Goal: Task Accomplishment & Management: Manage account settings

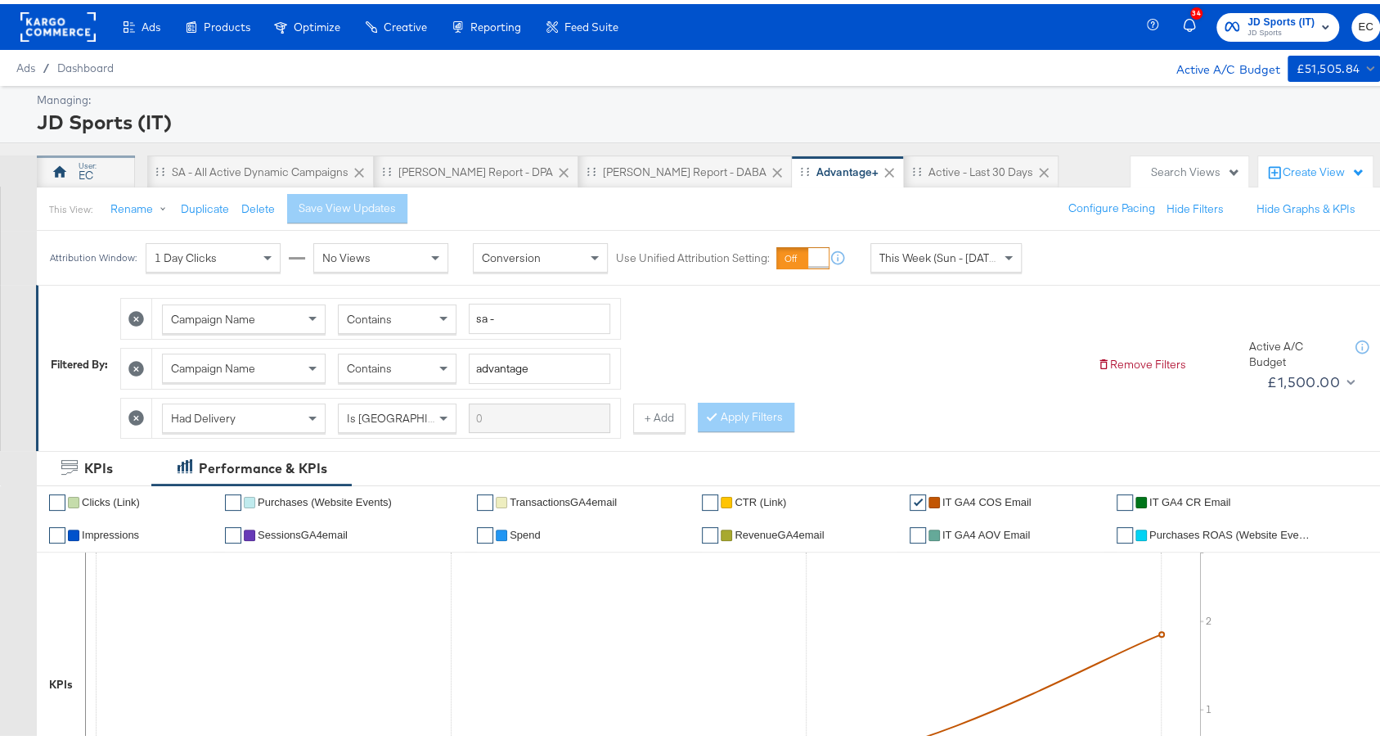
click at [86, 168] on div "EC" at bounding box center [86, 172] width 15 height 16
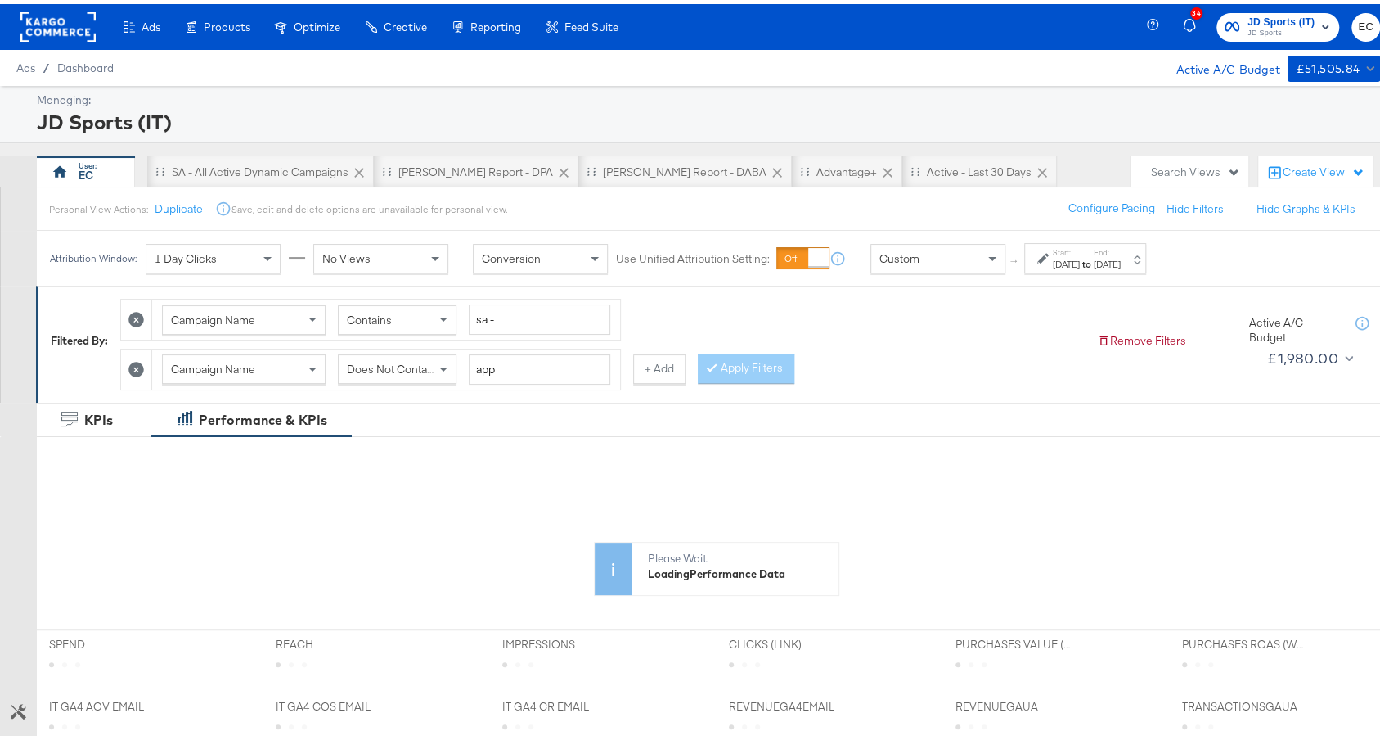
click at [1121, 247] on label "End:" at bounding box center [1107, 248] width 27 height 11
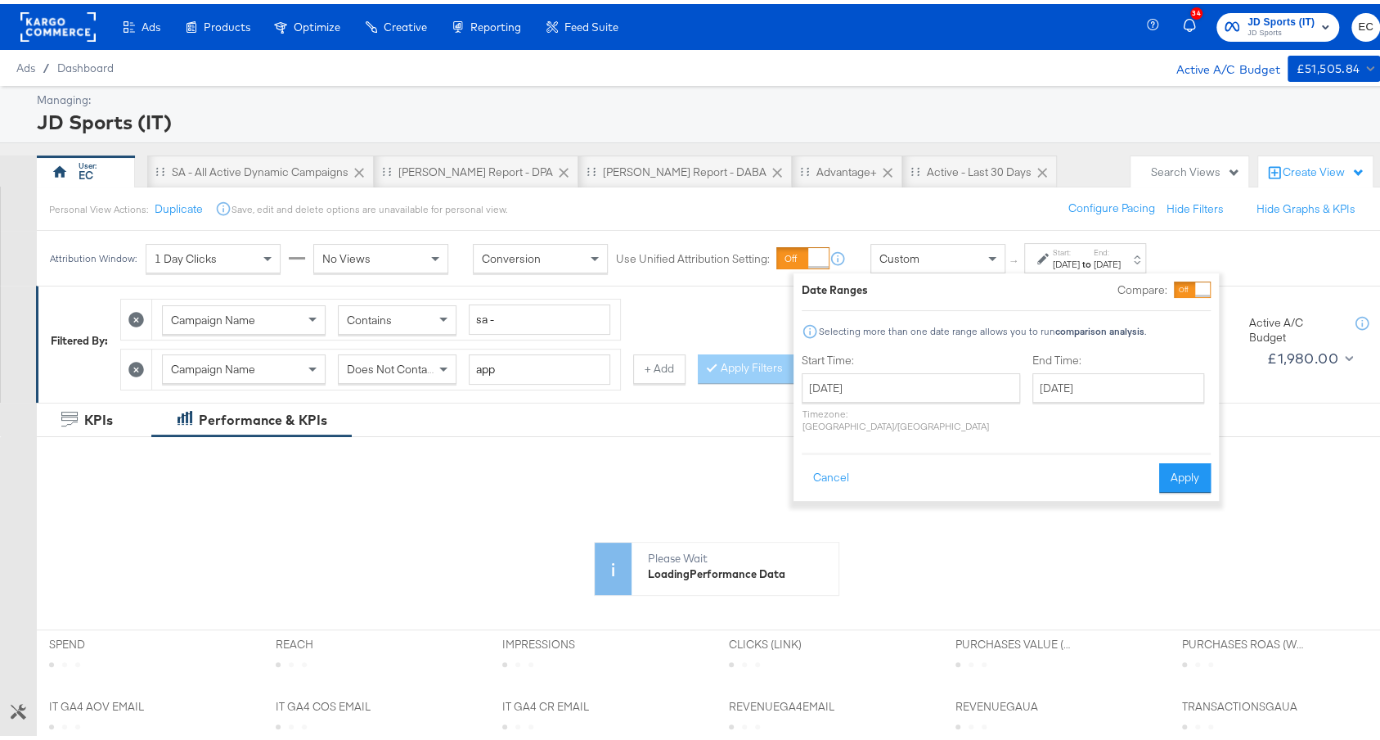
click at [1066, 367] on div "End Time: September 16th 2025 ‹ September 2025 › Su Mo Tu We Th Fr Sa 31 1 2 3 …" at bounding box center [1122, 392] width 178 height 87
click at [1068, 389] on input "September 16th 2025" at bounding box center [1119, 383] width 172 height 29
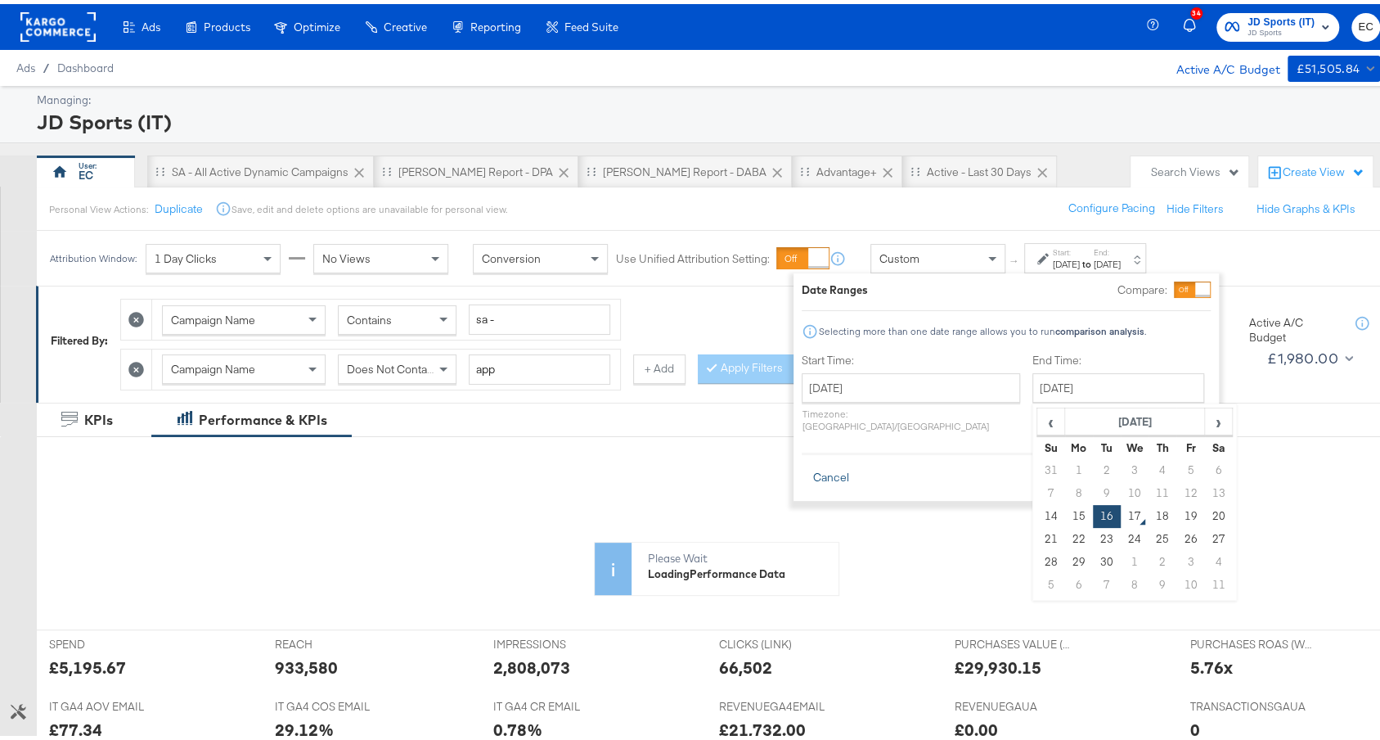
click at [854, 461] on button "Cancel" at bounding box center [831, 473] width 59 height 29
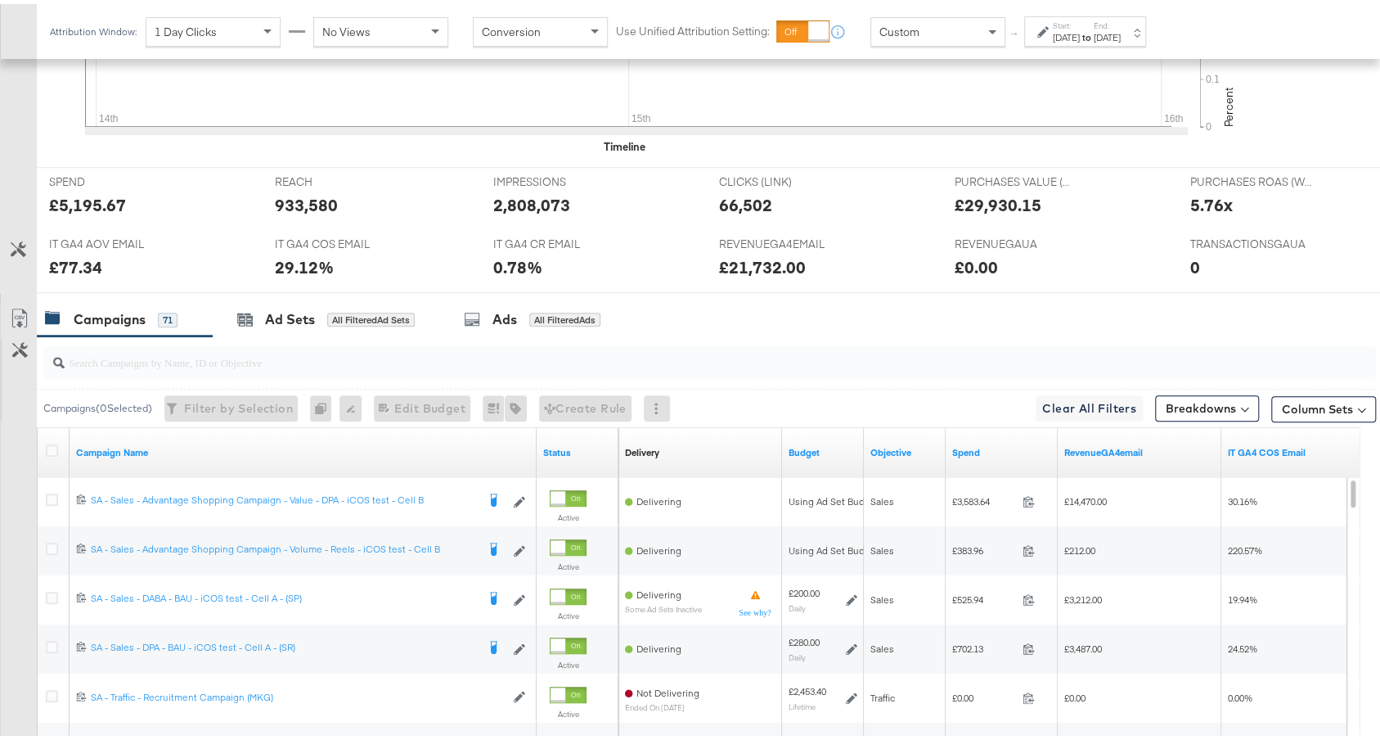
scroll to position [862, 0]
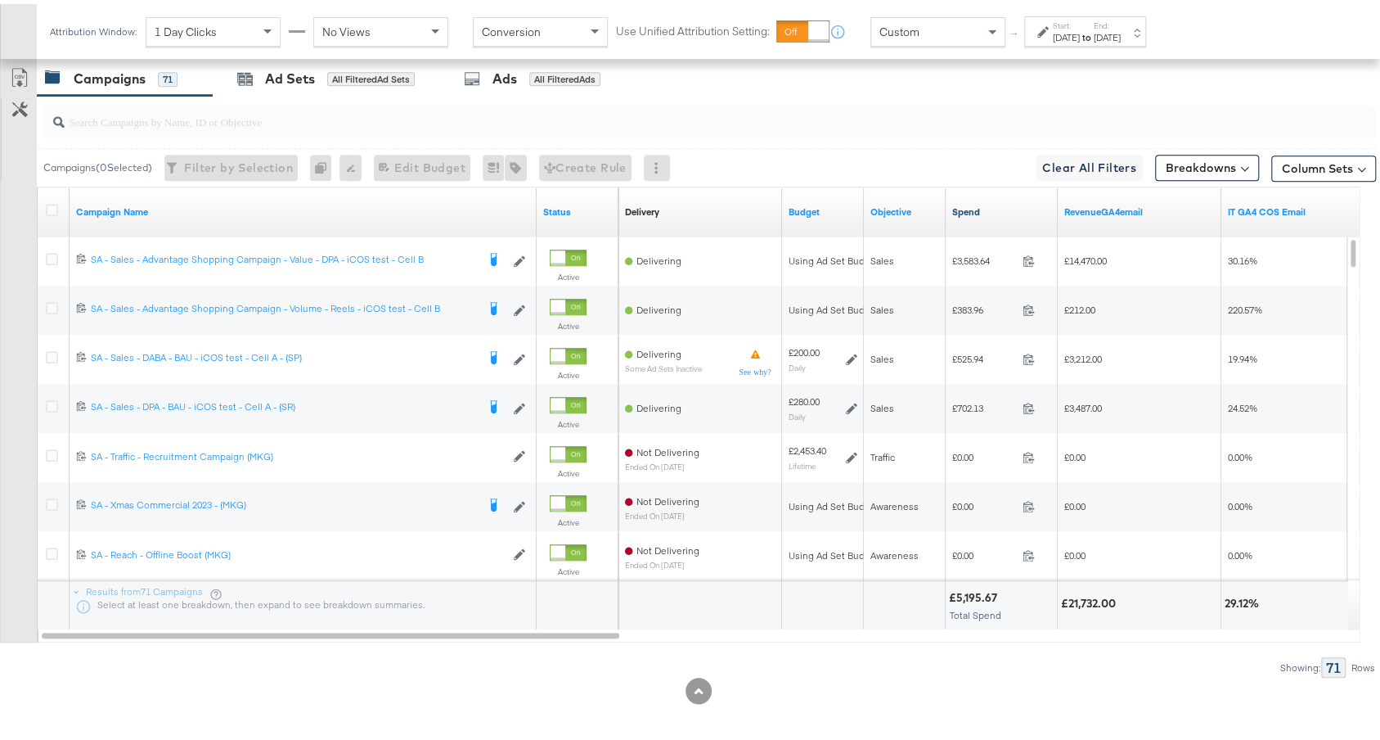
click at [1006, 205] on link "Spend" at bounding box center [1001, 207] width 99 height 13
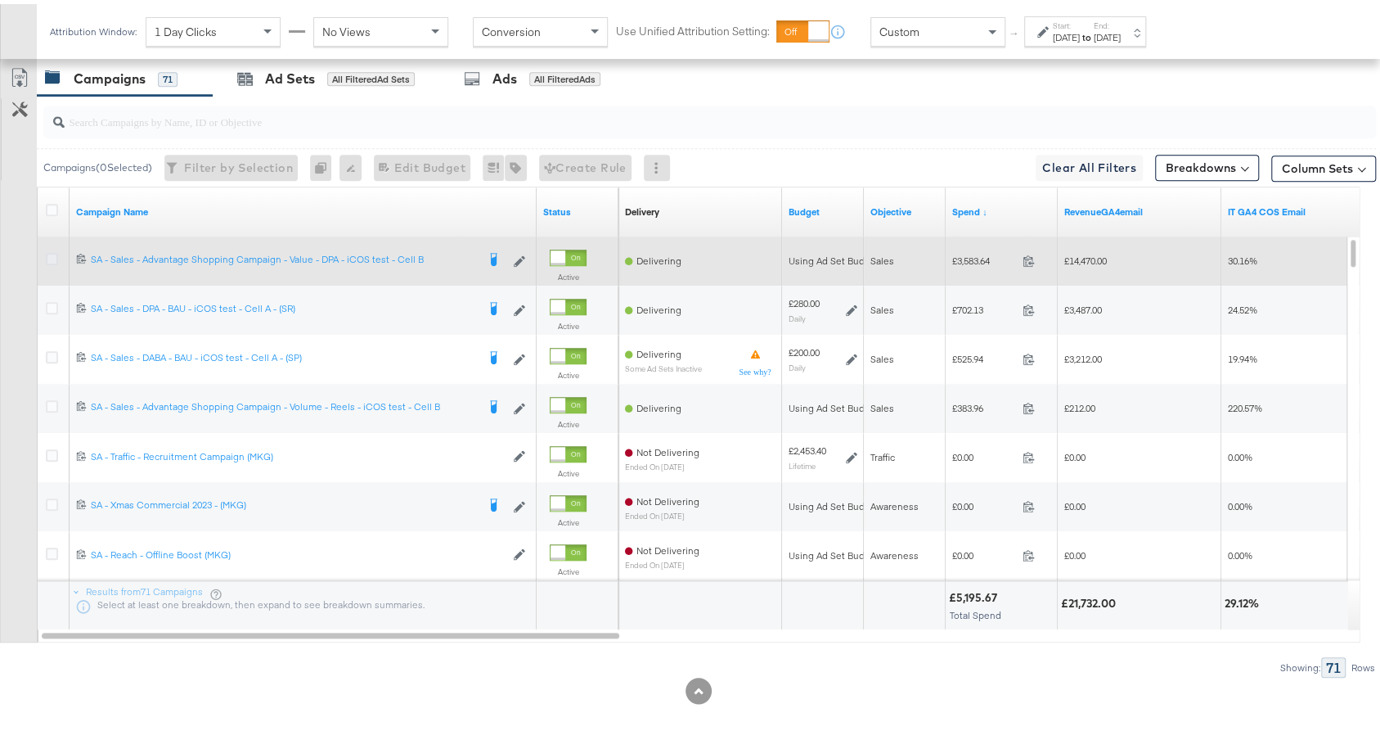
click at [56, 249] on icon at bounding box center [52, 255] width 12 height 12
click at [0, 0] on input "checkbox" at bounding box center [0, 0] width 0 height 0
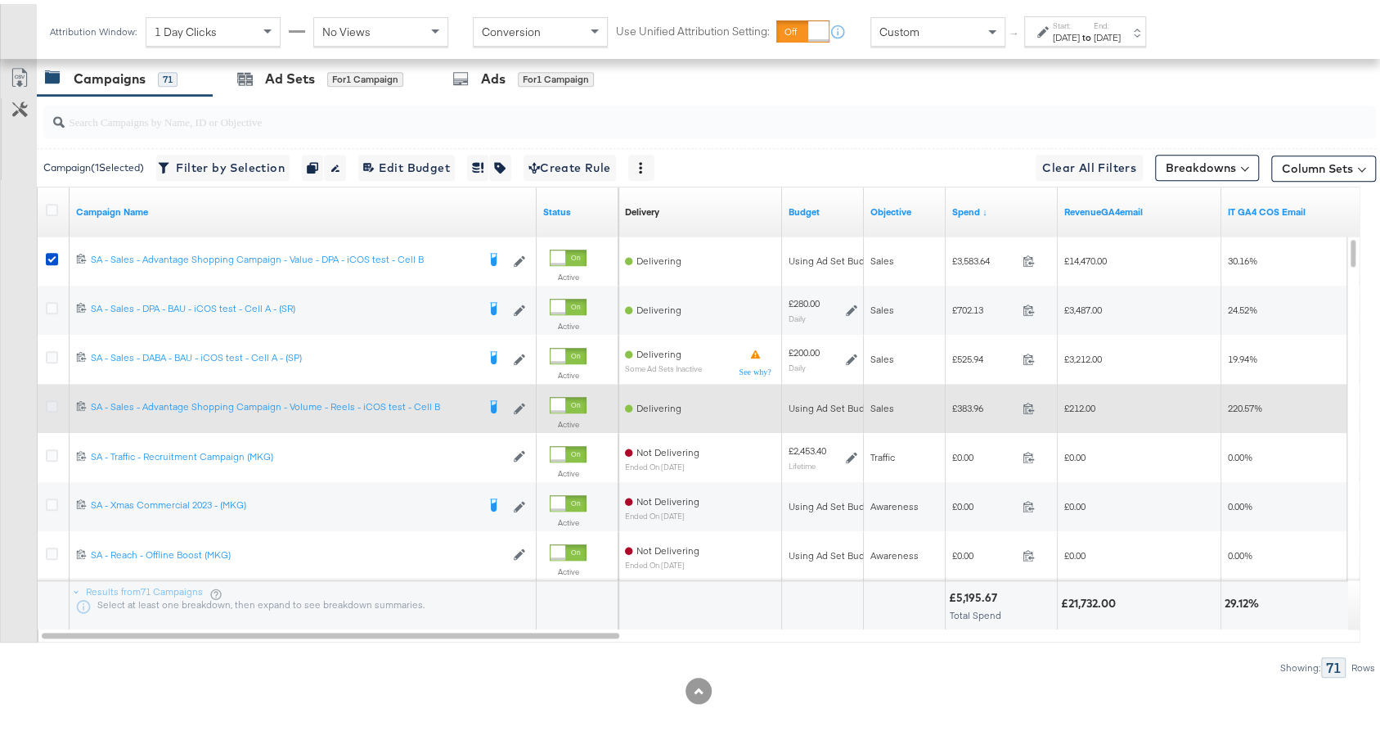
click at [54, 399] on icon at bounding box center [52, 402] width 12 height 12
click at [0, 0] on input "checkbox" at bounding box center [0, 0] width 0 height 0
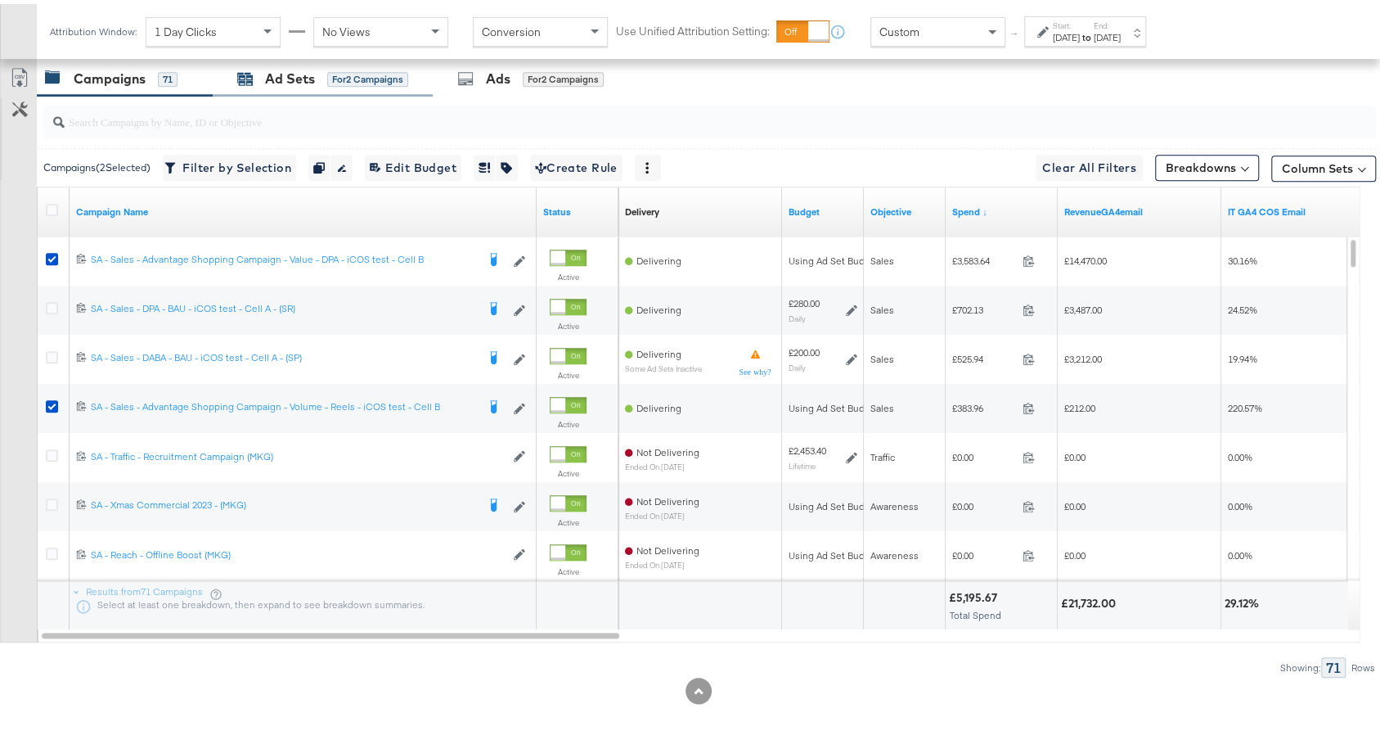
click at [355, 68] on div "for 2 Campaigns" at bounding box center [367, 75] width 81 height 15
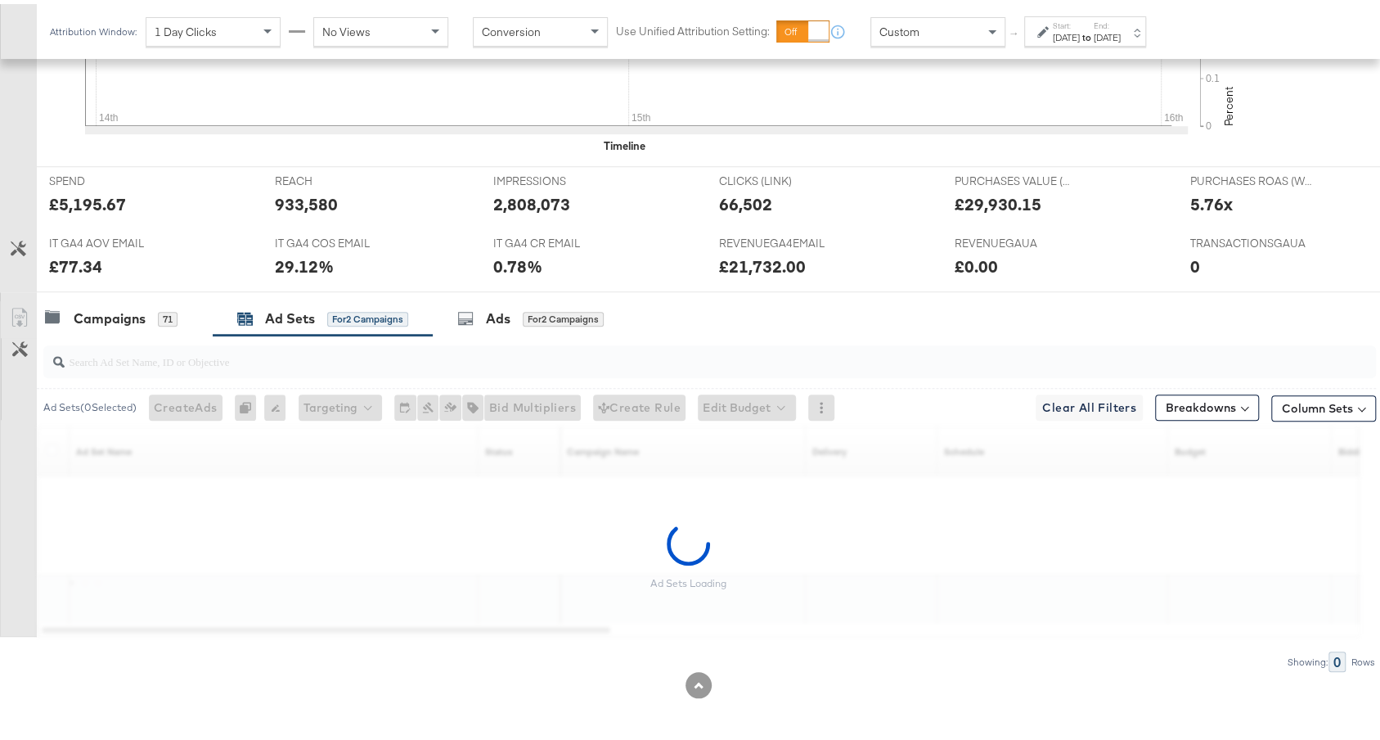
scroll to position [617, 0]
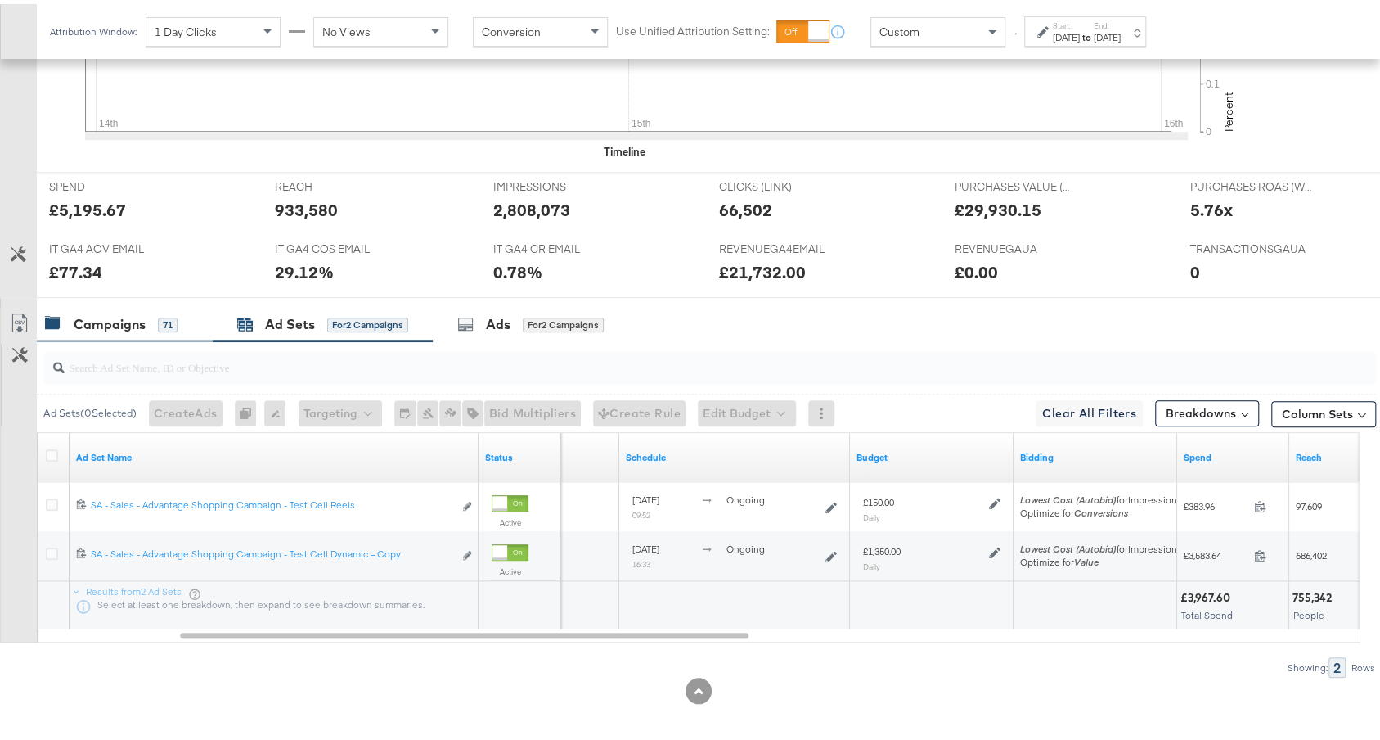
click at [185, 321] on div "Campaigns 71" at bounding box center [116, 320] width 143 height 19
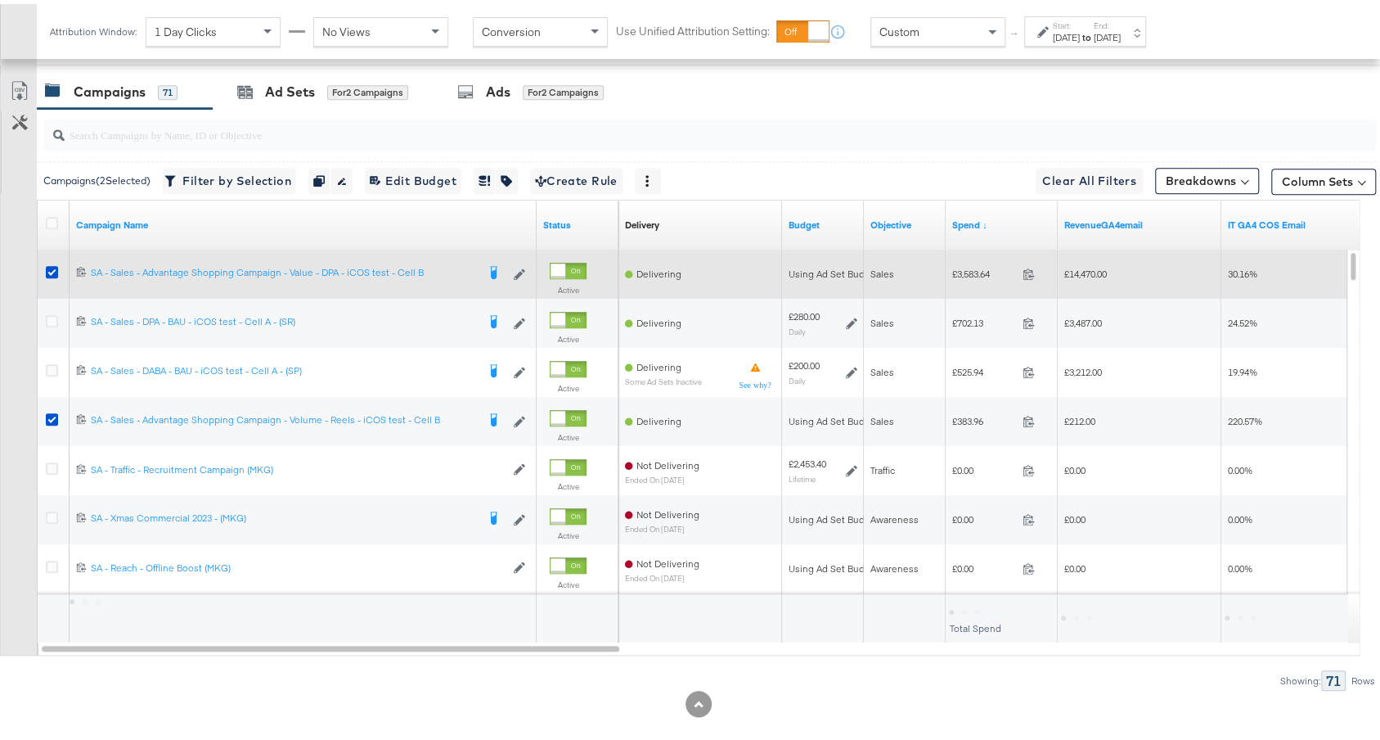
scroll to position [835, 0]
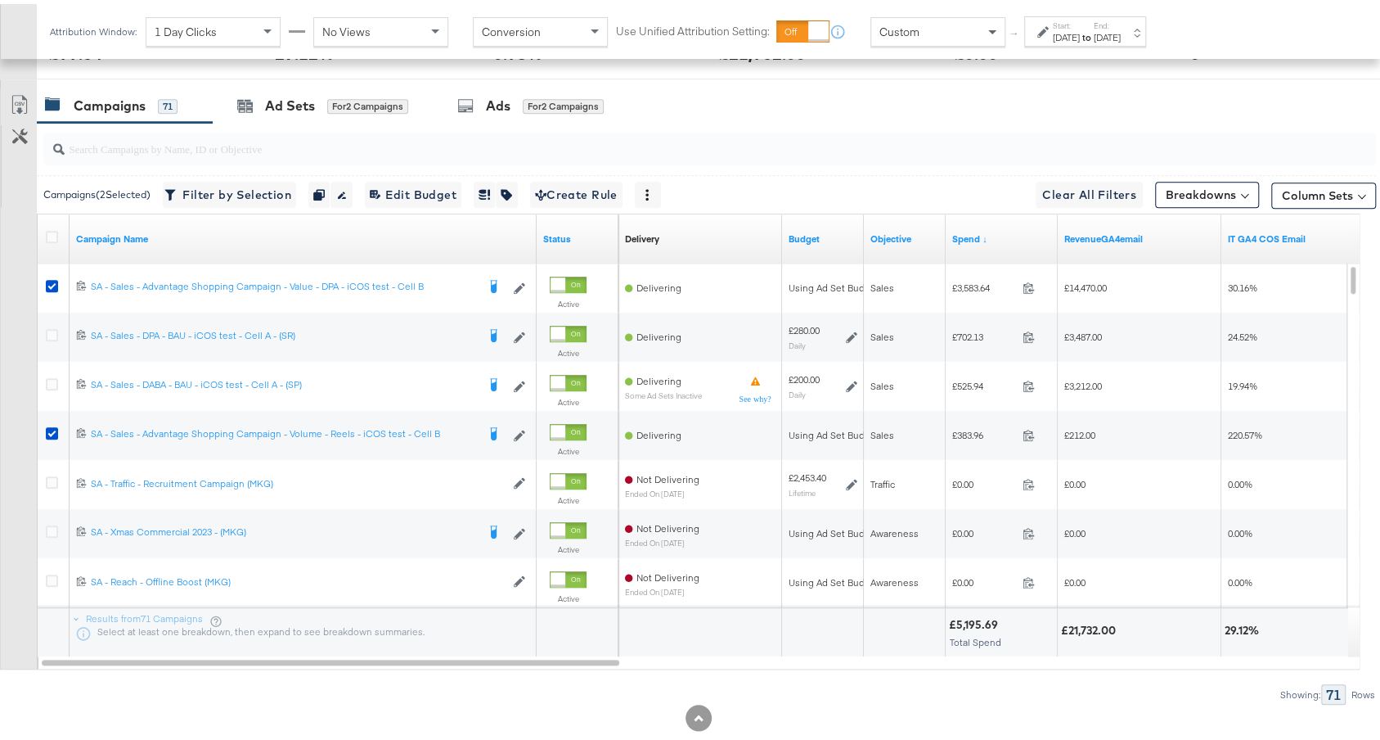
click at [988, 29] on span at bounding box center [992, 29] width 8 height 6
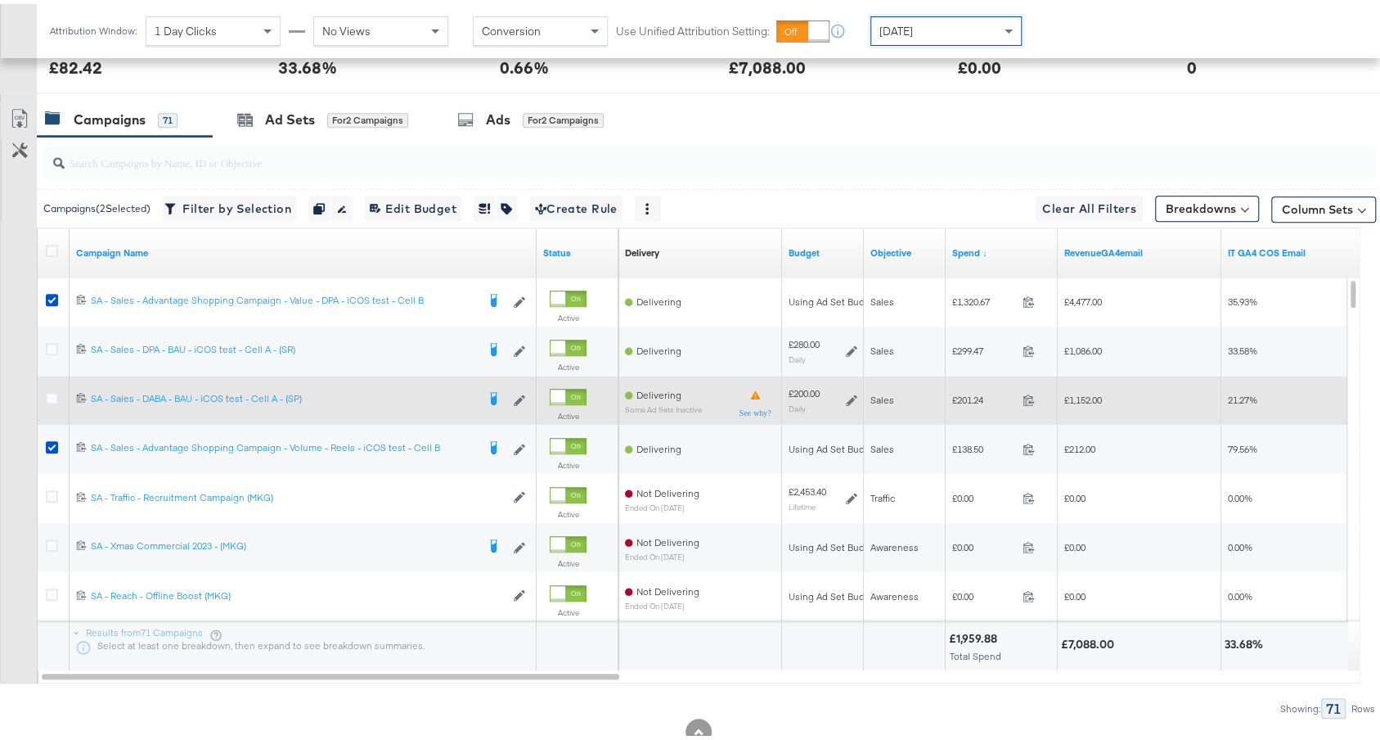
scroll to position [808, 0]
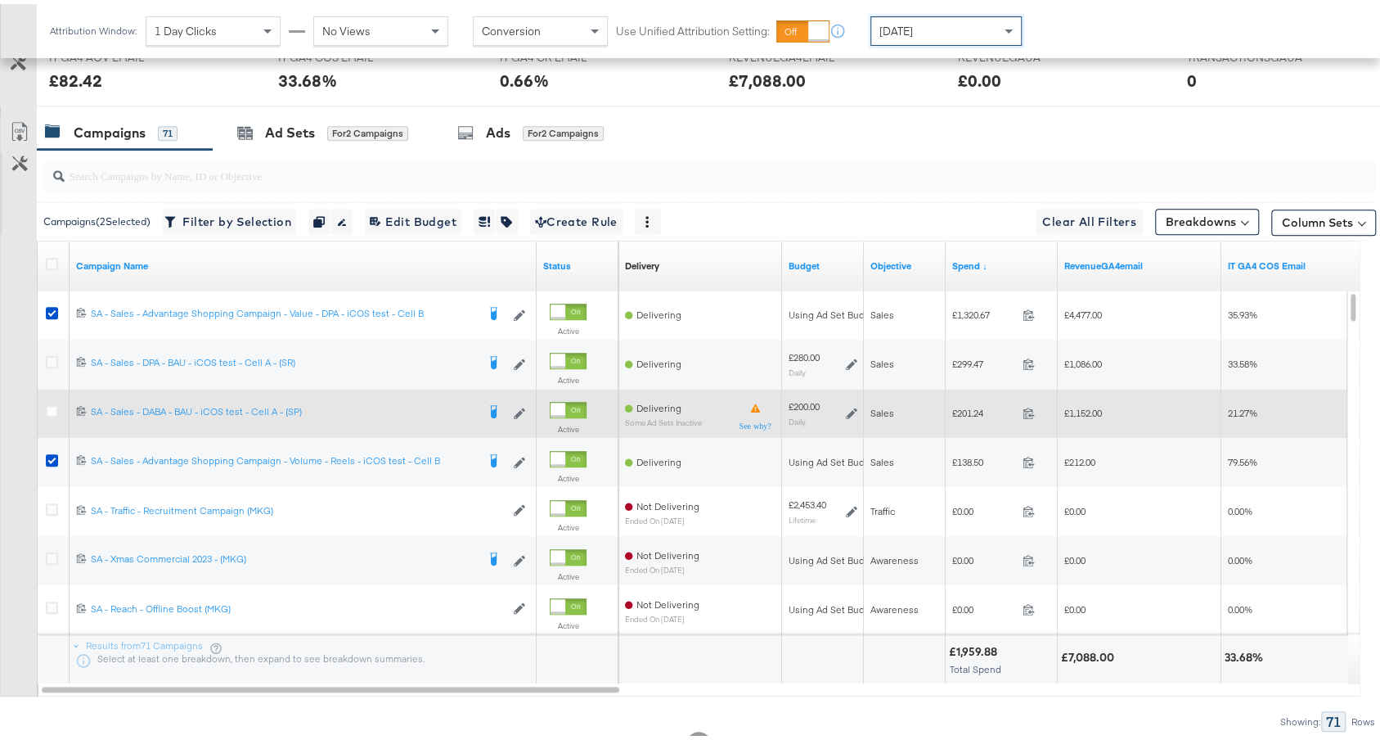
click at [848, 403] on icon at bounding box center [851, 408] width 11 height 11
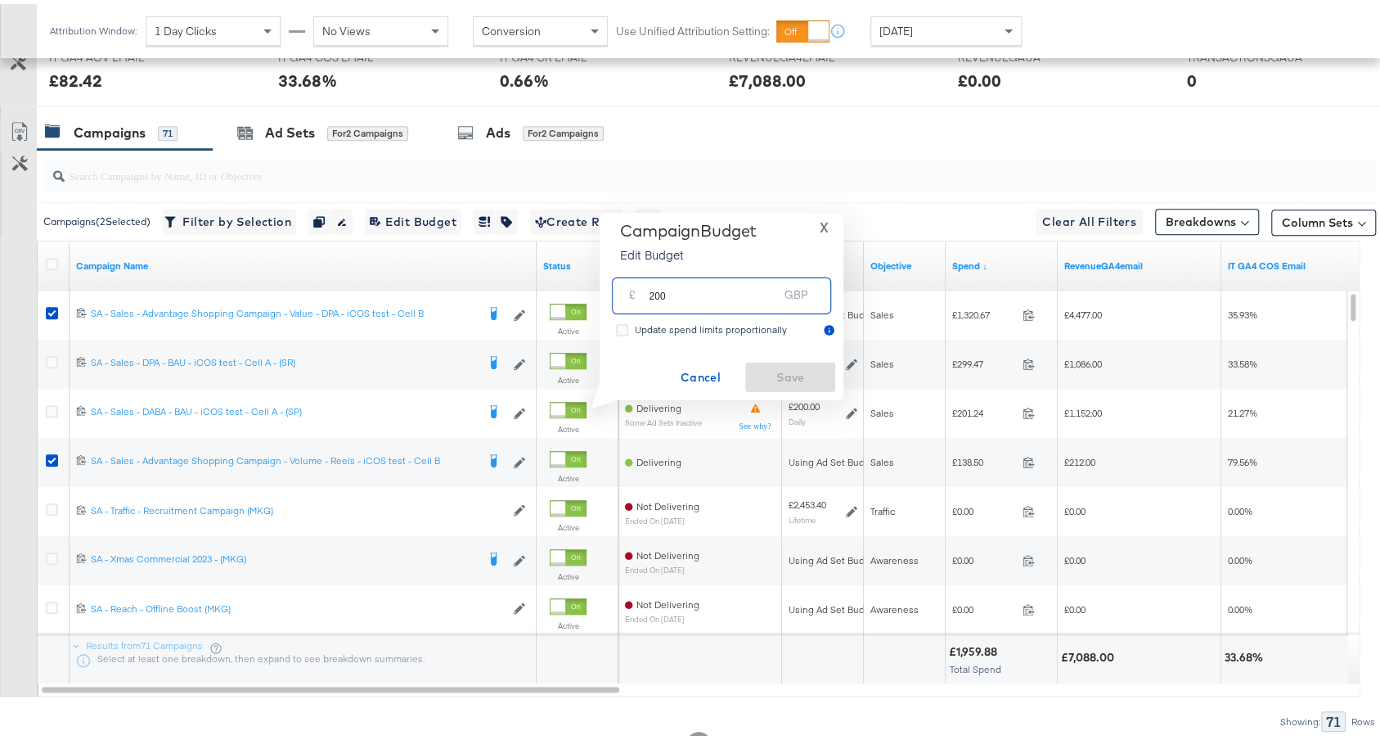
drag, startPoint x: 652, startPoint y: 294, endPoint x: 605, endPoint y: 284, distance: 48.5
click at [605, 284] on div "Campaign Budget Edit Budget X £ 200 GBP Update spend limits proportionally Canc…" at bounding box center [722, 302] width 244 height 187
type input "300"
drag, startPoint x: 785, startPoint y: 377, endPoint x: 784, endPoint y: 351, distance: 26.2
click at [785, 377] on span "Save" at bounding box center [790, 373] width 77 height 20
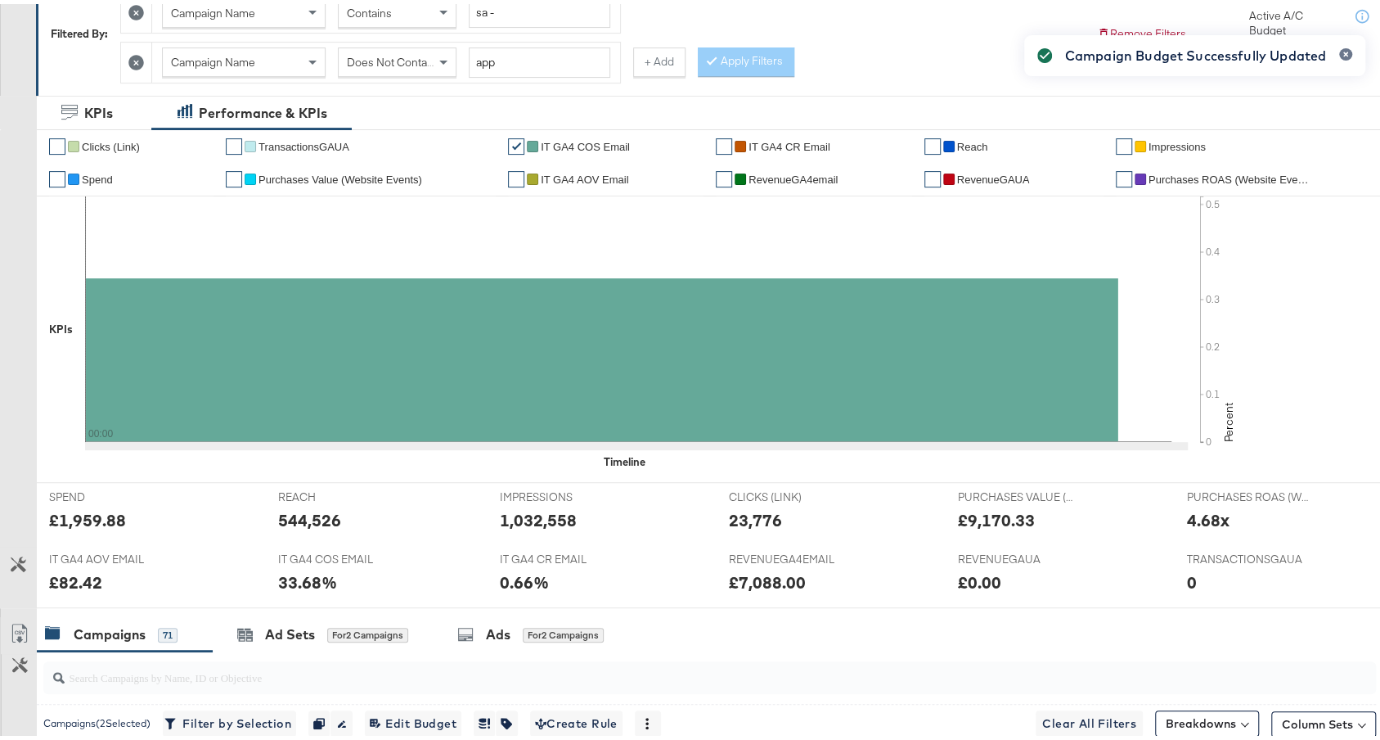
scroll to position [0, 0]
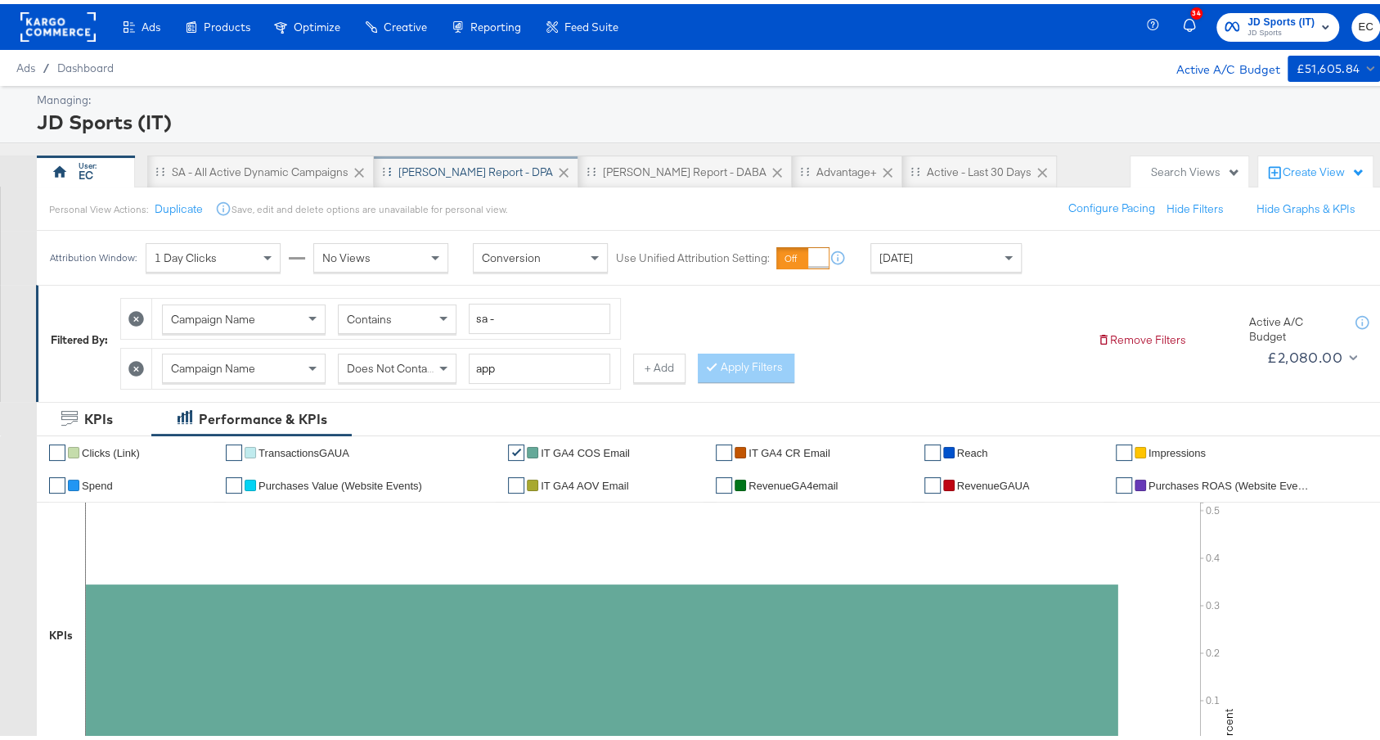
click at [456, 159] on div "SA - JD Report - DPA" at bounding box center [476, 167] width 205 height 33
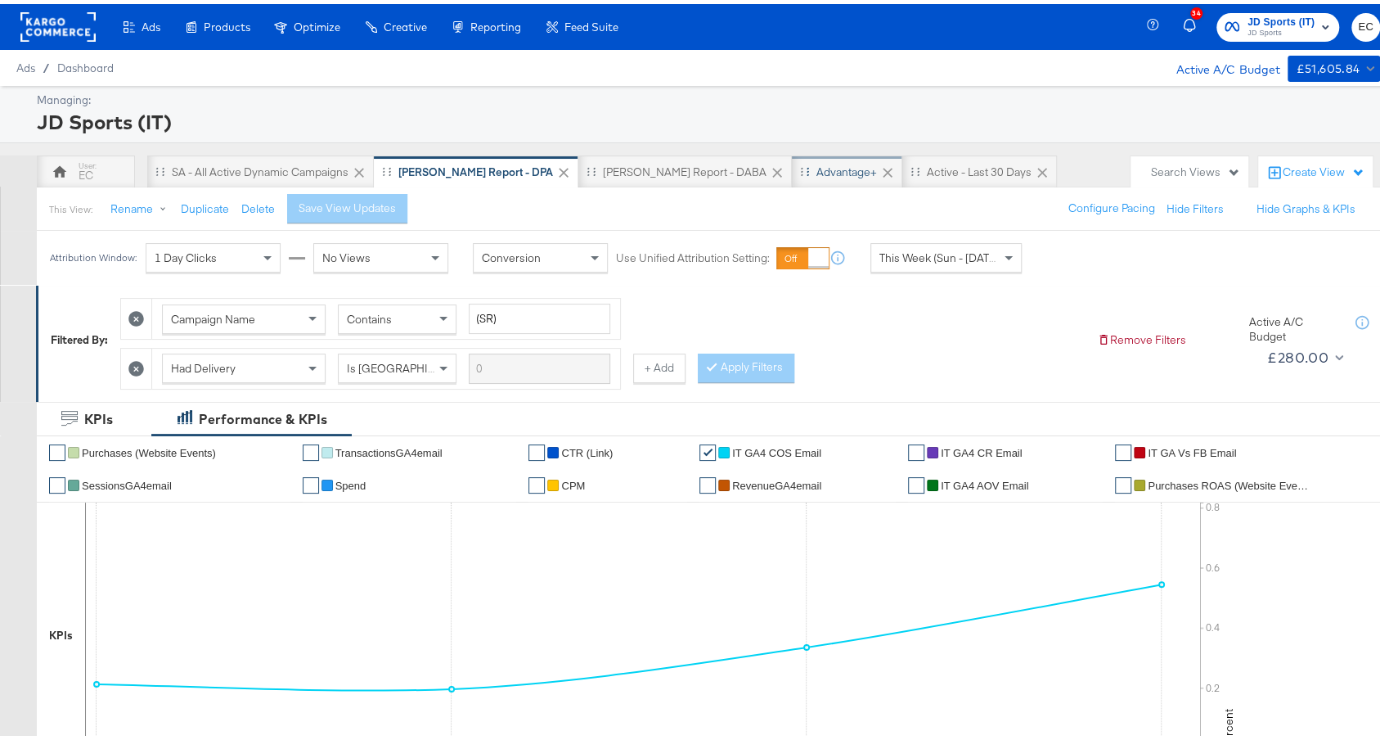
click at [817, 172] on div "Advantage+" at bounding box center [847, 168] width 61 height 16
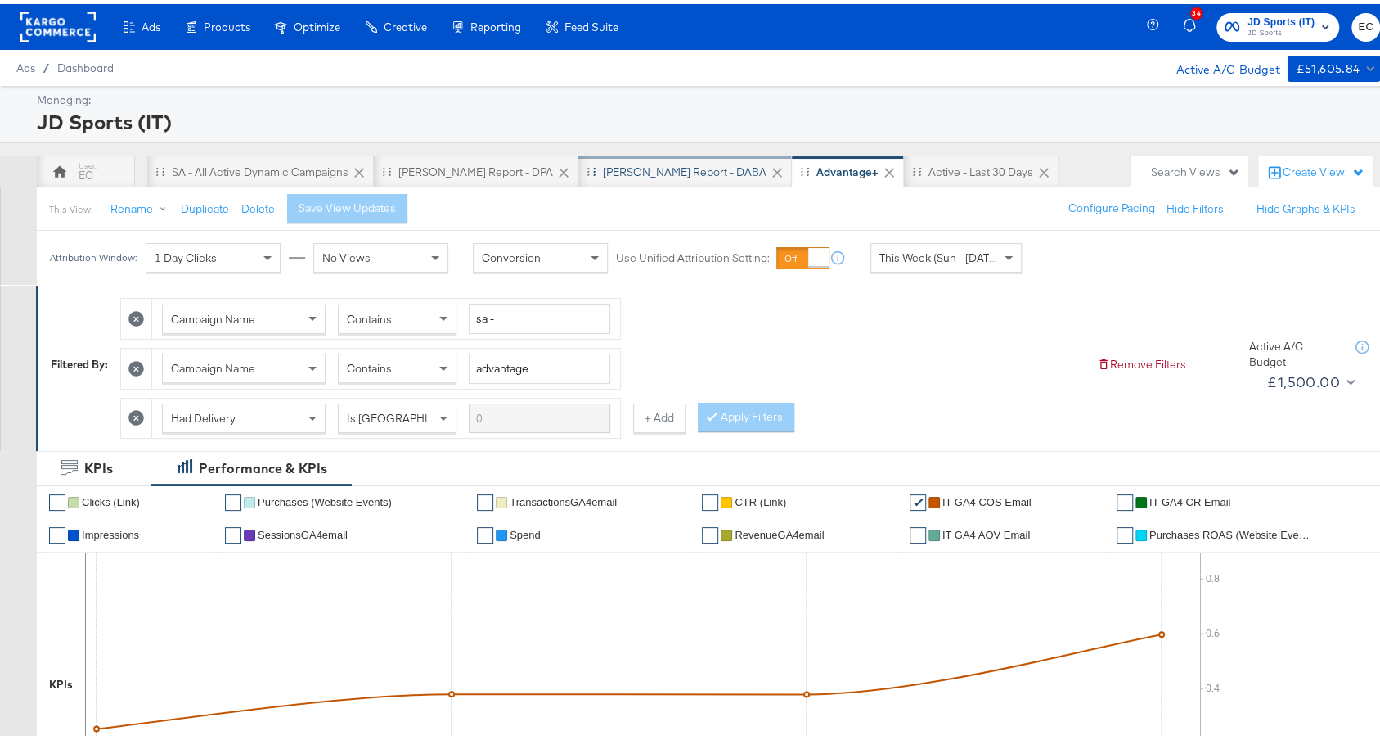
click at [619, 162] on div "SA - JD Report - DABA" at bounding box center [685, 168] width 164 height 16
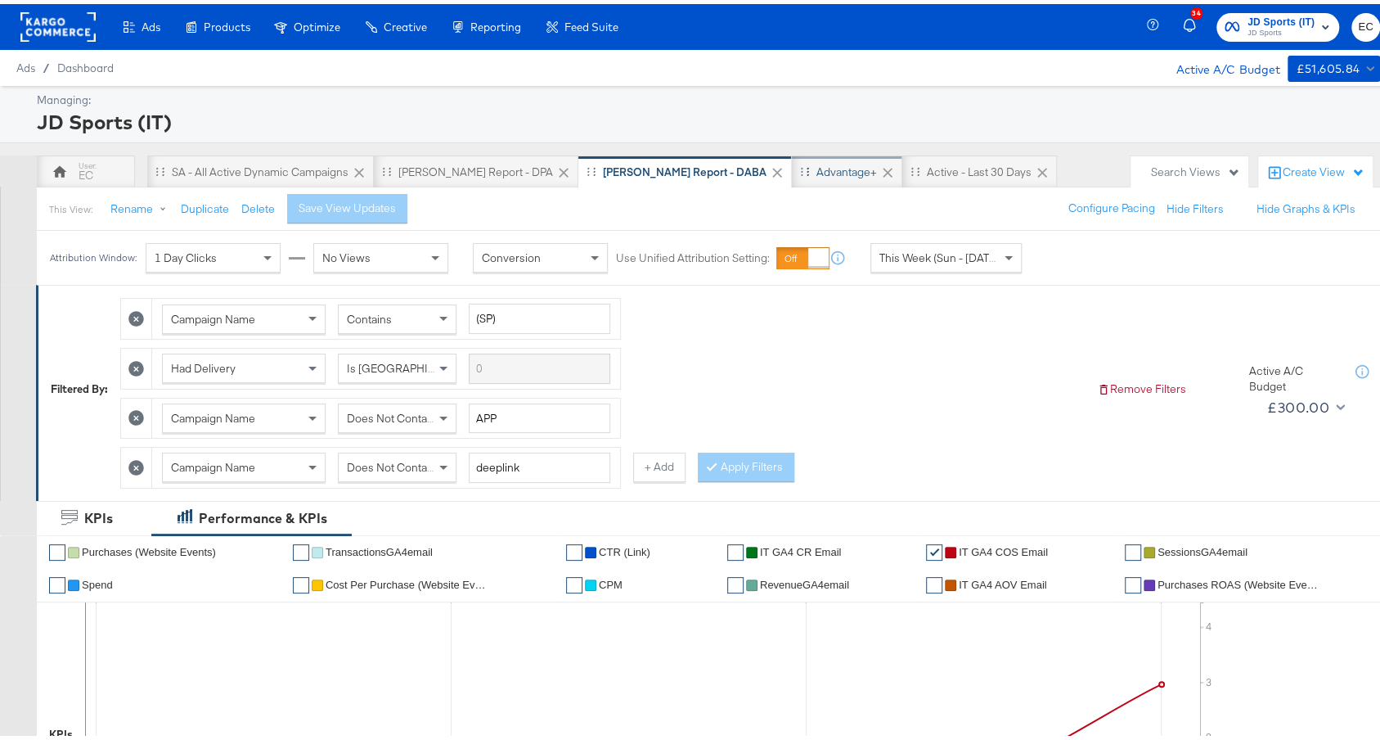
click at [817, 167] on div "Advantage+" at bounding box center [847, 168] width 61 height 16
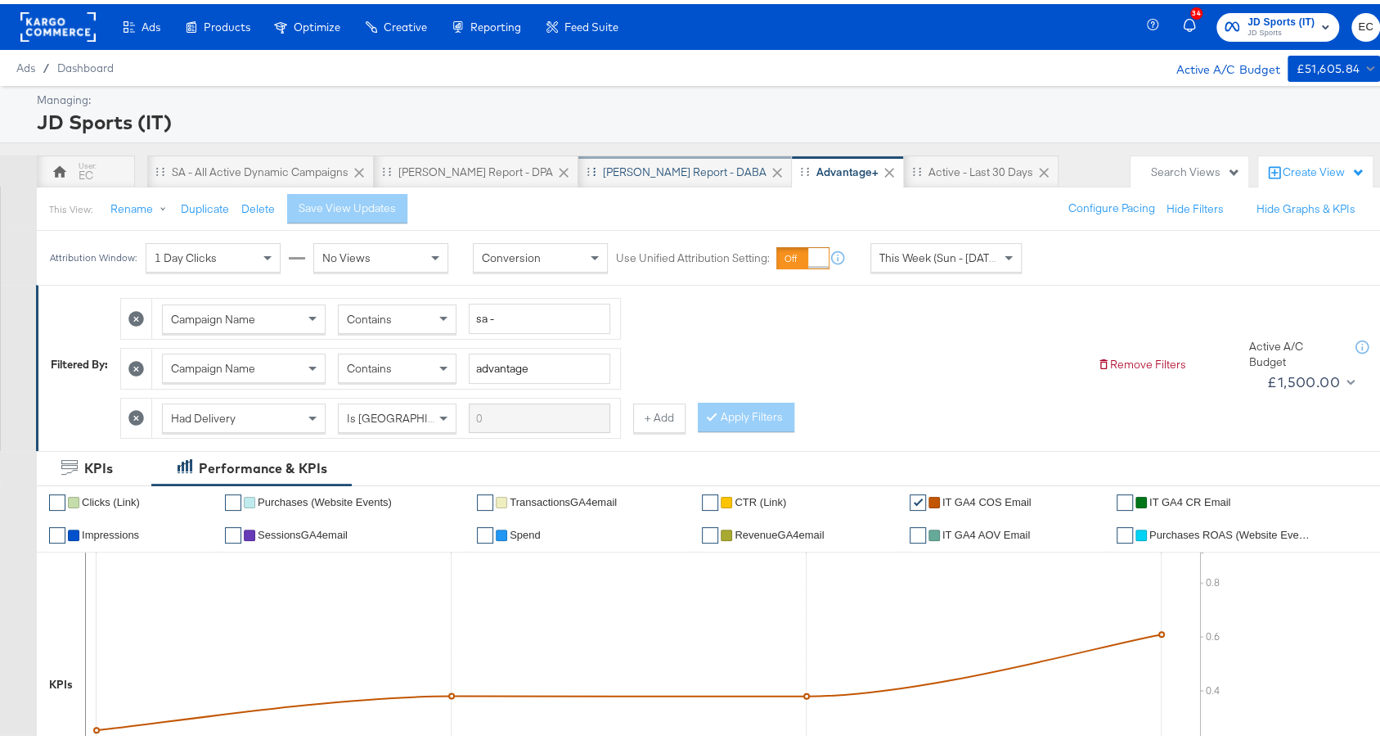
click at [603, 170] on div "SA - JD Report - DABA" at bounding box center [685, 168] width 164 height 16
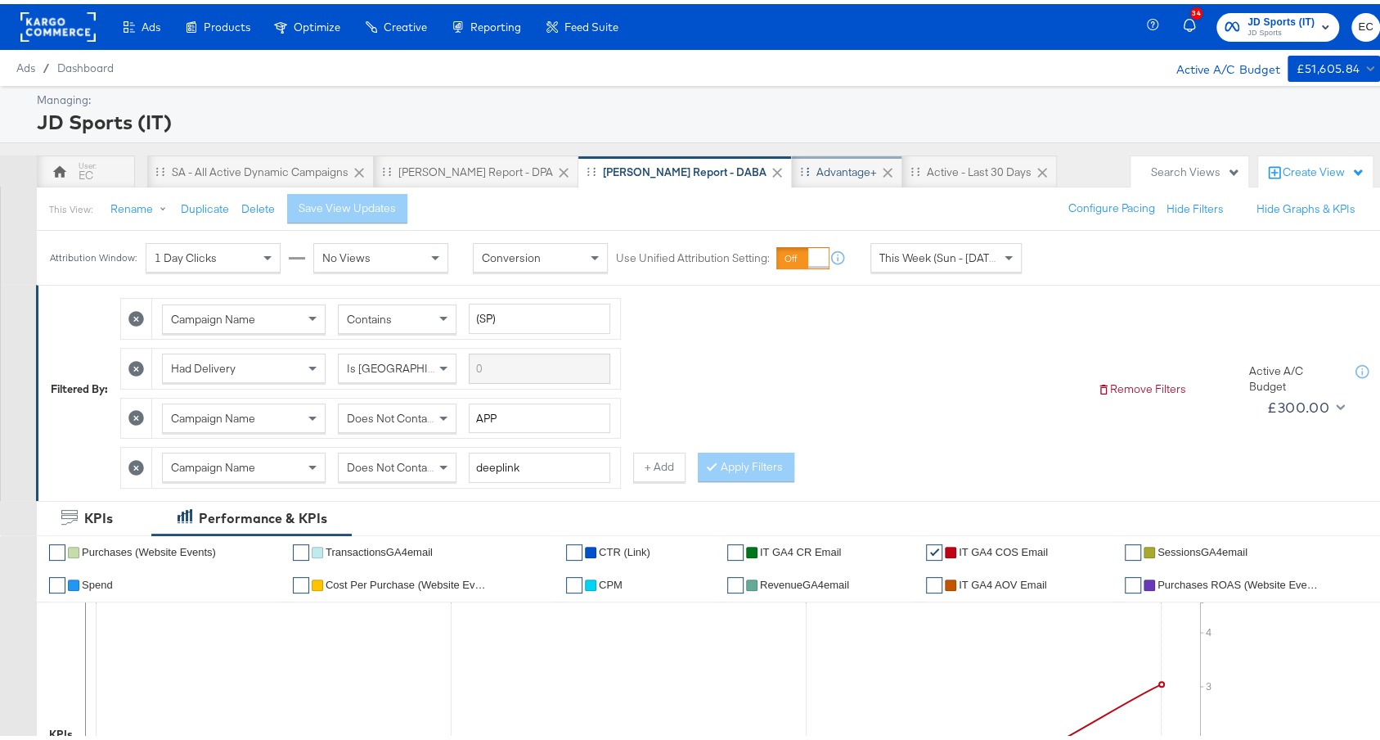
click at [792, 156] on div "Advantage+" at bounding box center [847, 167] width 110 height 33
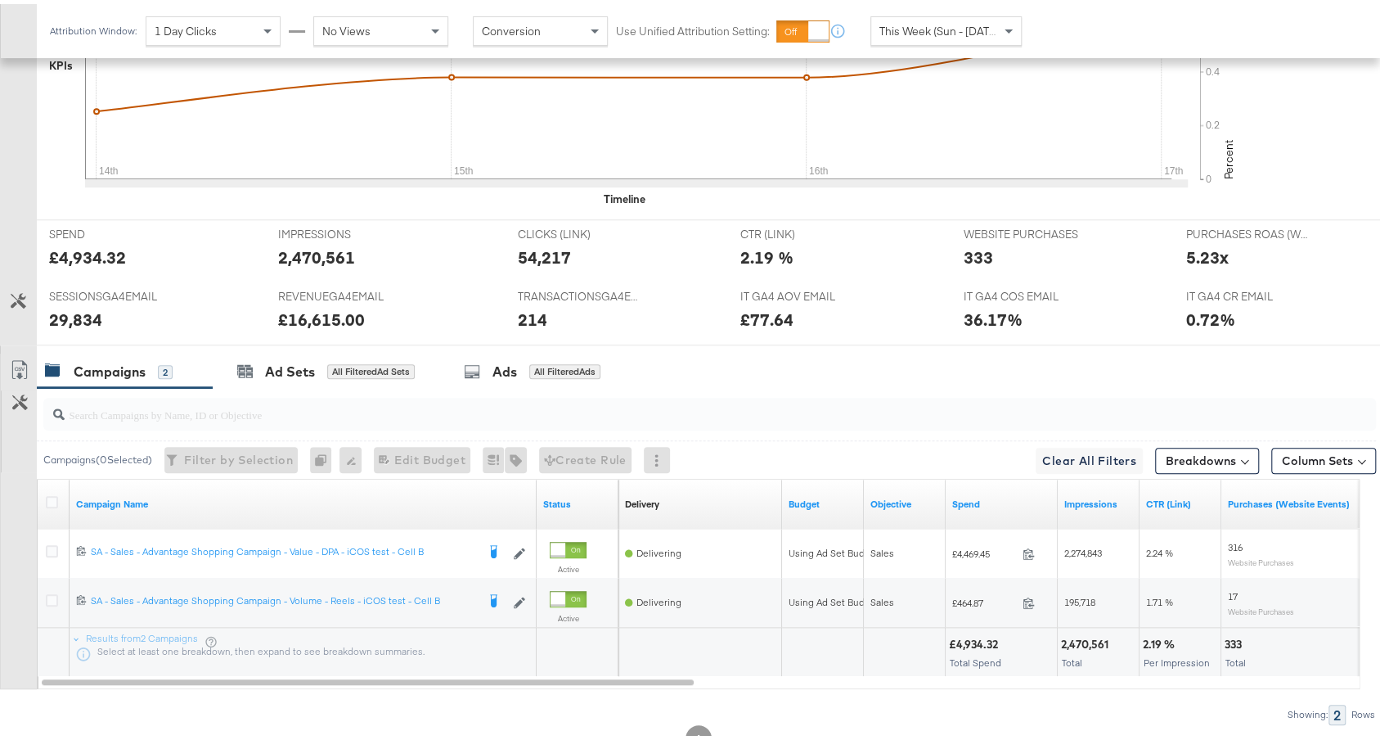
scroll to position [664, 0]
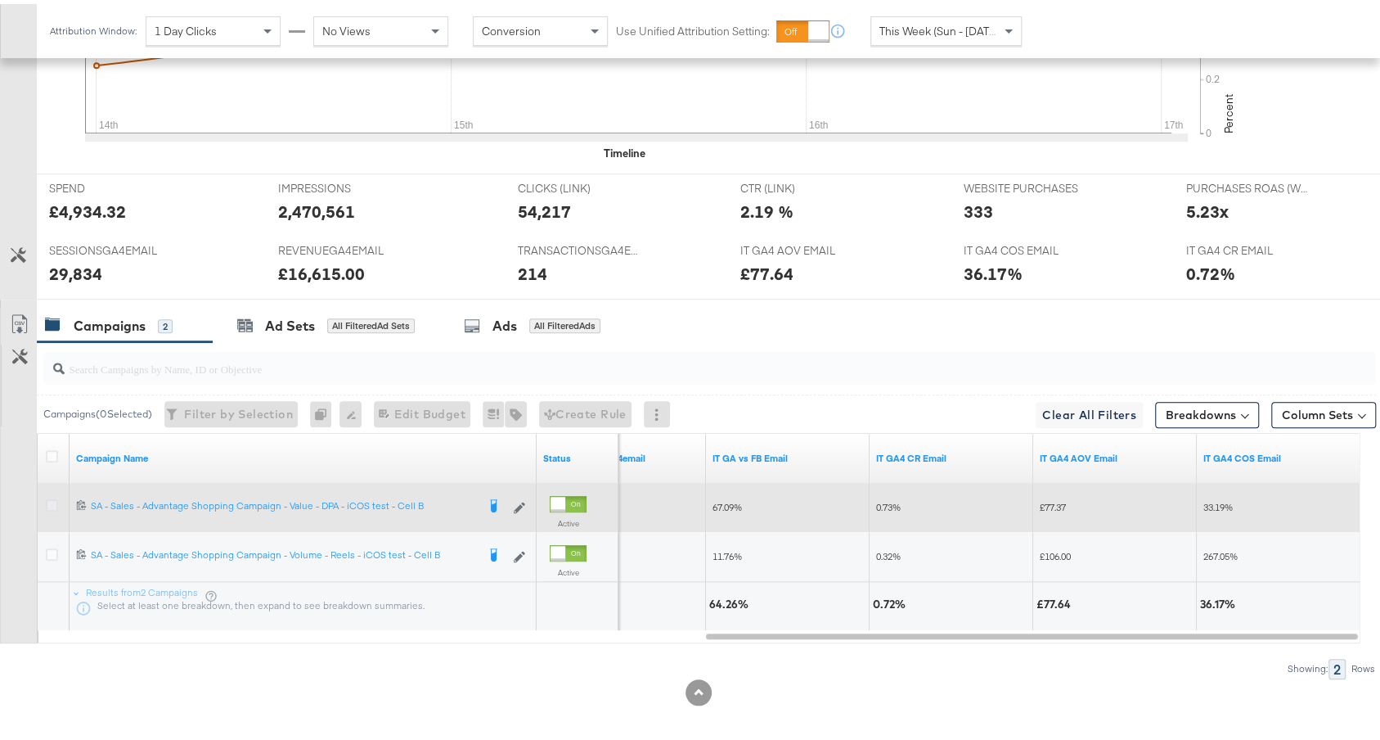
click at [51, 495] on icon at bounding box center [52, 501] width 12 height 12
click at [0, 0] on input "checkbox" at bounding box center [0, 0] width 0 height 0
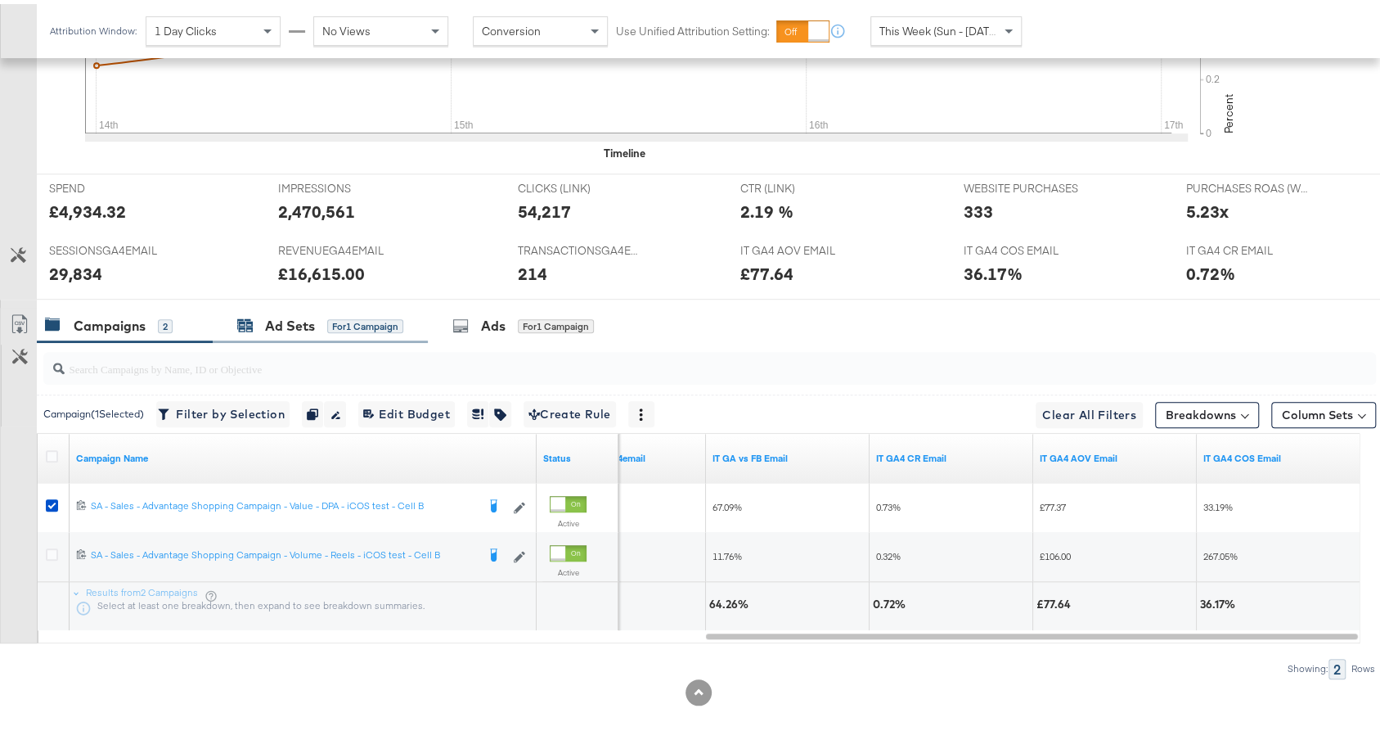
click at [335, 315] on div "for 1 Campaign" at bounding box center [365, 322] width 76 height 15
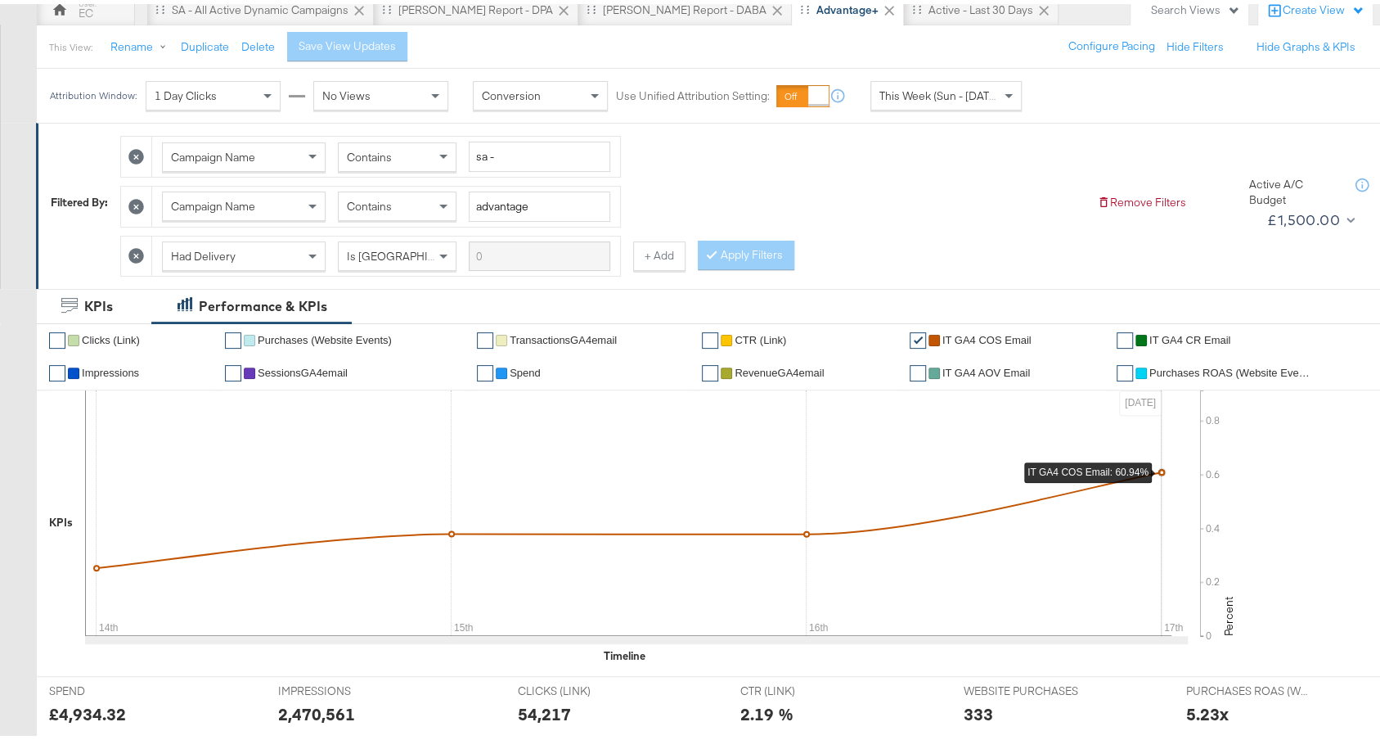
scroll to position [615, 0]
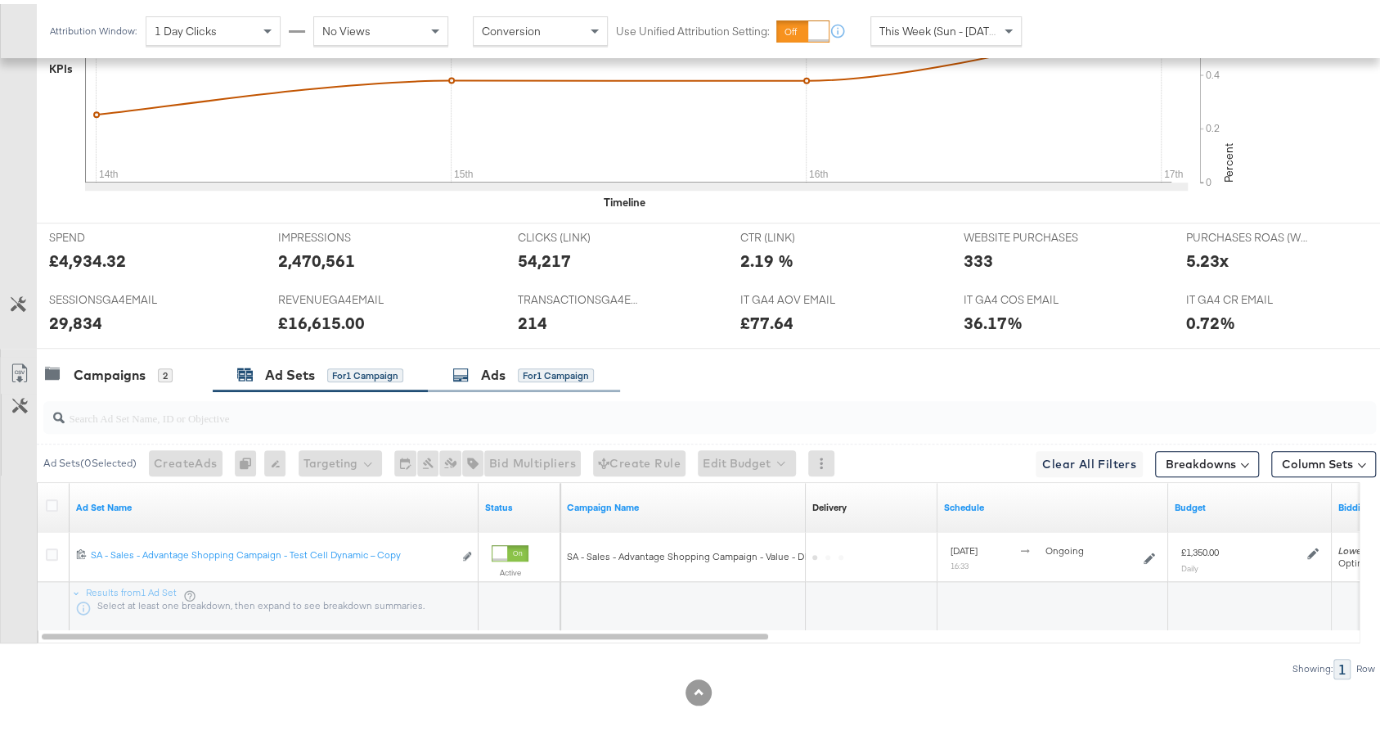
click at [529, 364] on div "for 1 Campaign" at bounding box center [556, 371] width 76 height 15
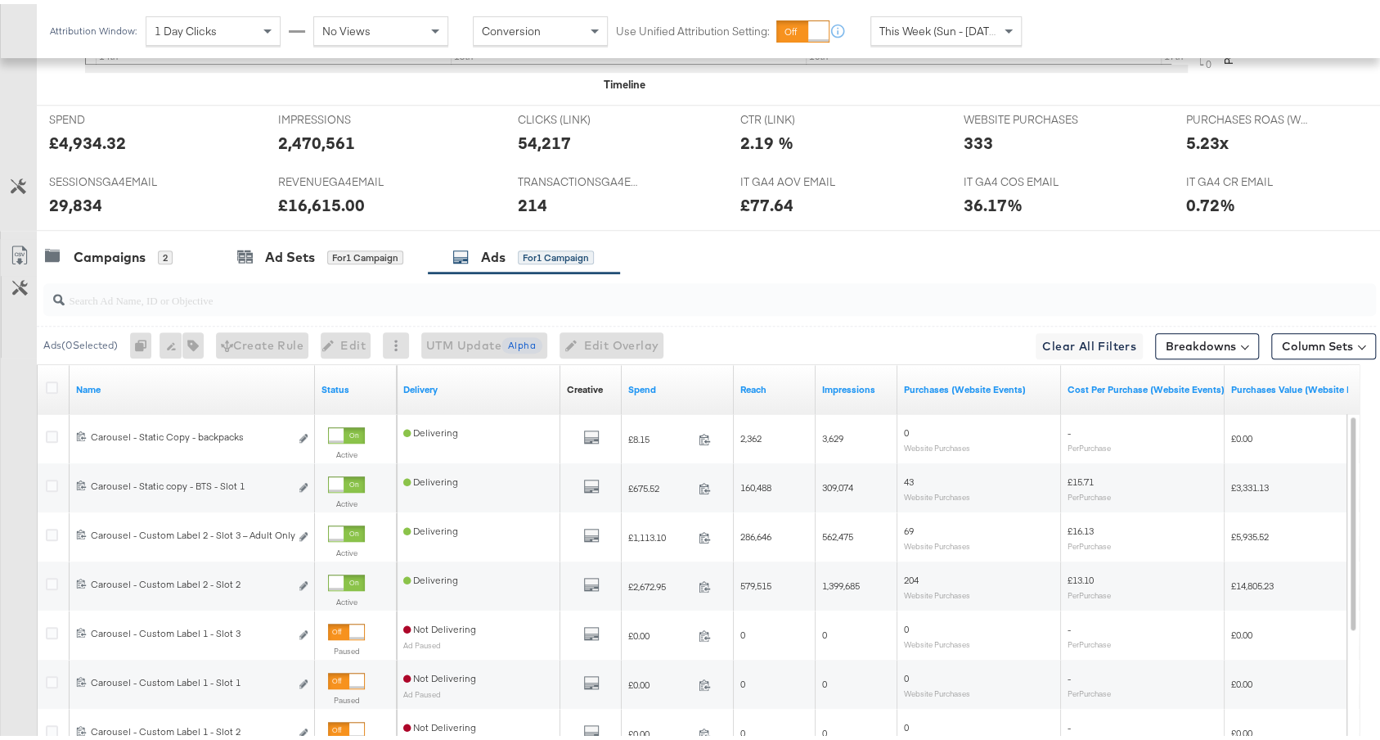
scroll to position [772, 0]
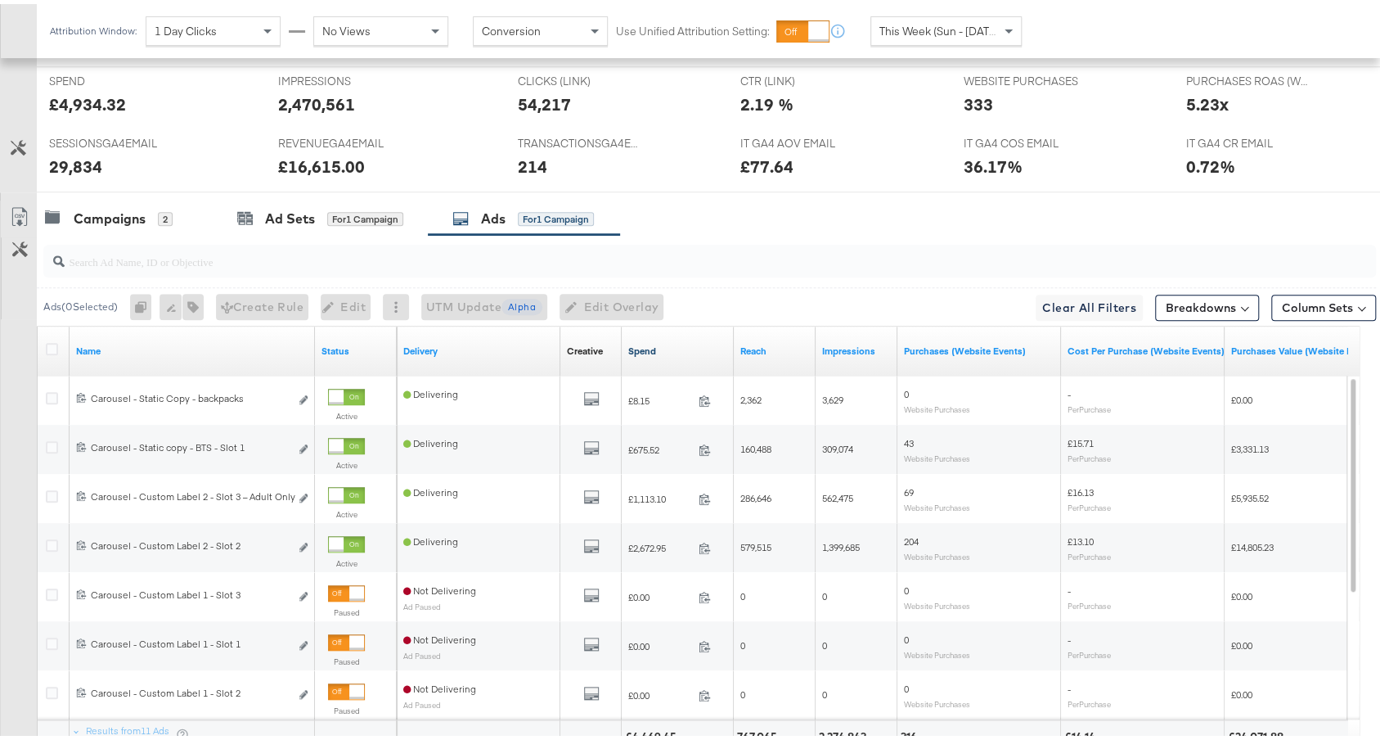
click at [676, 343] on link "Spend" at bounding box center [677, 346] width 99 height 13
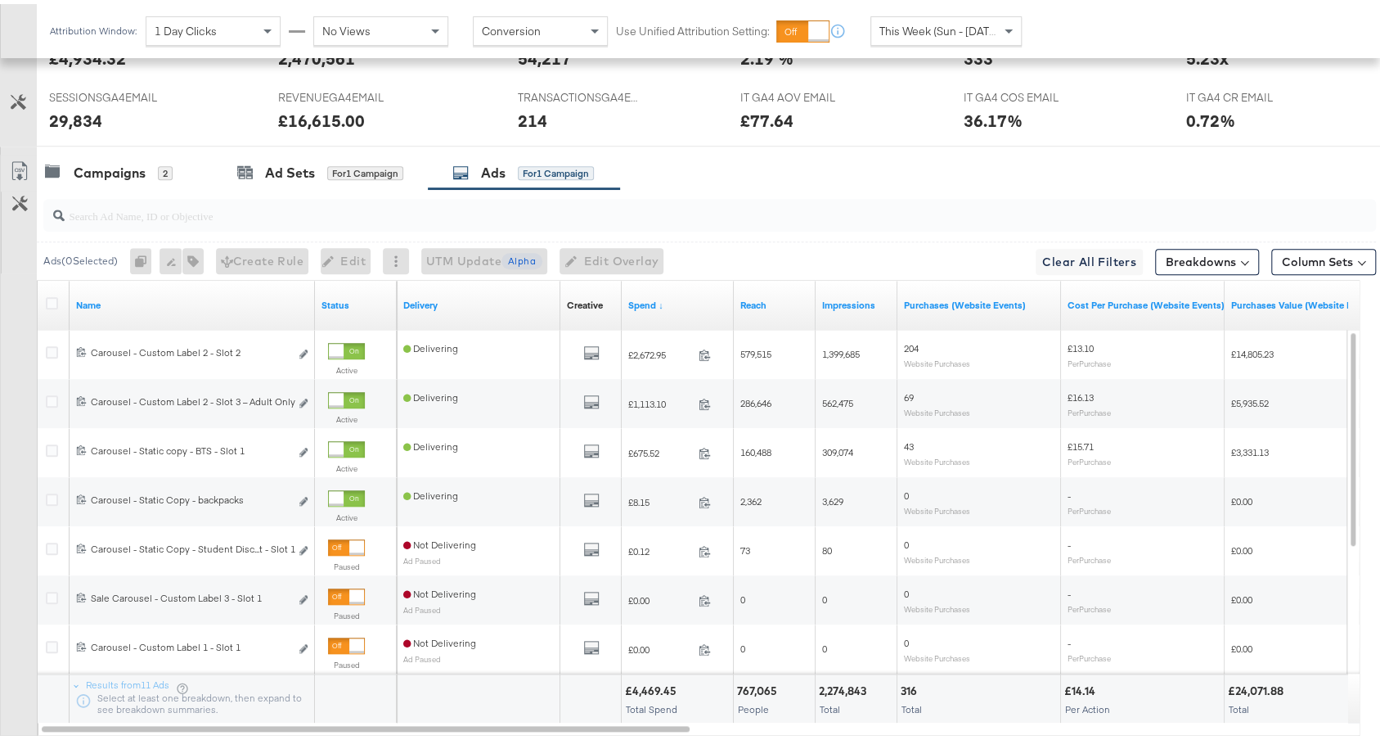
scroll to position [910, 0]
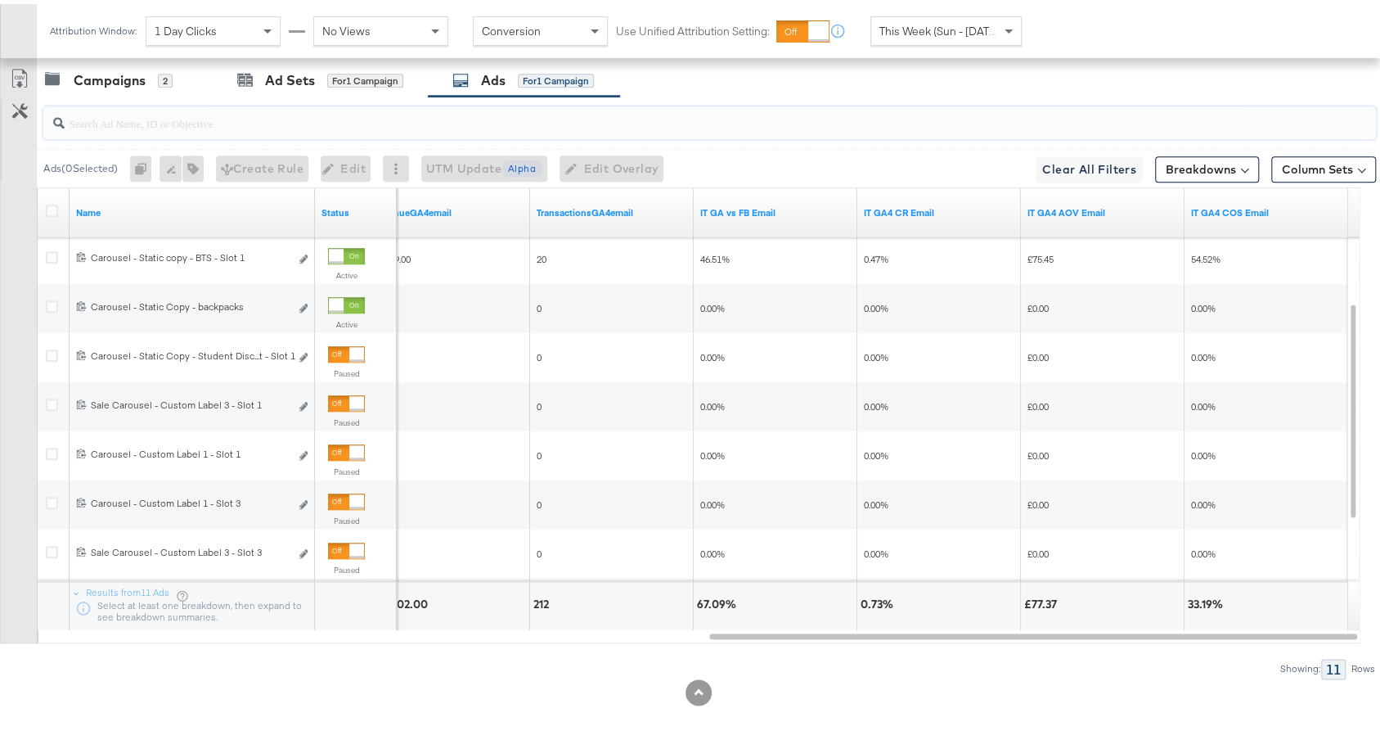
click at [413, 121] on input "search" at bounding box center [660, 113] width 1190 height 32
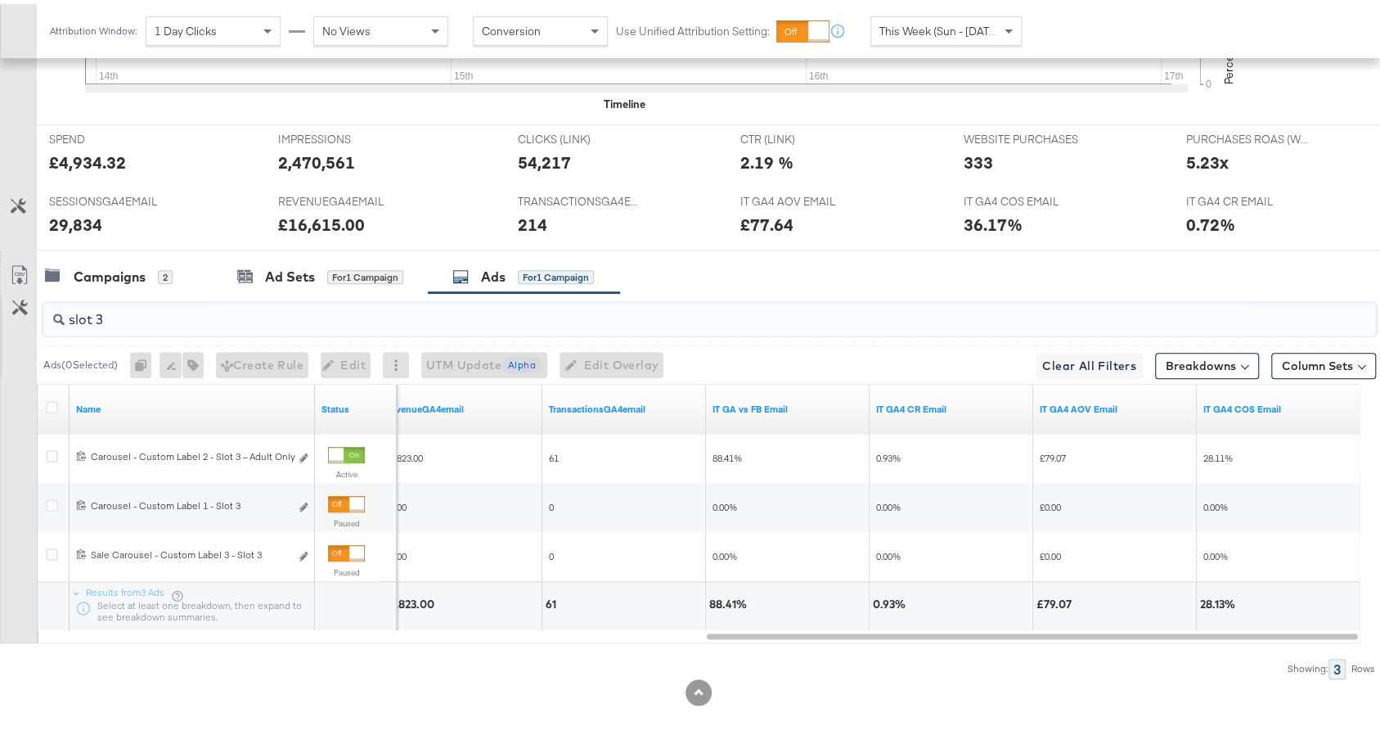
scroll to position [0, 0]
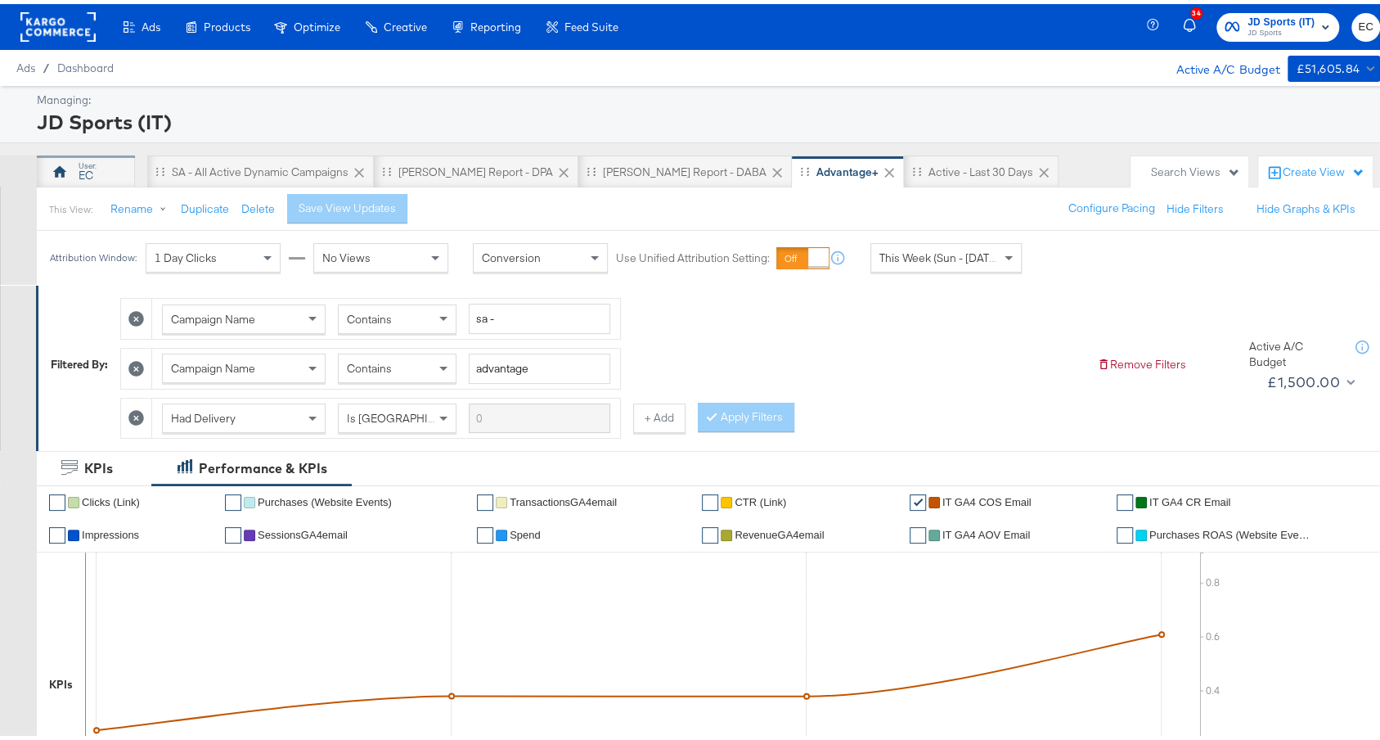
type input "slot 3"
click at [103, 164] on div "EC" at bounding box center [86, 167] width 98 height 33
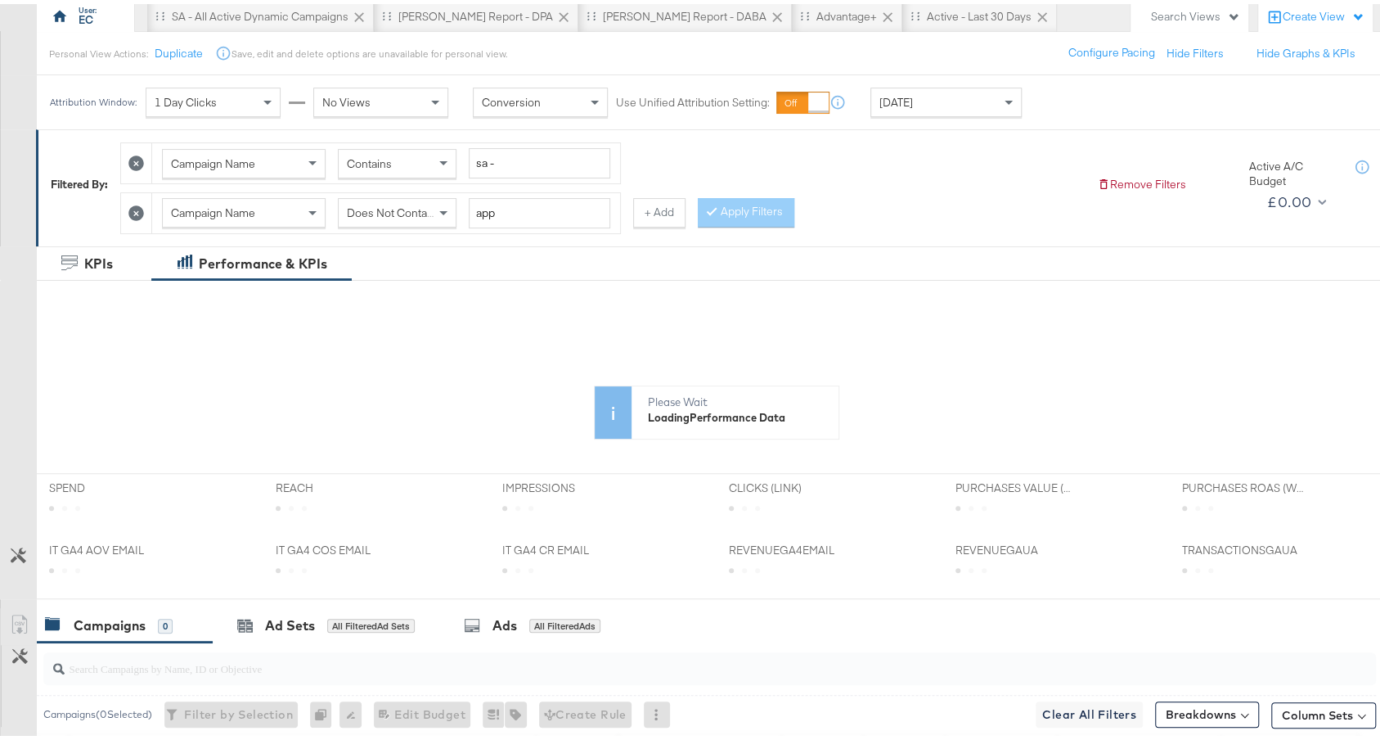
scroll to position [457, 0]
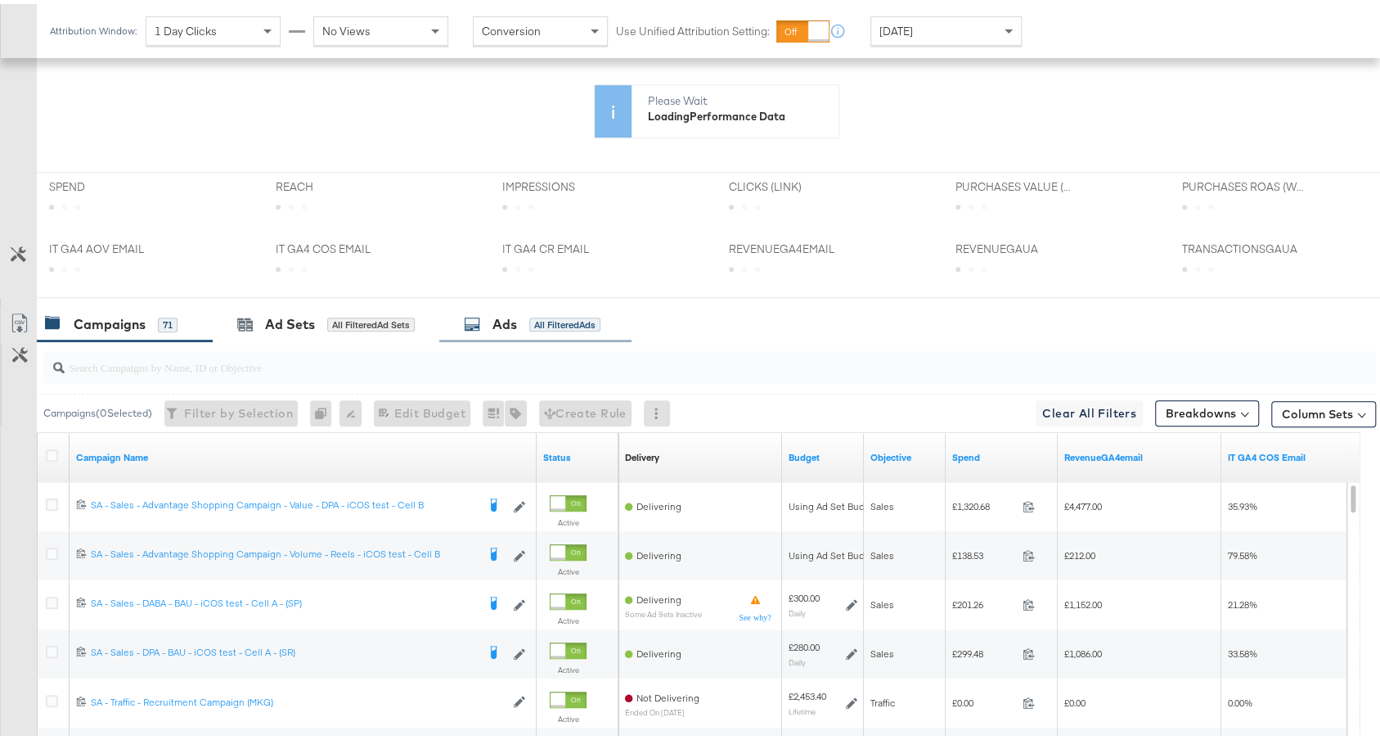
click at [534, 313] on div "All Filtered Ads" at bounding box center [564, 320] width 71 height 15
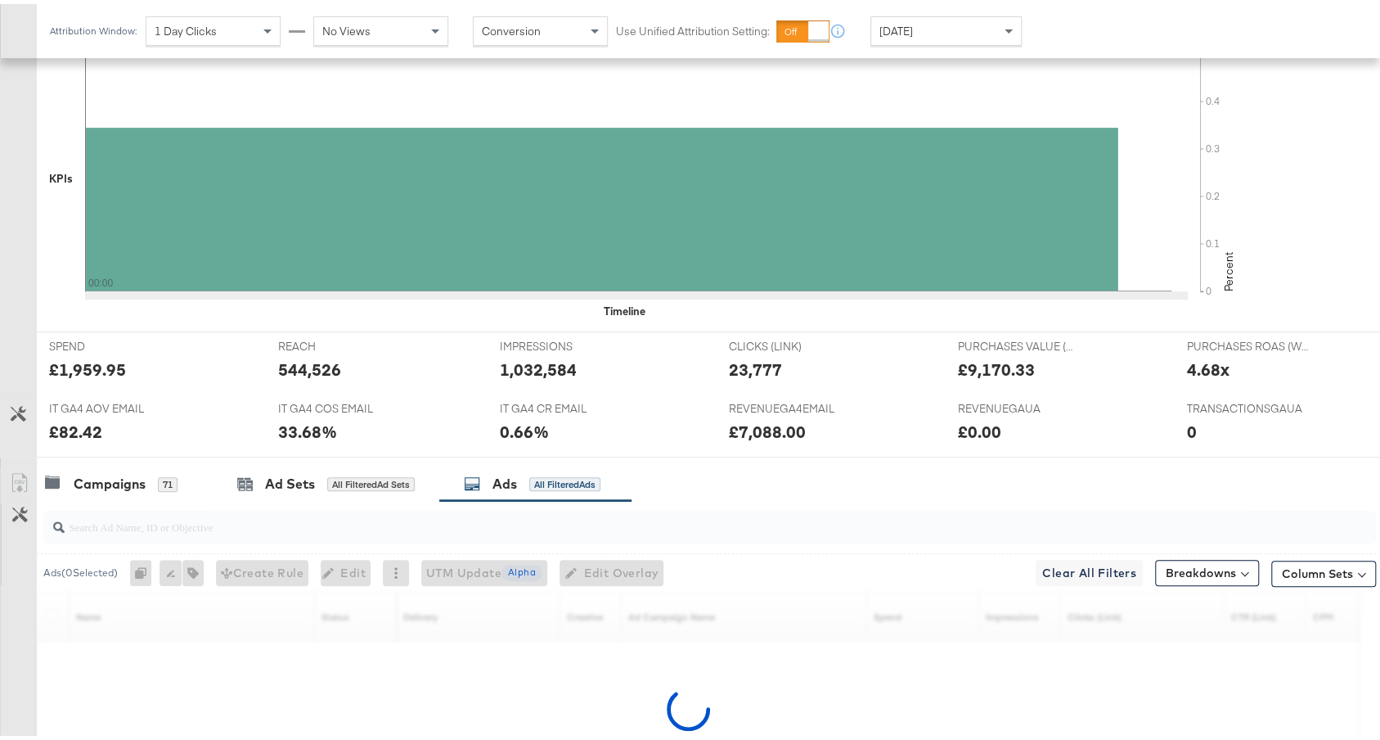
scroll to position [616, 0]
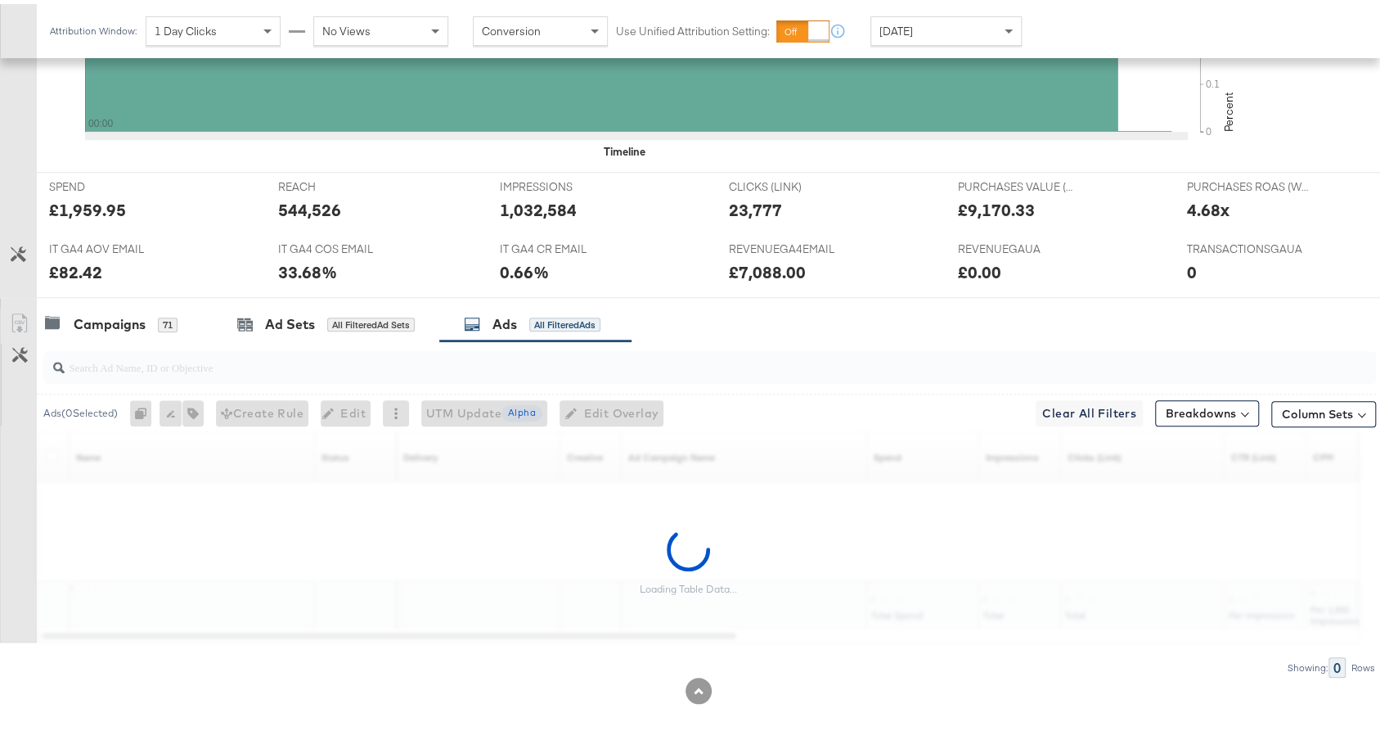
click at [394, 367] on div at bounding box center [709, 363] width 1333 height 33
click at [946, 25] on div "Yesterday" at bounding box center [946, 27] width 150 height 28
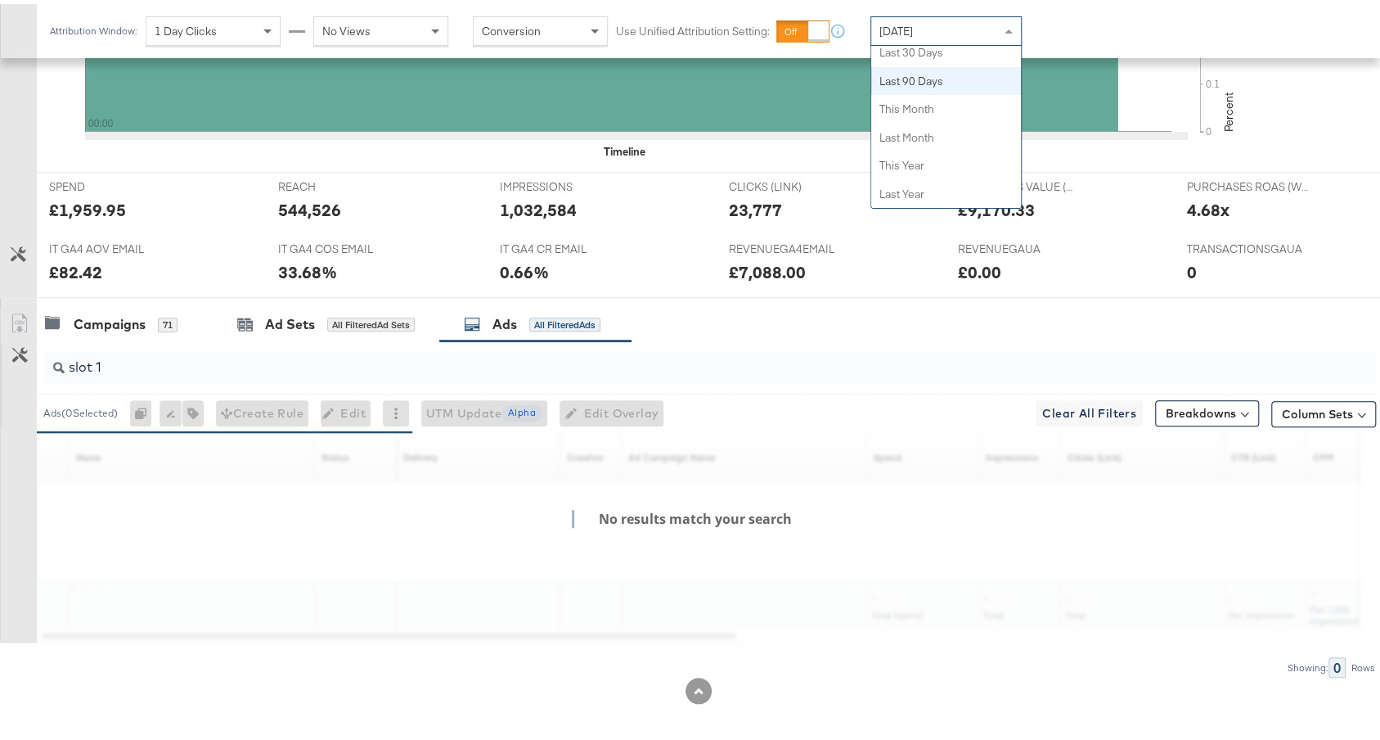
scroll to position [305, 0]
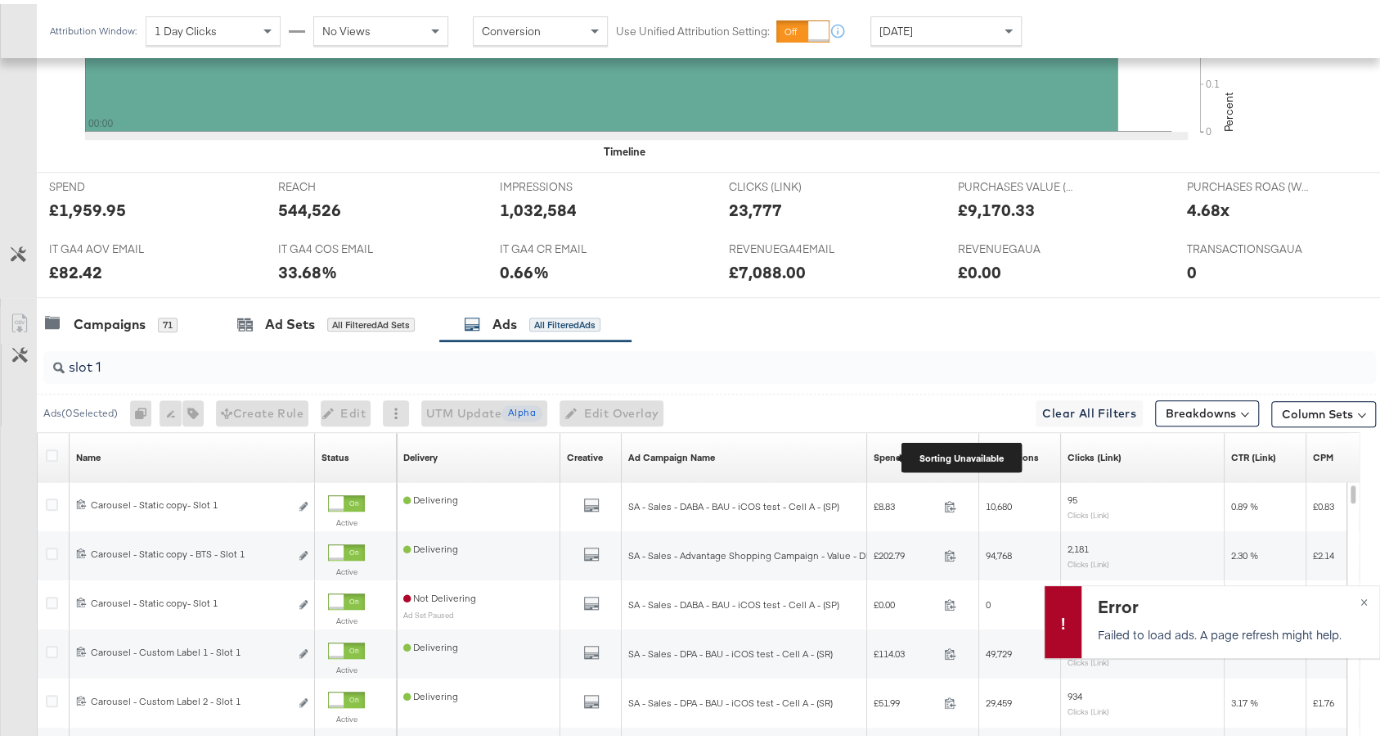
click at [898, 448] on div "Spend" at bounding box center [888, 453] width 28 height 13
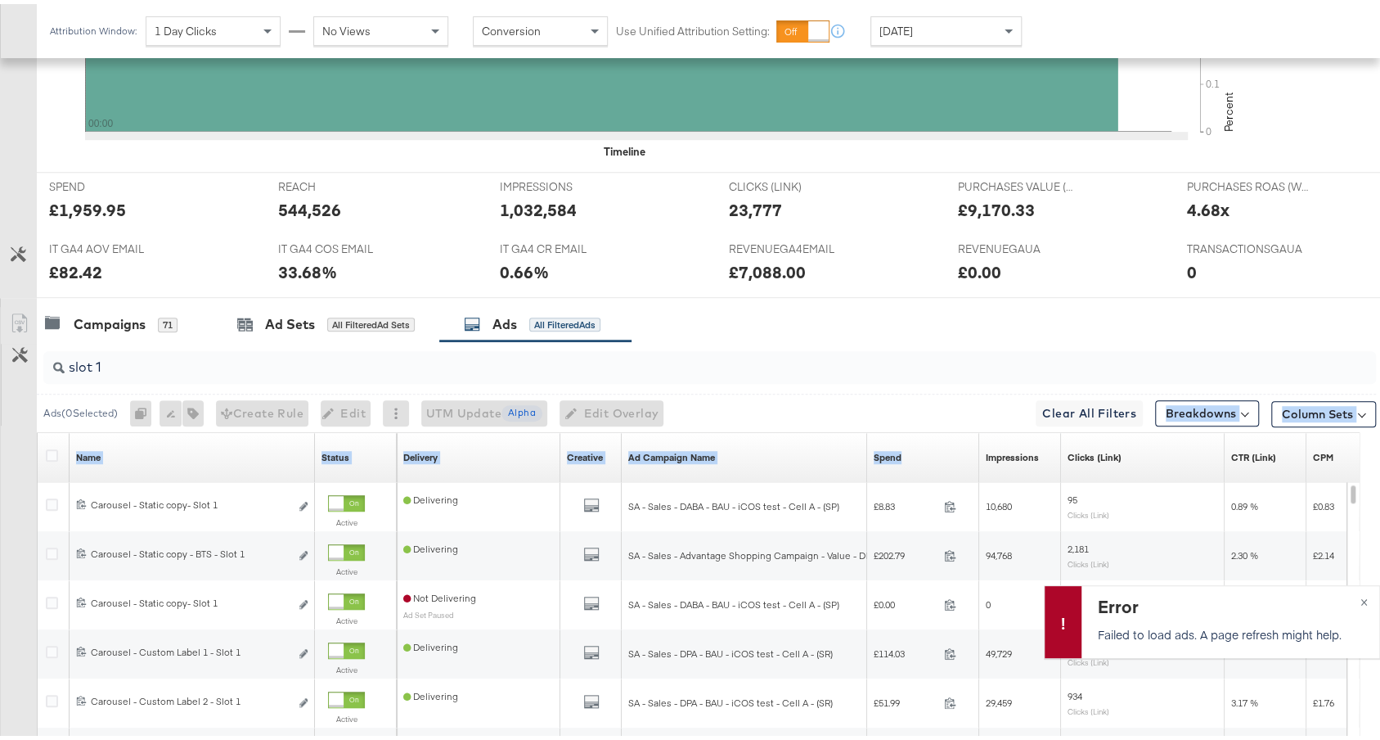
drag, startPoint x: 914, startPoint y: 447, endPoint x: 935, endPoint y: 360, distance: 89.3
click at [935, 360] on div "slot 1 Ads ( 0 Selected) 0 Rename 0 ads Tags for 0 campaigns Create Rule Edit 0…" at bounding box center [688, 628] width 1376 height 582
click at [921, 471] on div "Spend Sorting Unavailable" at bounding box center [923, 453] width 112 height 49
click at [662, 351] on input "slot 1" at bounding box center [660, 356] width 1190 height 32
click at [1350, 600] on div "Error Failed to load ads. A page refresh might help. ×" at bounding box center [1212, 617] width 336 height 73
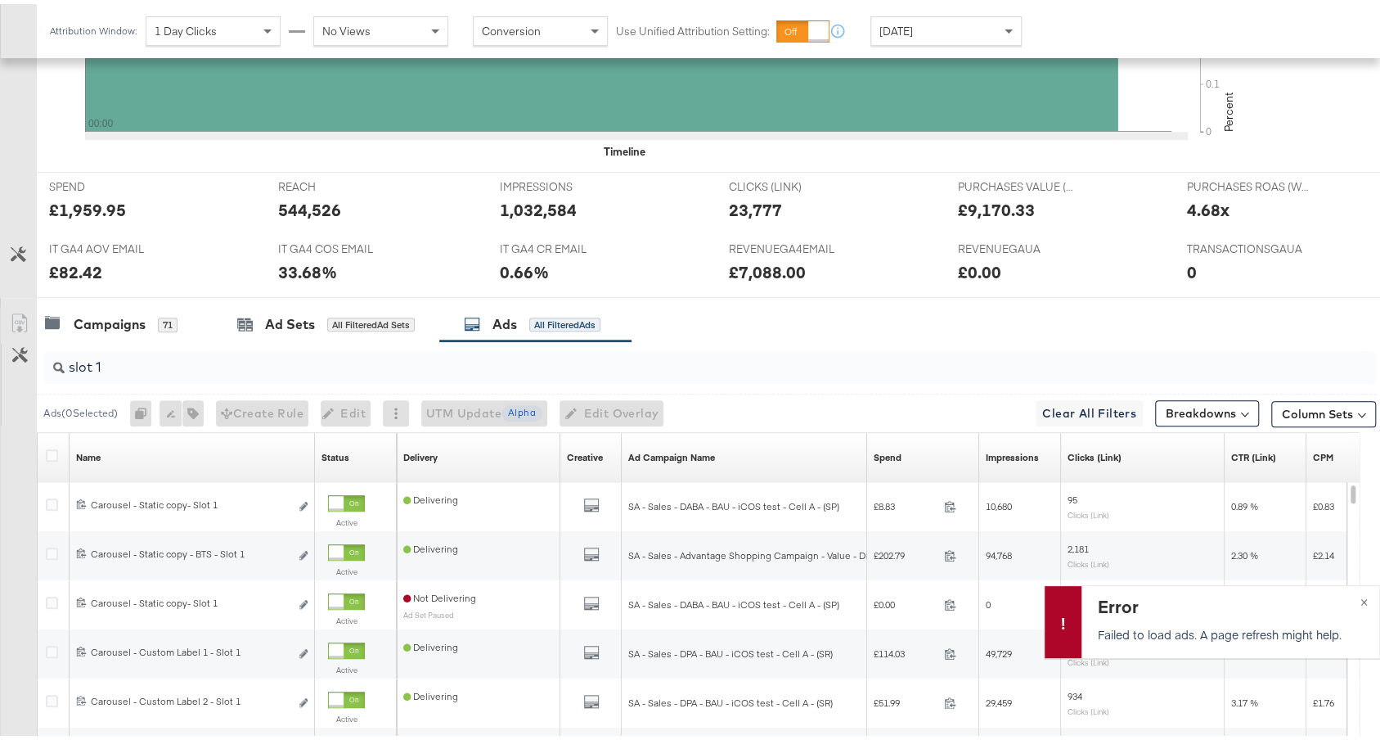
click at [934, 446] on div "Spend Sorting Unavailable" at bounding box center [923, 453] width 112 height 26
click at [617, 342] on input "slot 1" at bounding box center [660, 356] width 1190 height 32
type input "slot"
click at [910, 456] on div "Spend Sorting Unavailable" at bounding box center [923, 453] width 112 height 26
click at [910, 449] on div "Spend Sorting Unavailable" at bounding box center [923, 453] width 112 height 26
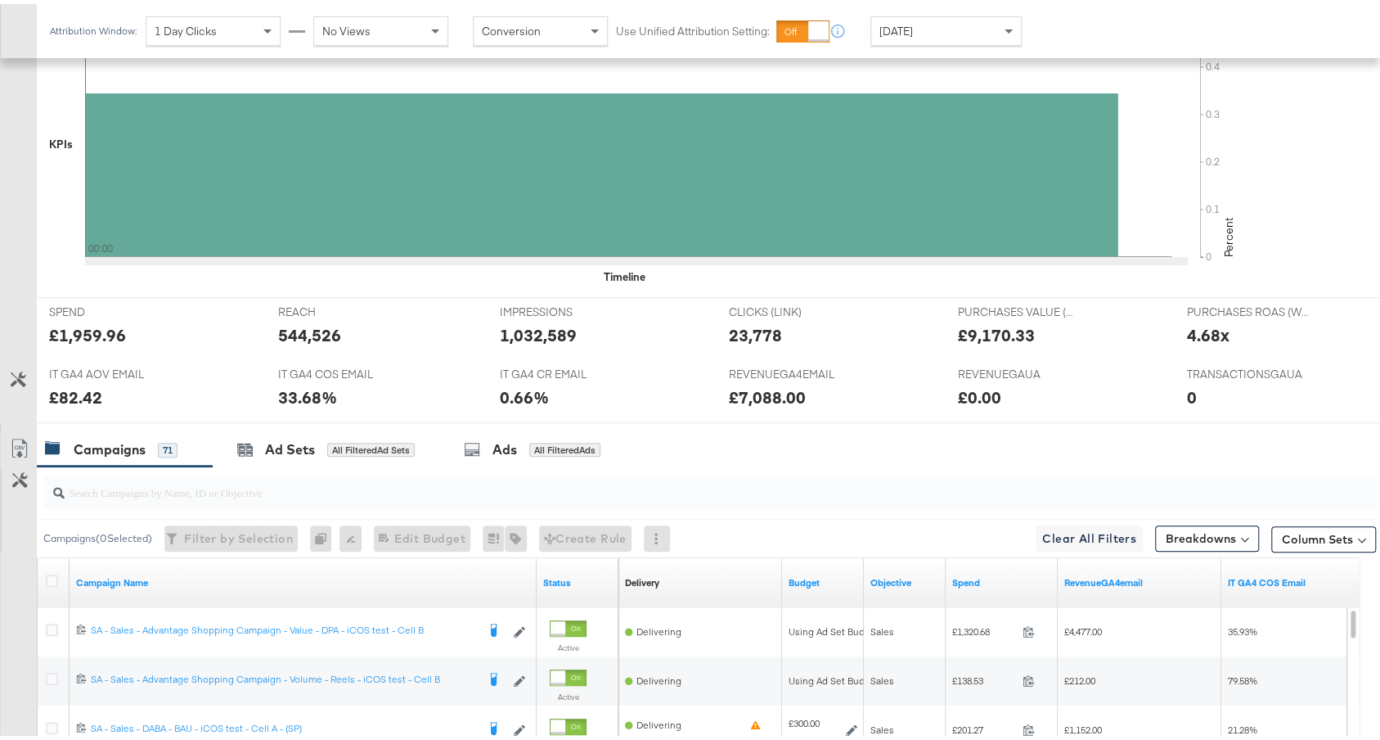
scroll to position [862, 0]
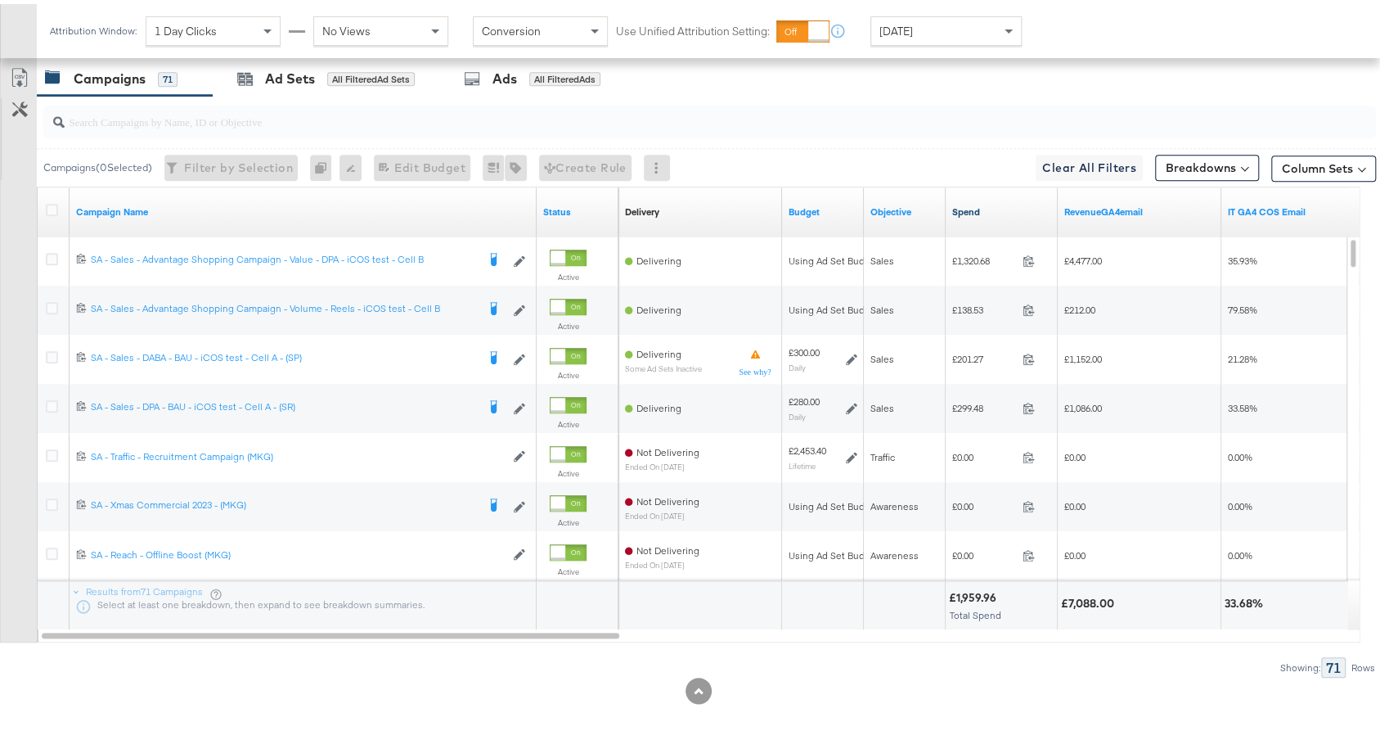
click at [978, 203] on link "Spend" at bounding box center [1001, 207] width 99 height 13
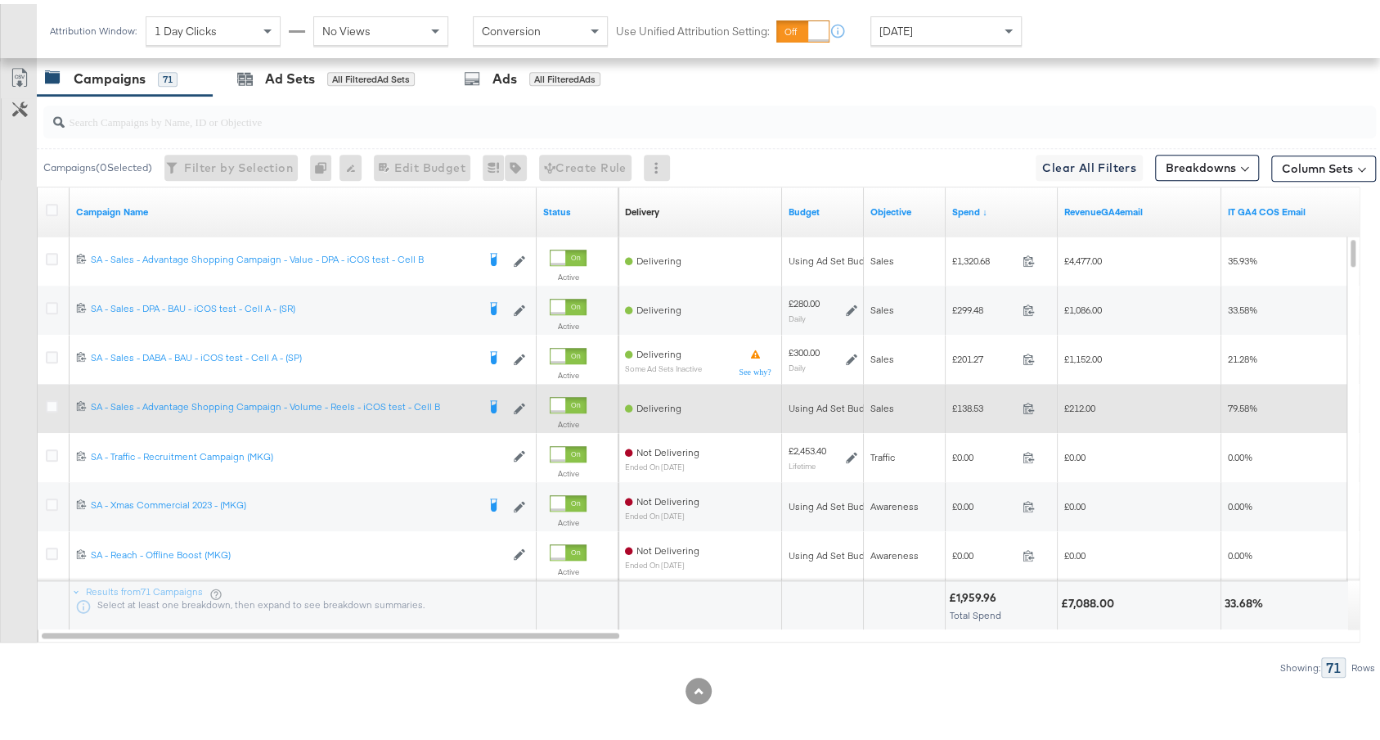
drag, startPoint x: 48, startPoint y: 399, endPoint x: 49, endPoint y: 376, distance: 23.7
click at [48, 399] on icon at bounding box center [52, 402] width 12 height 12
click at [0, 0] on input "checkbox" at bounding box center [0, 0] width 0 height 0
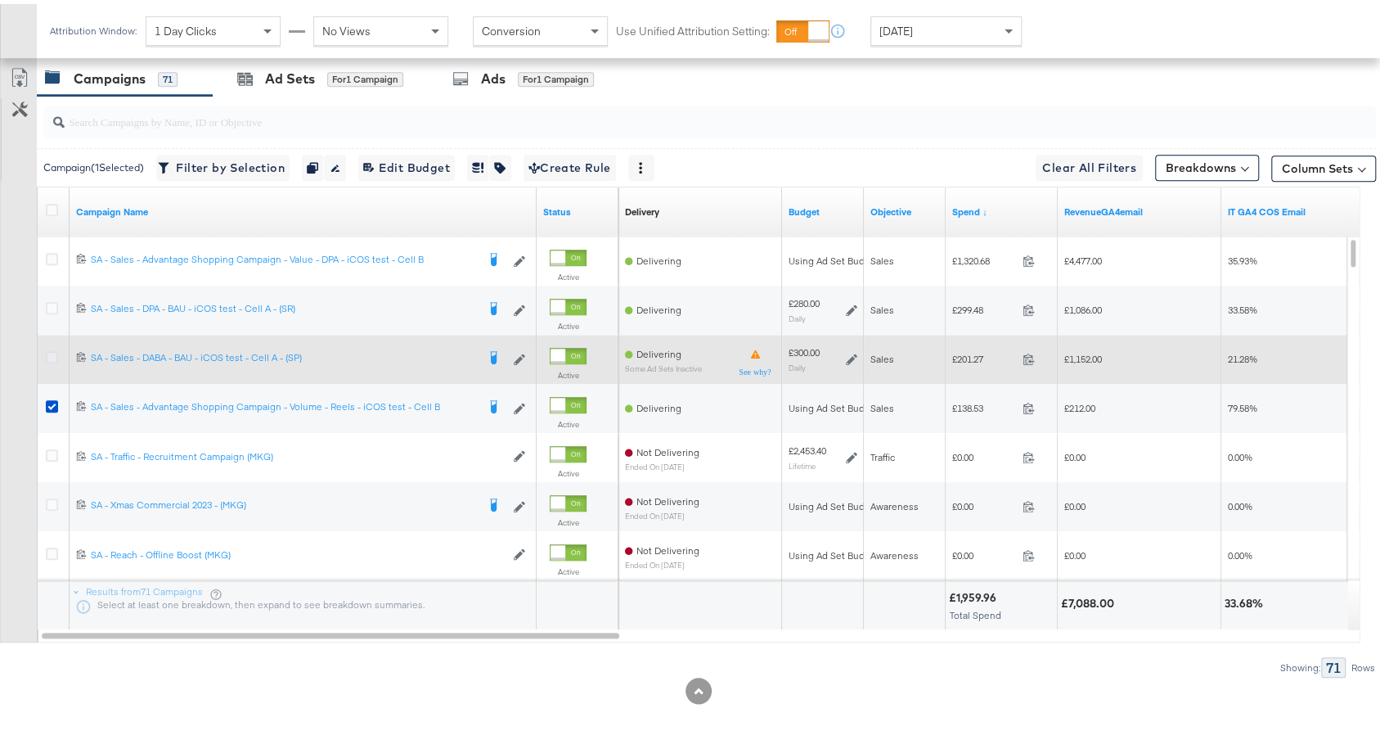
click at [53, 347] on icon at bounding box center [52, 353] width 12 height 12
click at [0, 0] on input "checkbox" at bounding box center [0, 0] width 0 height 0
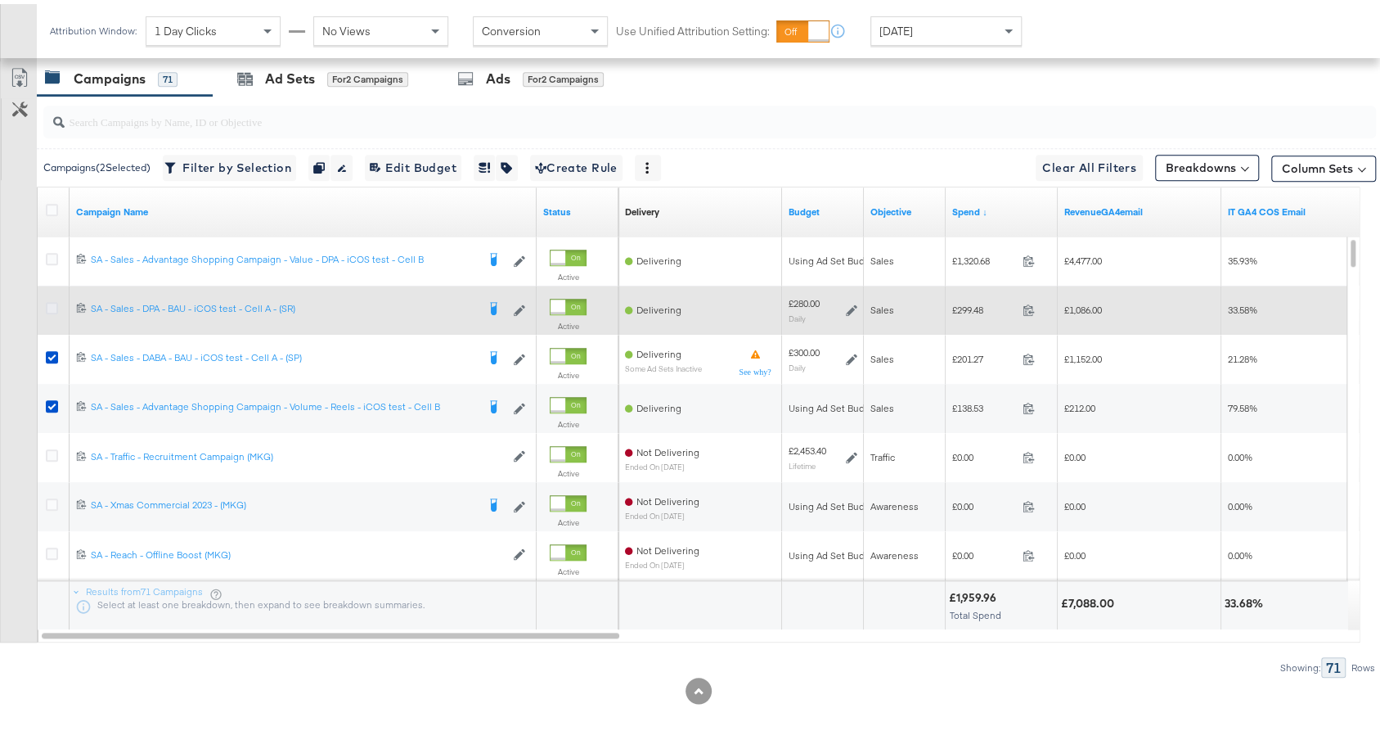
click at [52, 301] on icon at bounding box center [52, 304] width 12 height 12
click at [0, 0] on input "checkbox" at bounding box center [0, 0] width 0 height 0
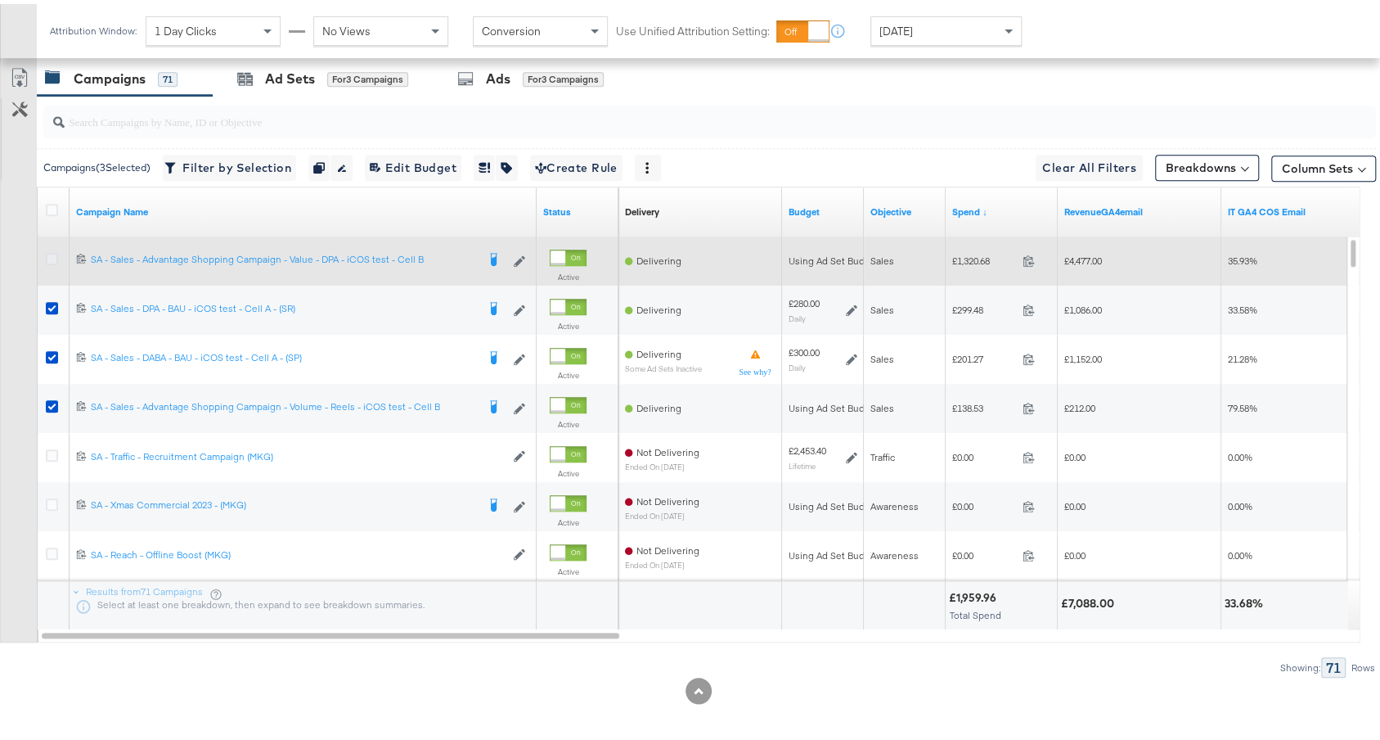
click at [52, 249] on icon at bounding box center [52, 255] width 12 height 12
click at [0, 0] on input "checkbox" at bounding box center [0, 0] width 0 height 0
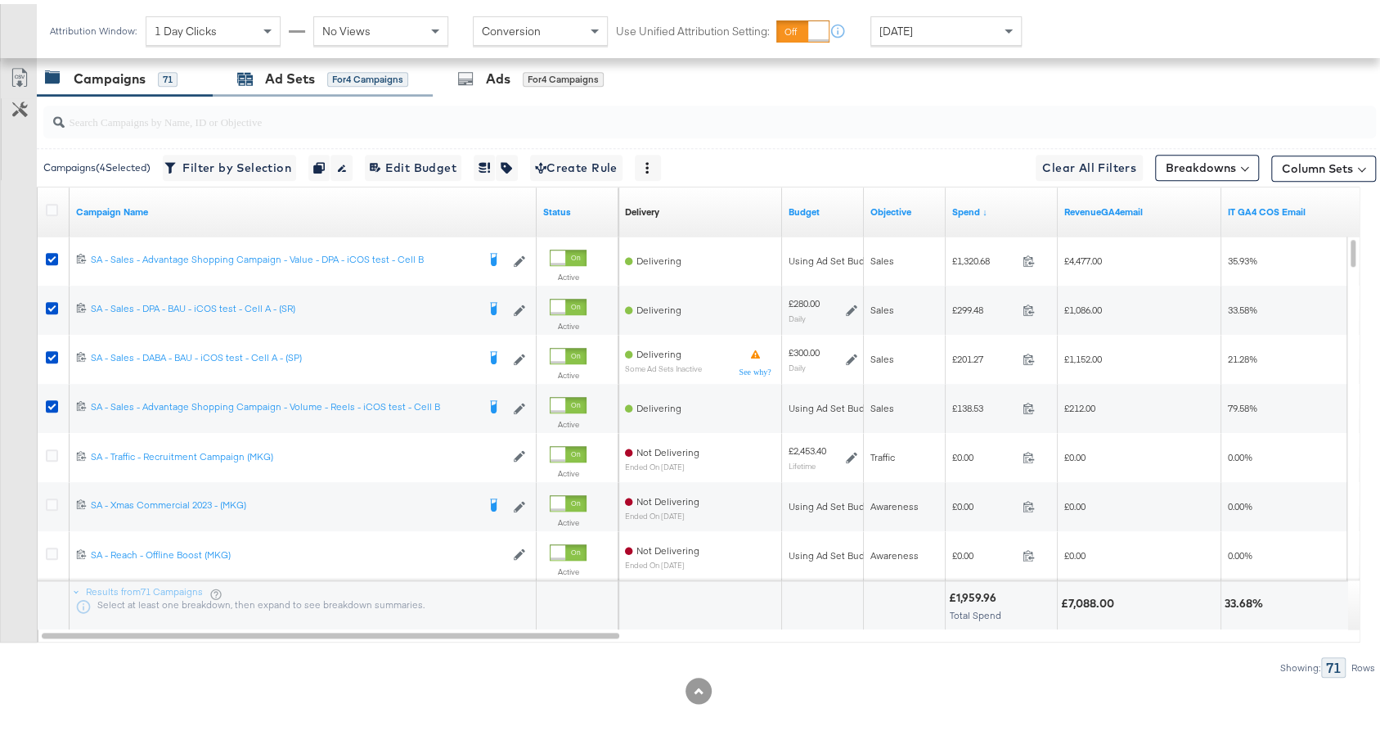
click at [326, 76] on div "Ad Sets for 4 Campaigns" at bounding box center [322, 74] width 171 height 19
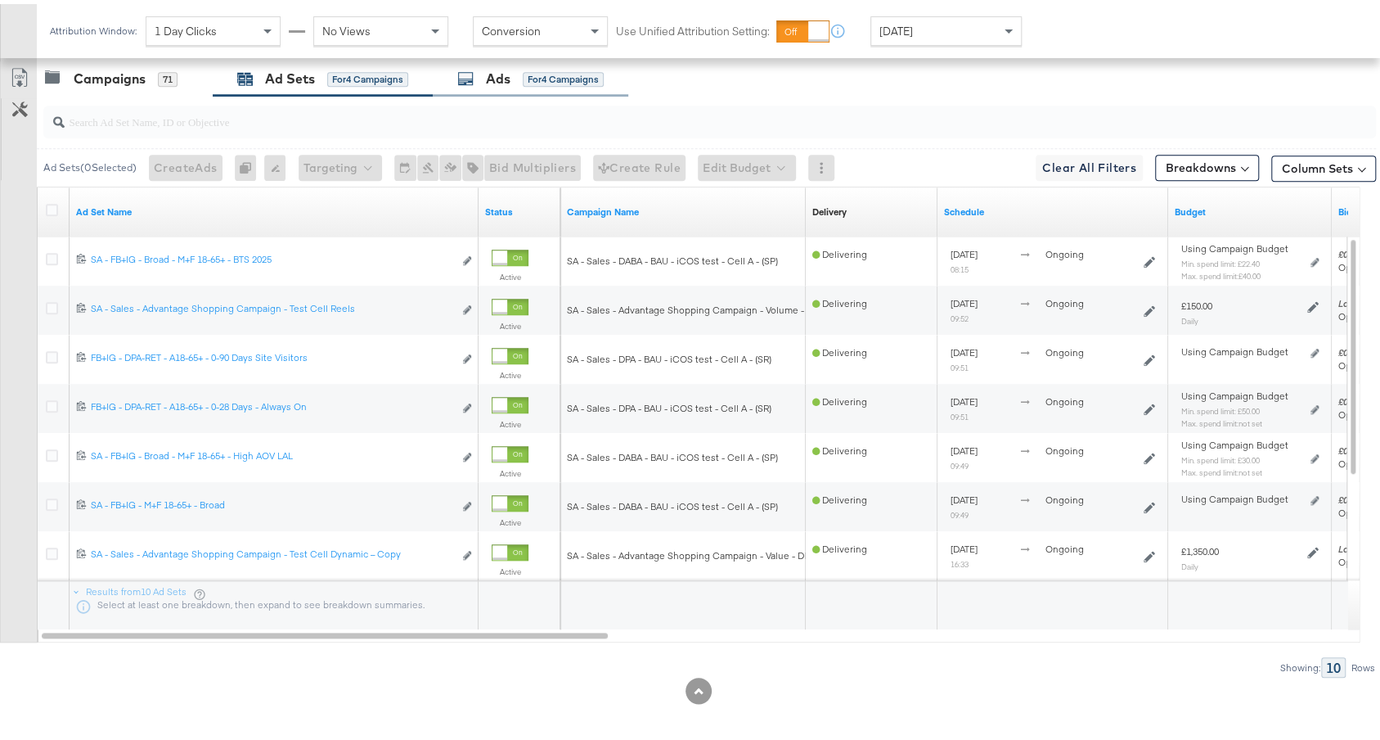
click at [582, 78] on div "Ads for 4 Campaigns" at bounding box center [530, 74] width 146 height 19
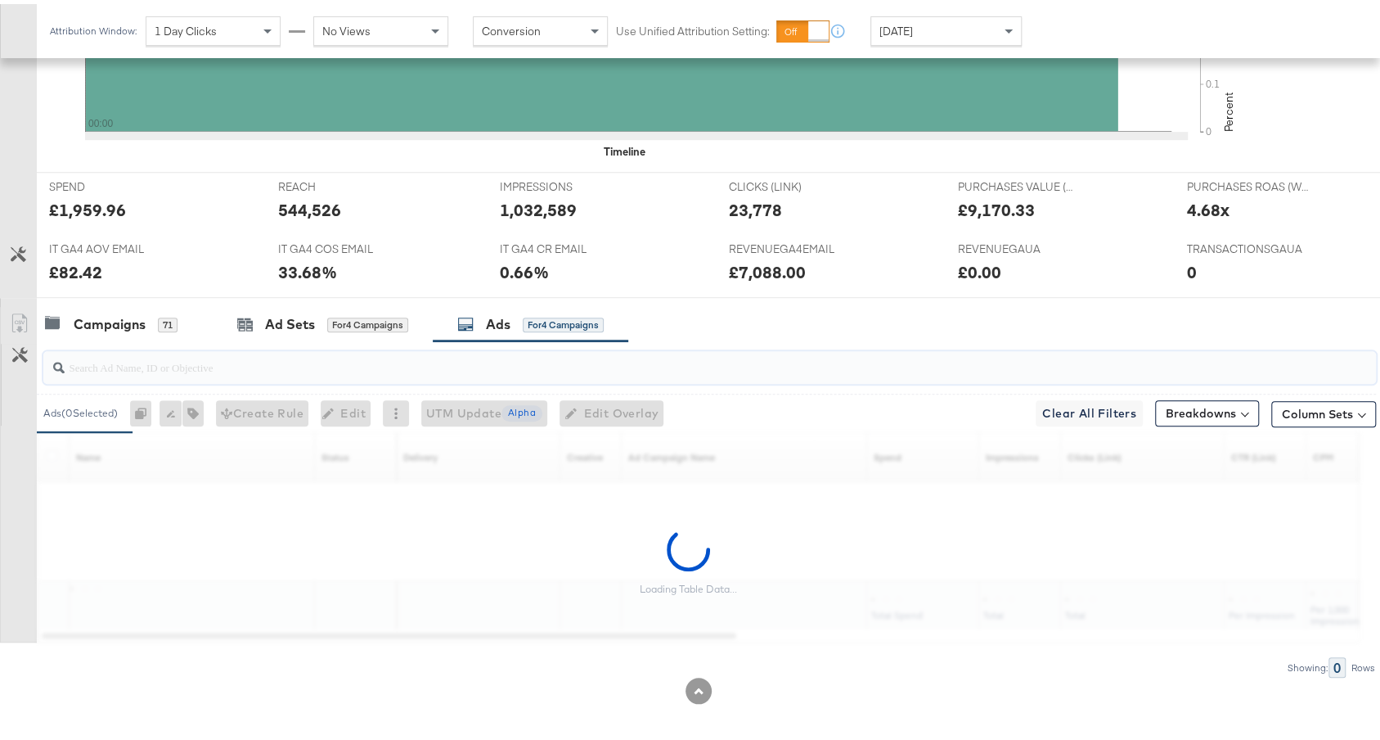
click at [308, 356] on input "search" at bounding box center [660, 356] width 1190 height 32
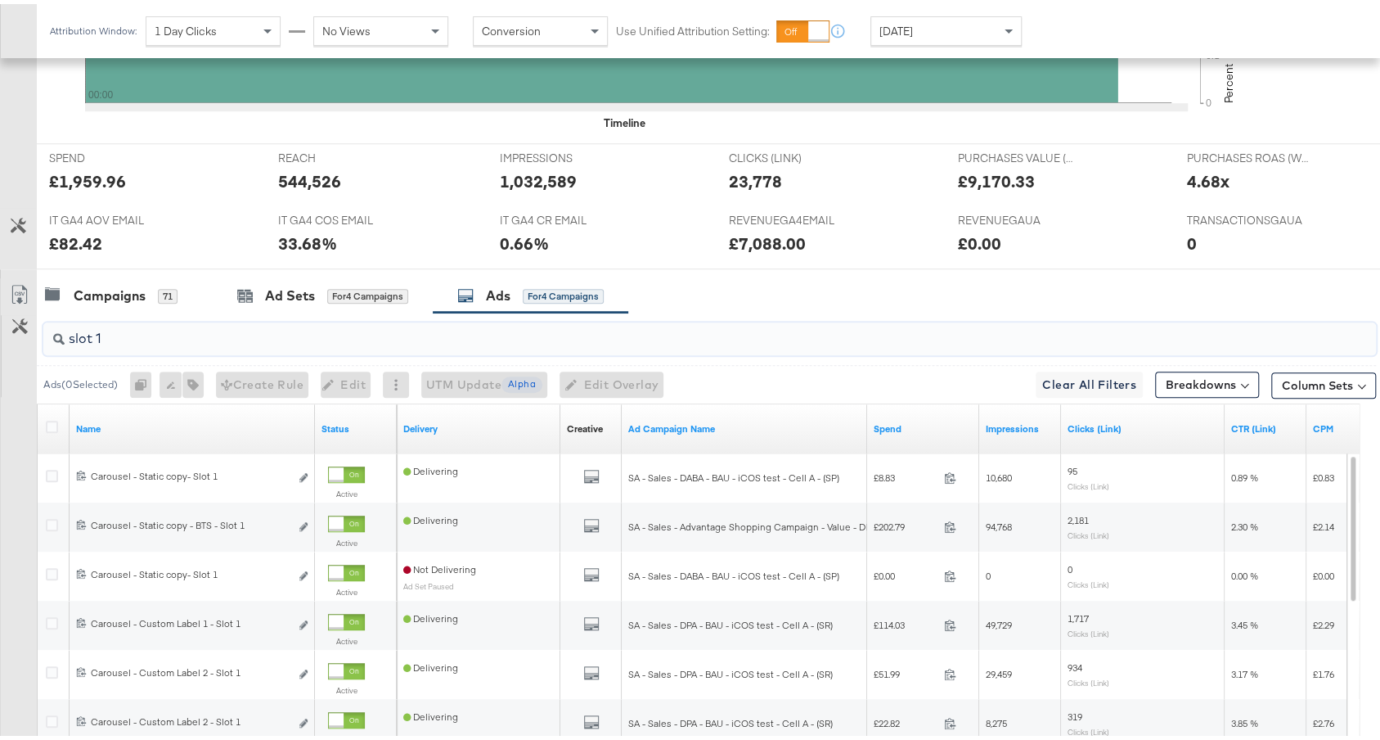
scroll to position [701, 0]
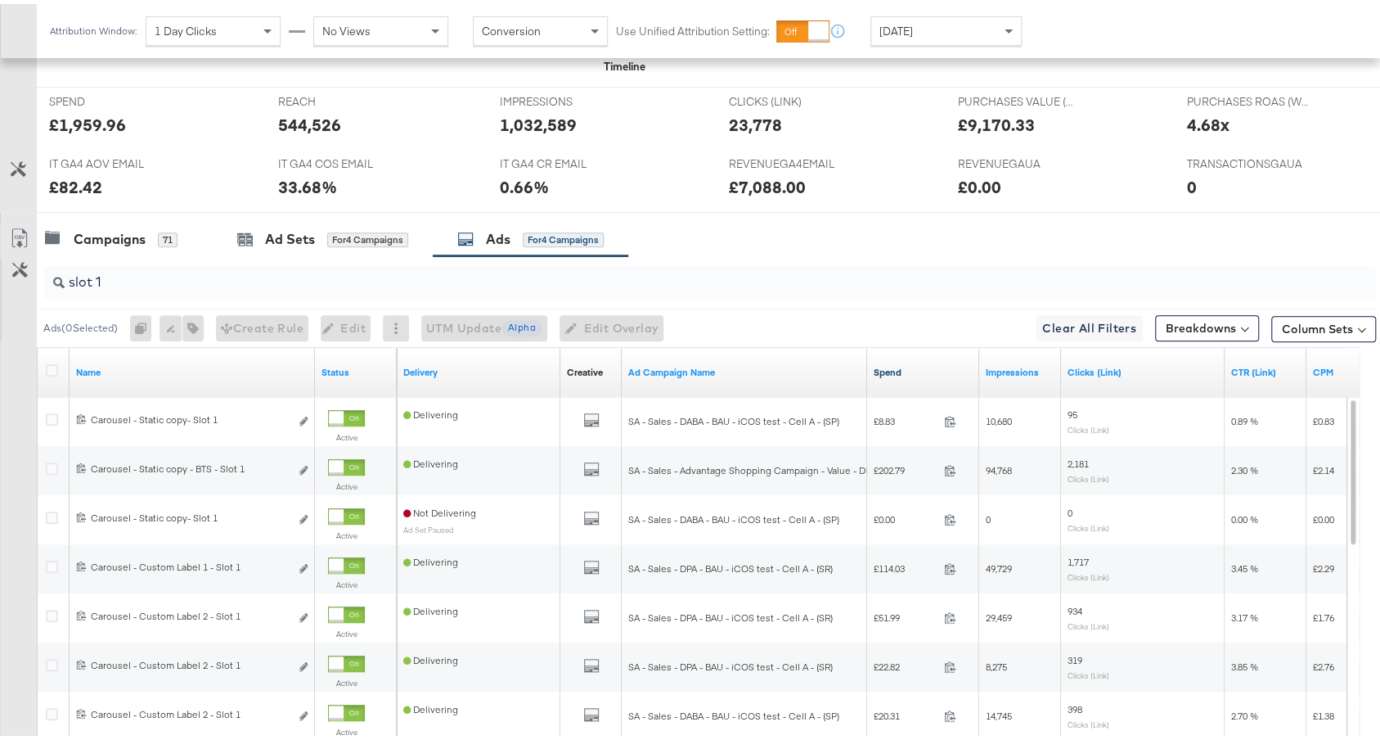
click at [933, 363] on link "Spend" at bounding box center [923, 368] width 99 height 13
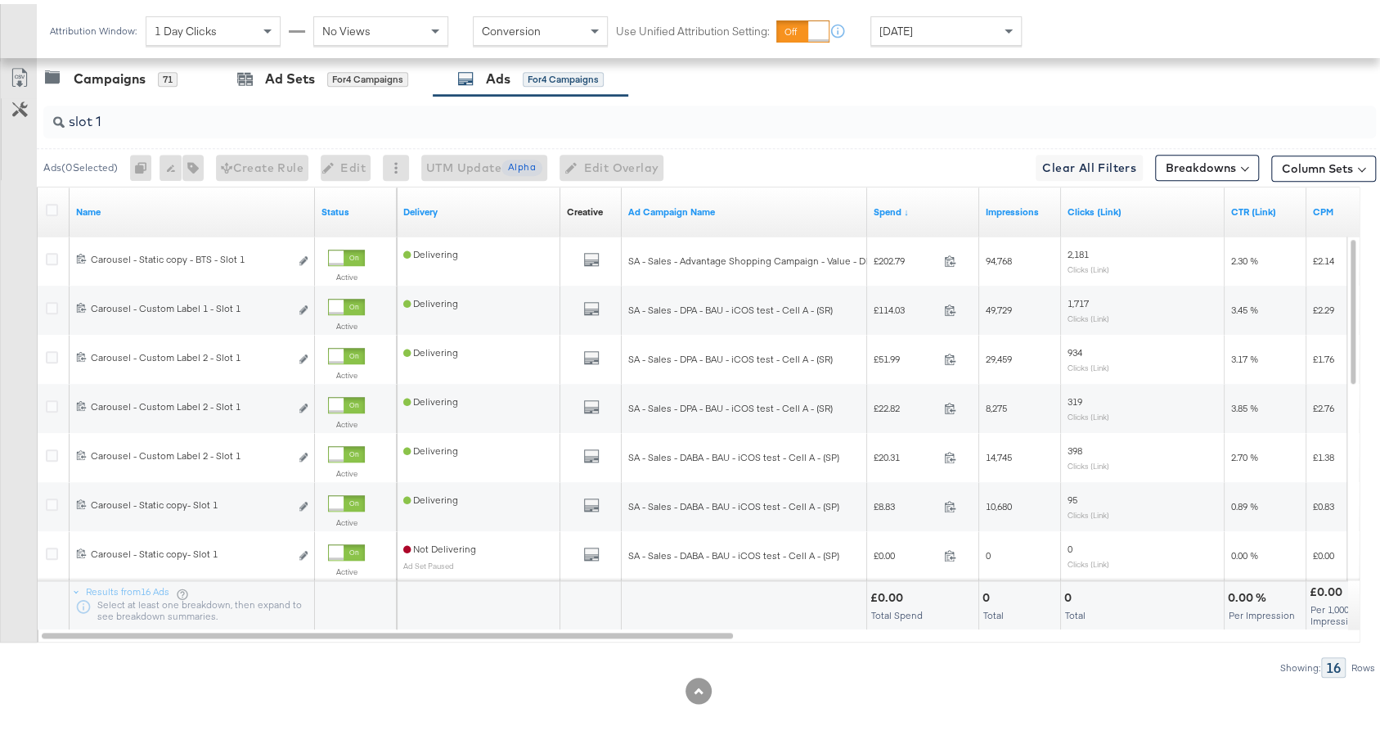
click at [570, 124] on div "slot 1" at bounding box center [709, 117] width 1333 height 33
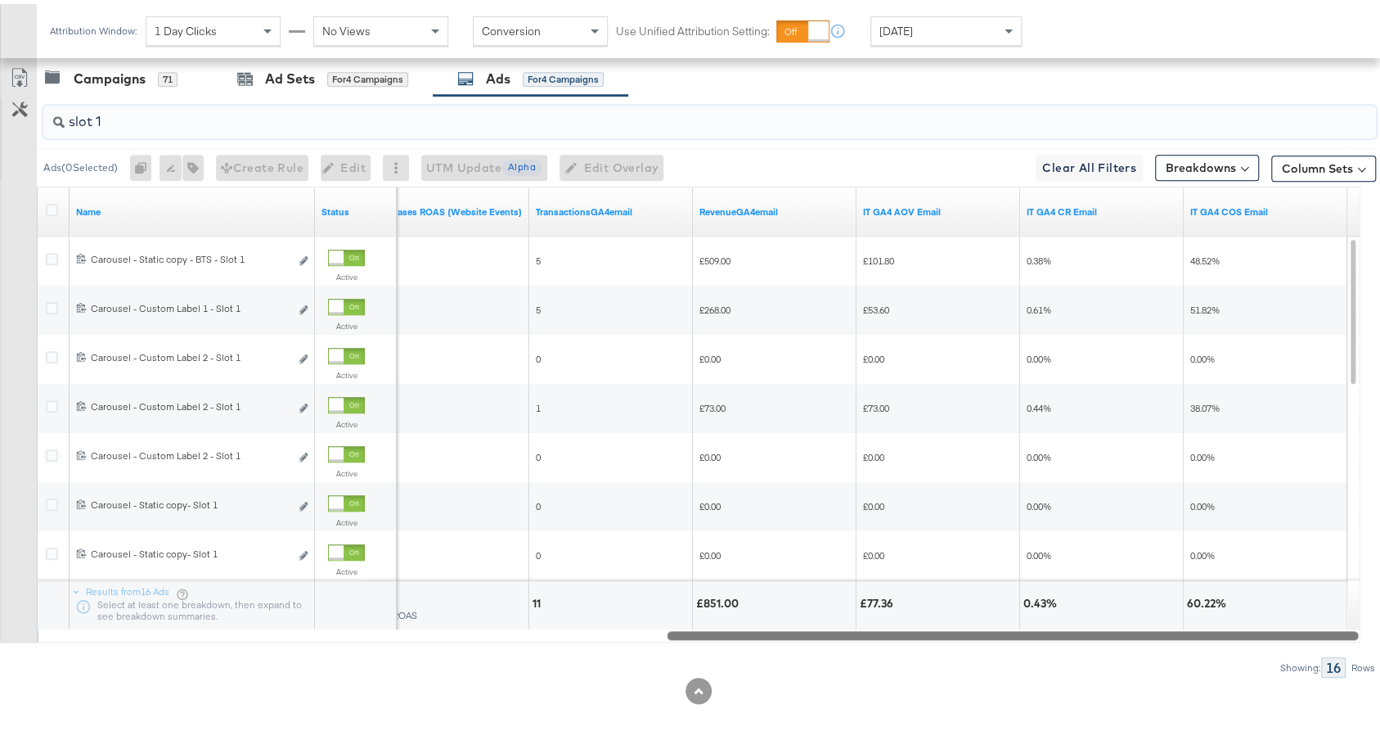
drag, startPoint x: 718, startPoint y: 623, endPoint x: 1394, endPoint y: 620, distance: 676.6
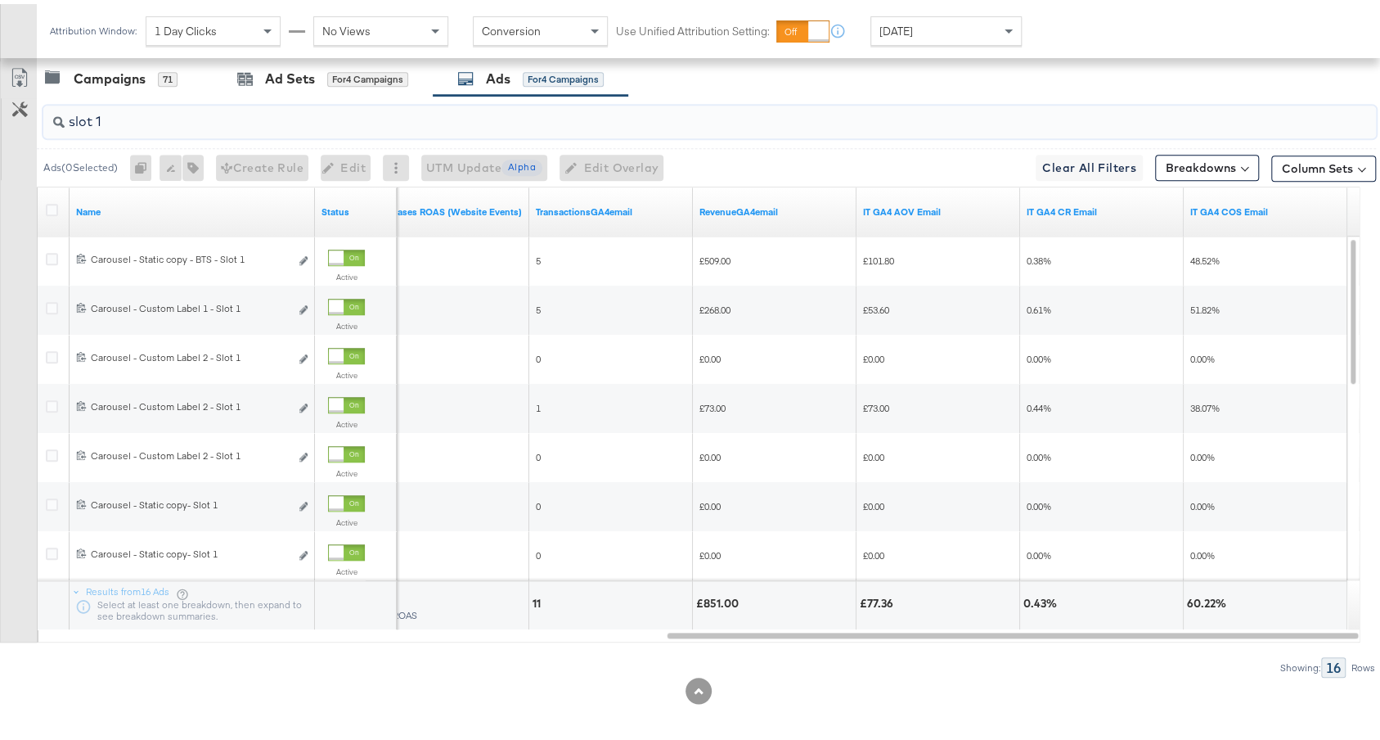
click at [523, 128] on div "slot 1" at bounding box center [709, 117] width 1333 height 33
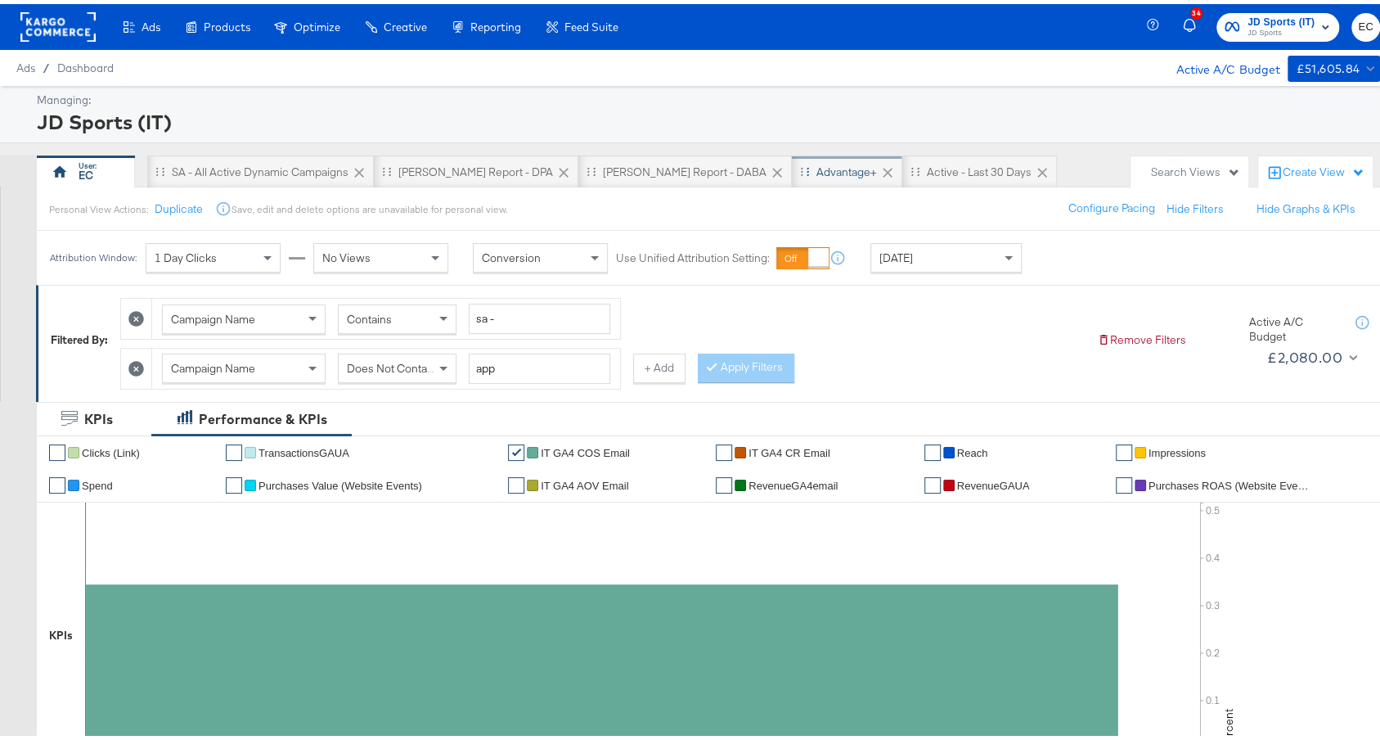
type input "slot 2"
click at [817, 167] on div "Advantage+" at bounding box center [847, 168] width 61 height 16
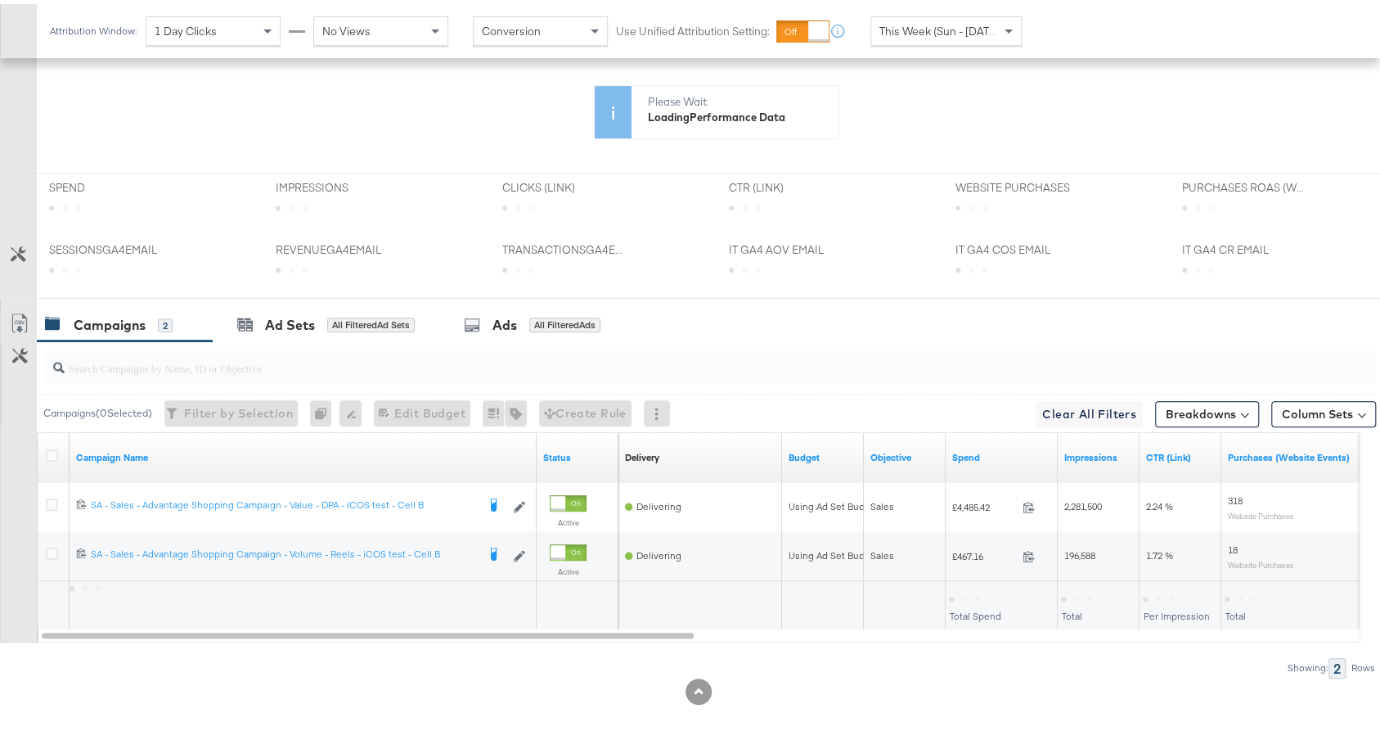
scroll to position [664, 0]
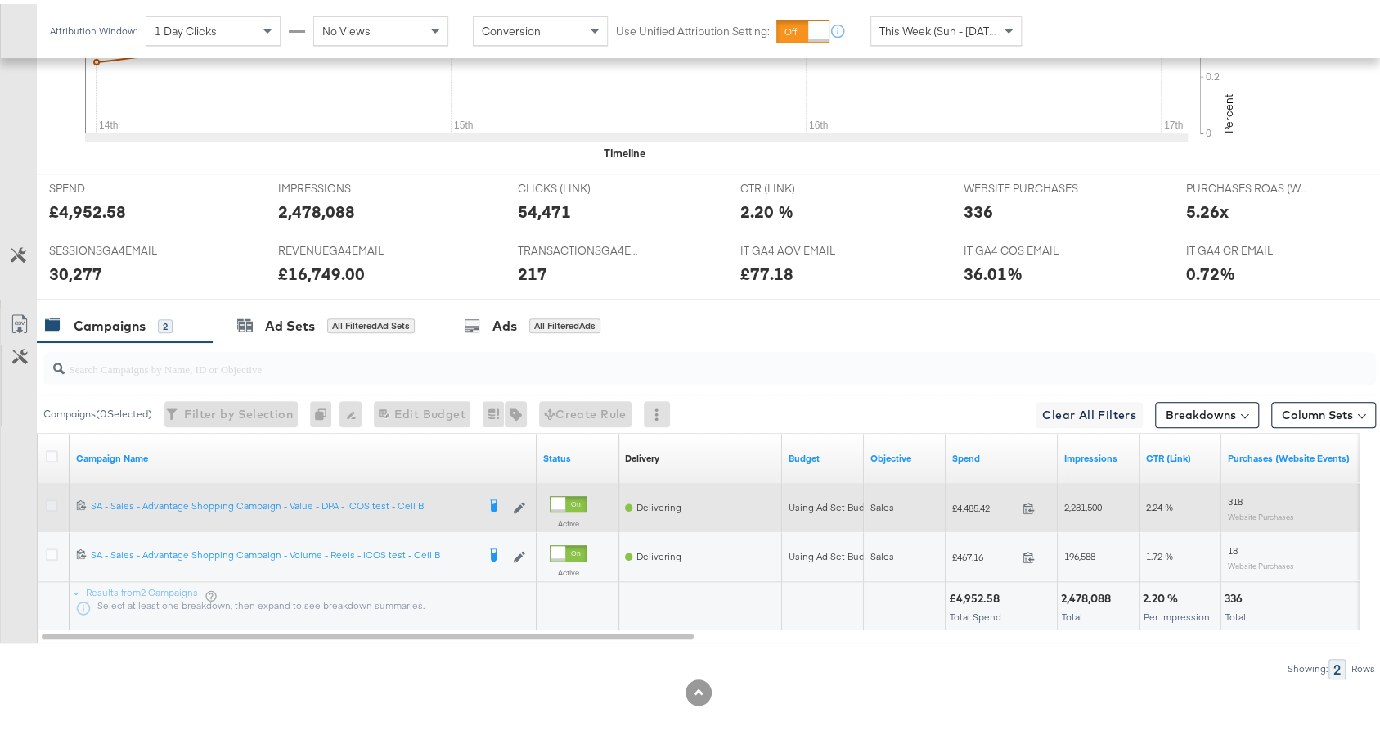
click at [50, 495] on icon at bounding box center [52, 501] width 12 height 12
click at [0, 0] on input "checkbox" at bounding box center [0, 0] width 0 height 0
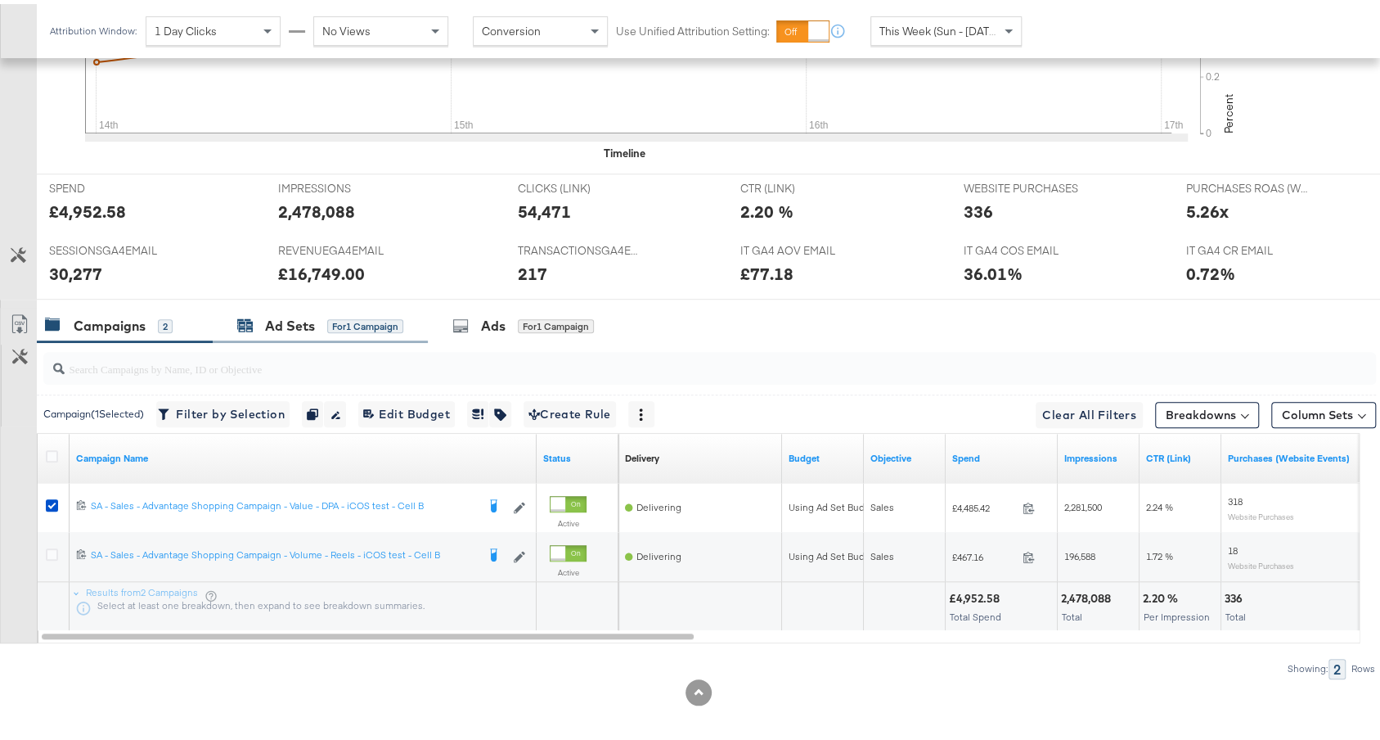
click at [314, 313] on div "Ad Sets for 1 Campaign" at bounding box center [320, 322] width 166 height 19
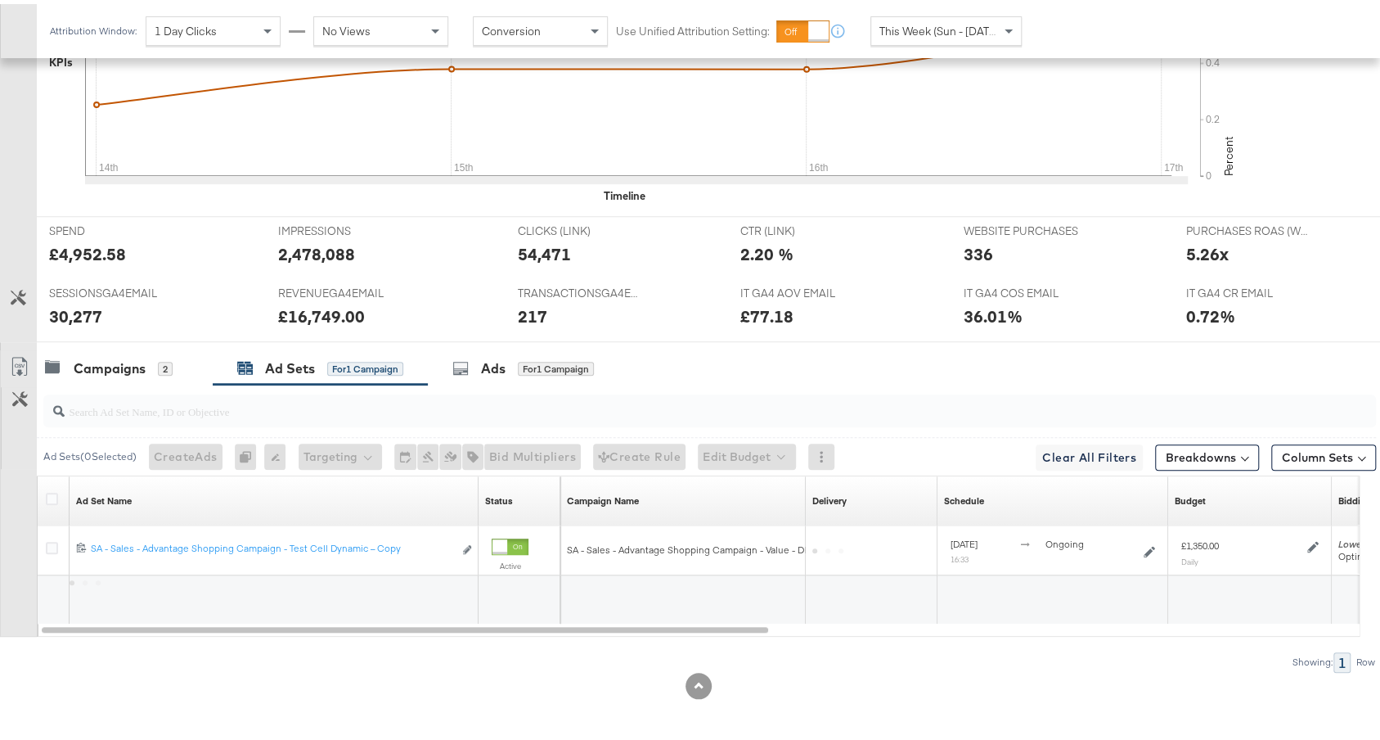
scroll to position [615, 0]
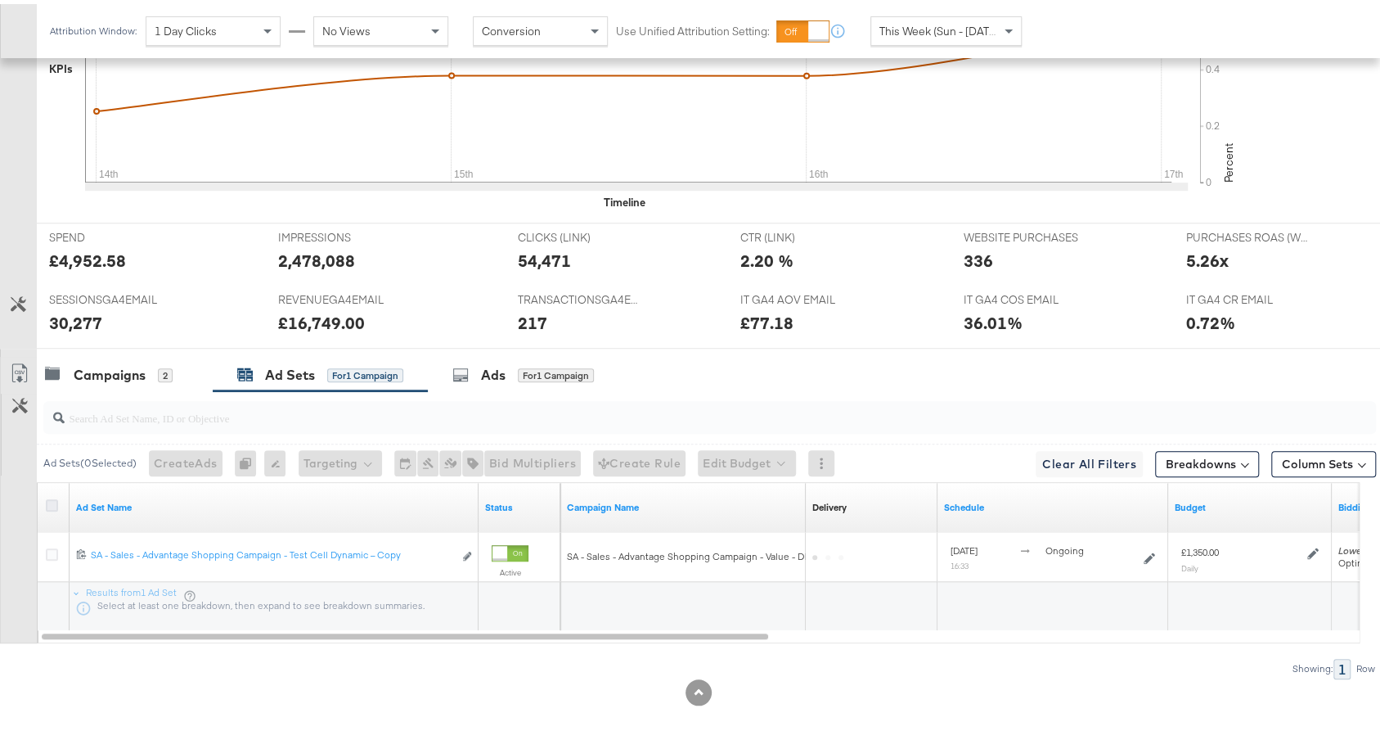
click at [54, 498] on icon at bounding box center [52, 501] width 12 height 12
click at [0, 0] on input "checkbox" at bounding box center [0, 0] width 0 height 0
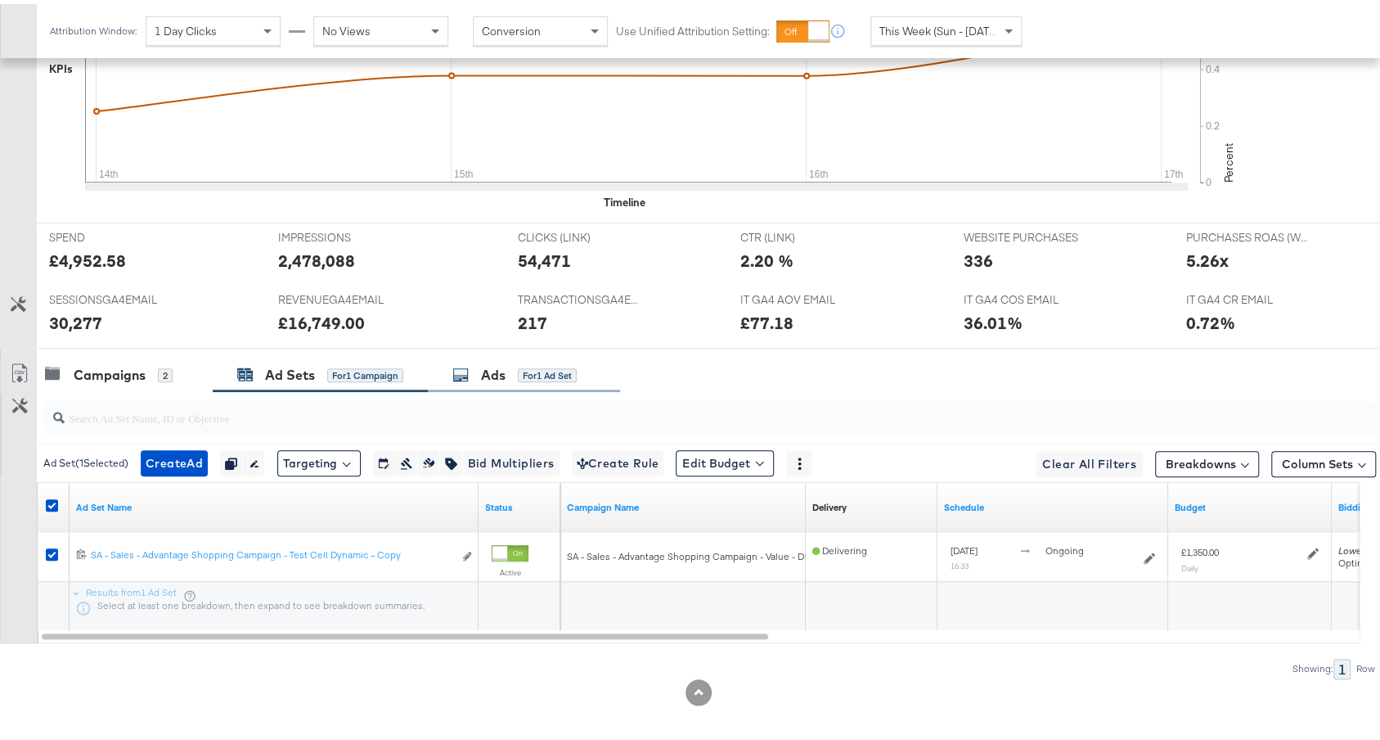
click at [555, 353] on div "Ads for 1 Ad Set" at bounding box center [524, 370] width 192 height 35
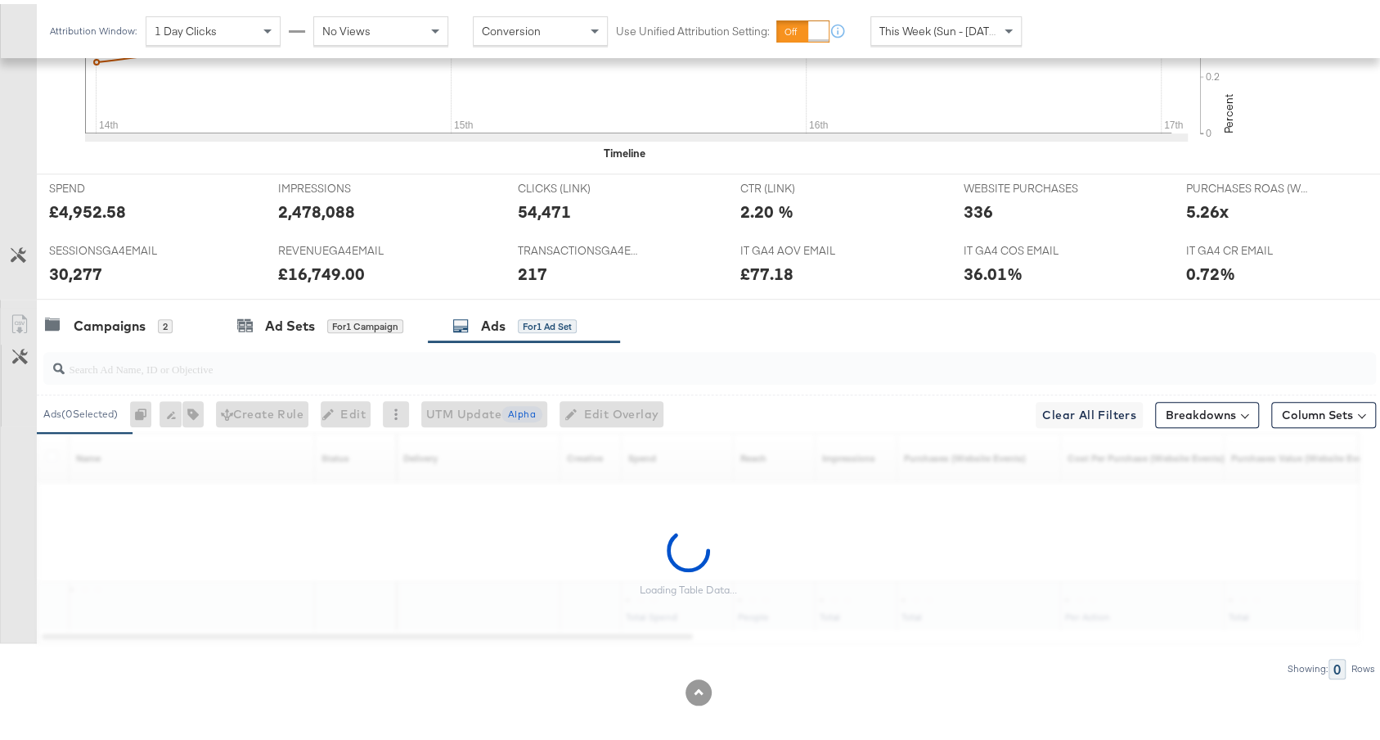
scroll to position [665, 0]
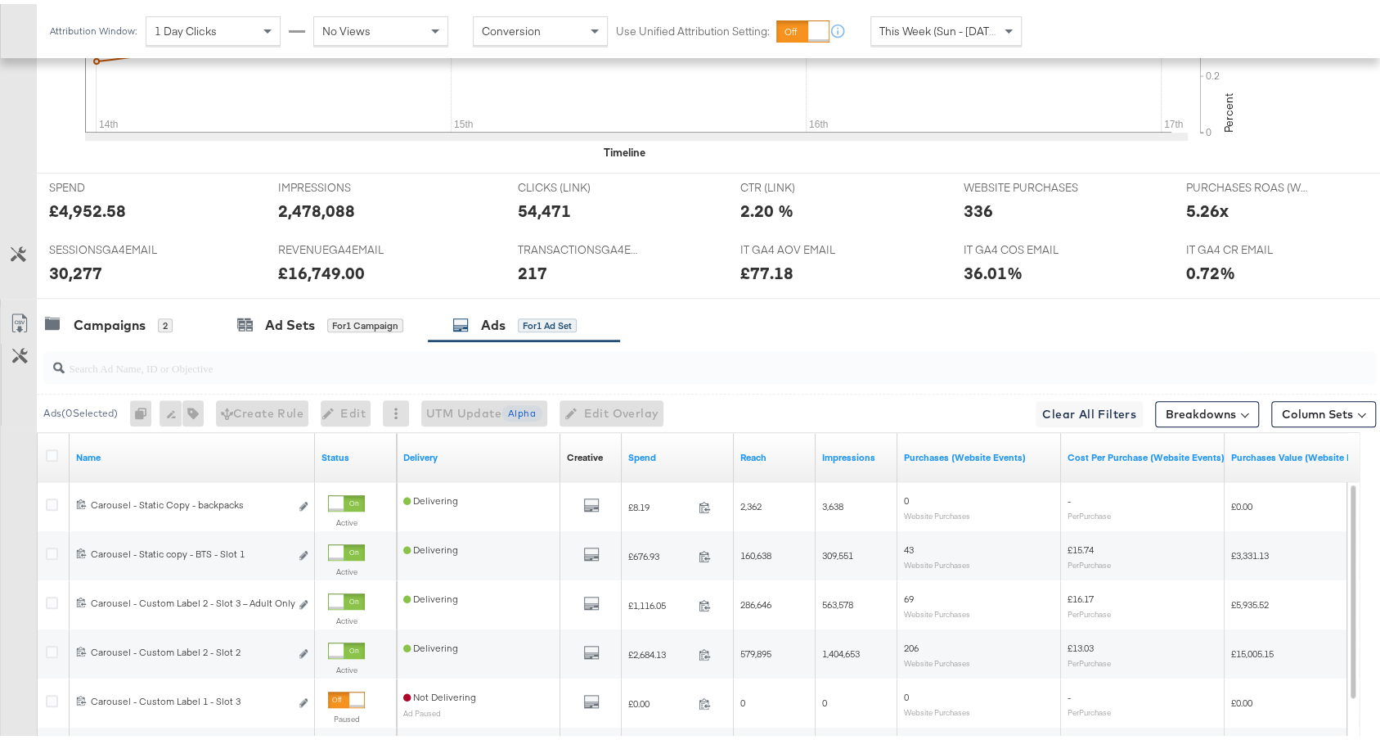
click at [692, 455] on div "Spend" at bounding box center [678, 453] width 112 height 26
click at [670, 447] on link "Spend" at bounding box center [677, 453] width 99 height 13
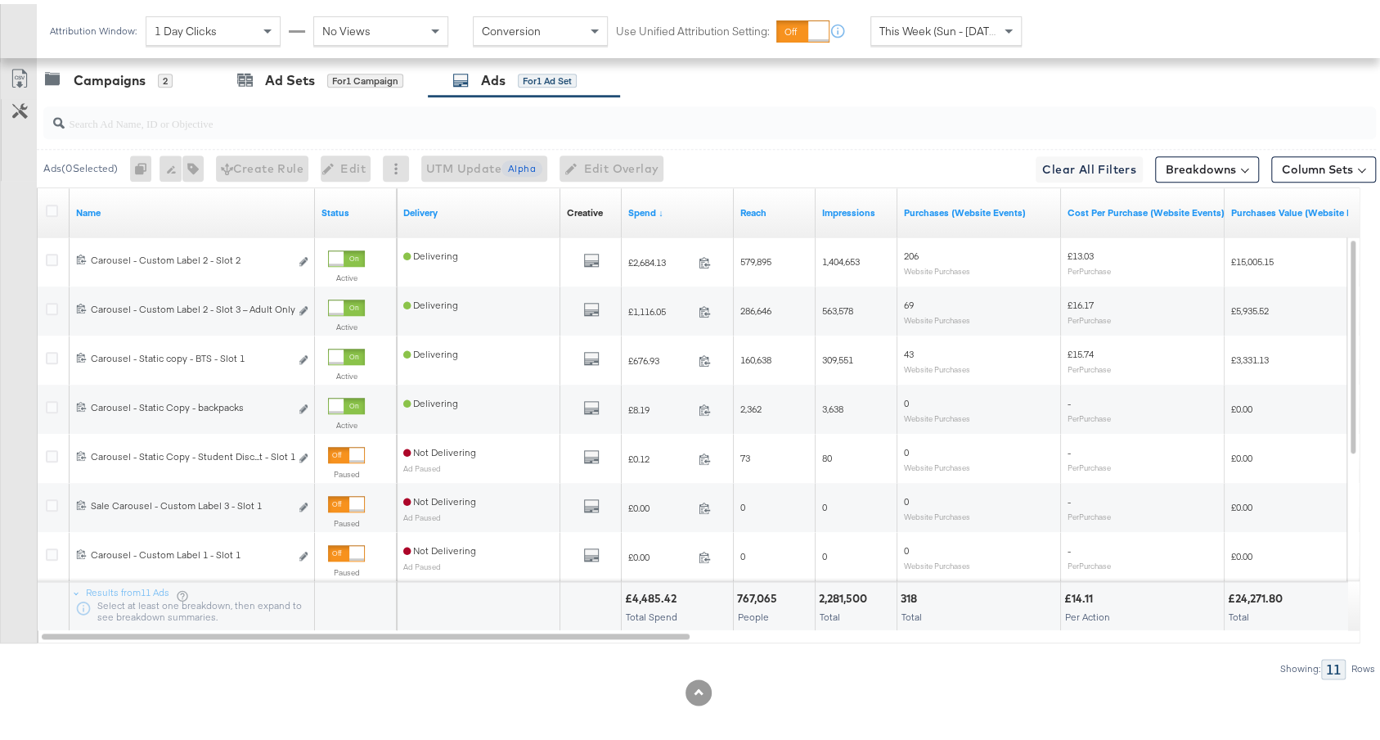
click at [641, 118] on input "search" at bounding box center [660, 113] width 1190 height 32
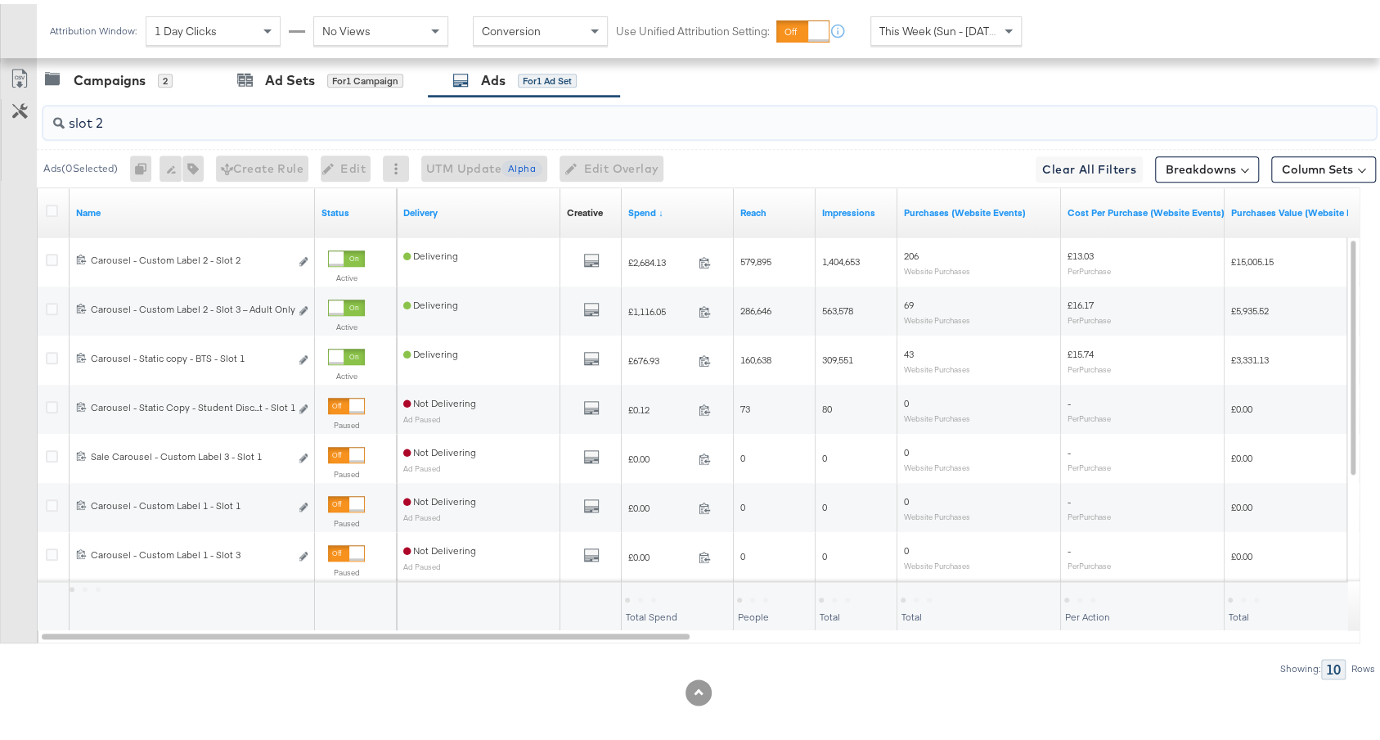
scroll to position [713, 0]
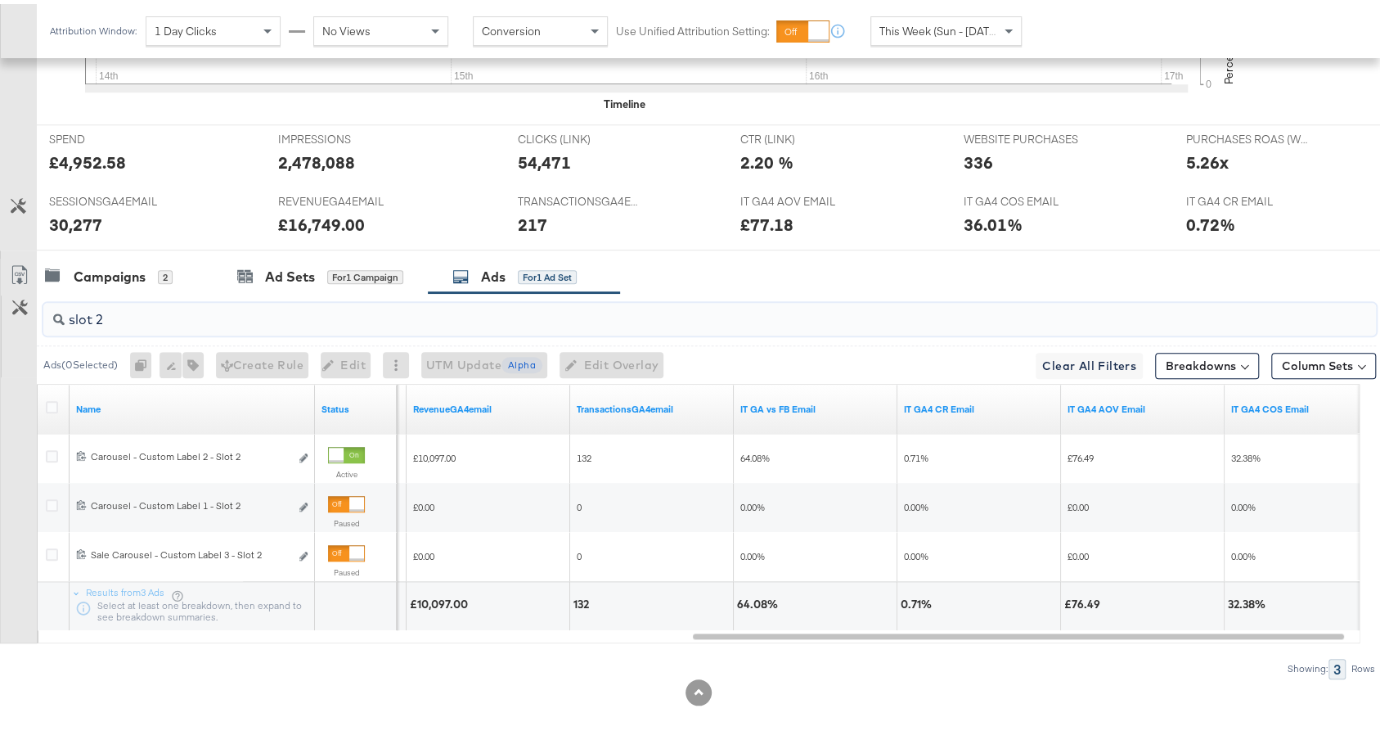
click at [426, 306] on input "slot 2" at bounding box center [660, 309] width 1190 height 32
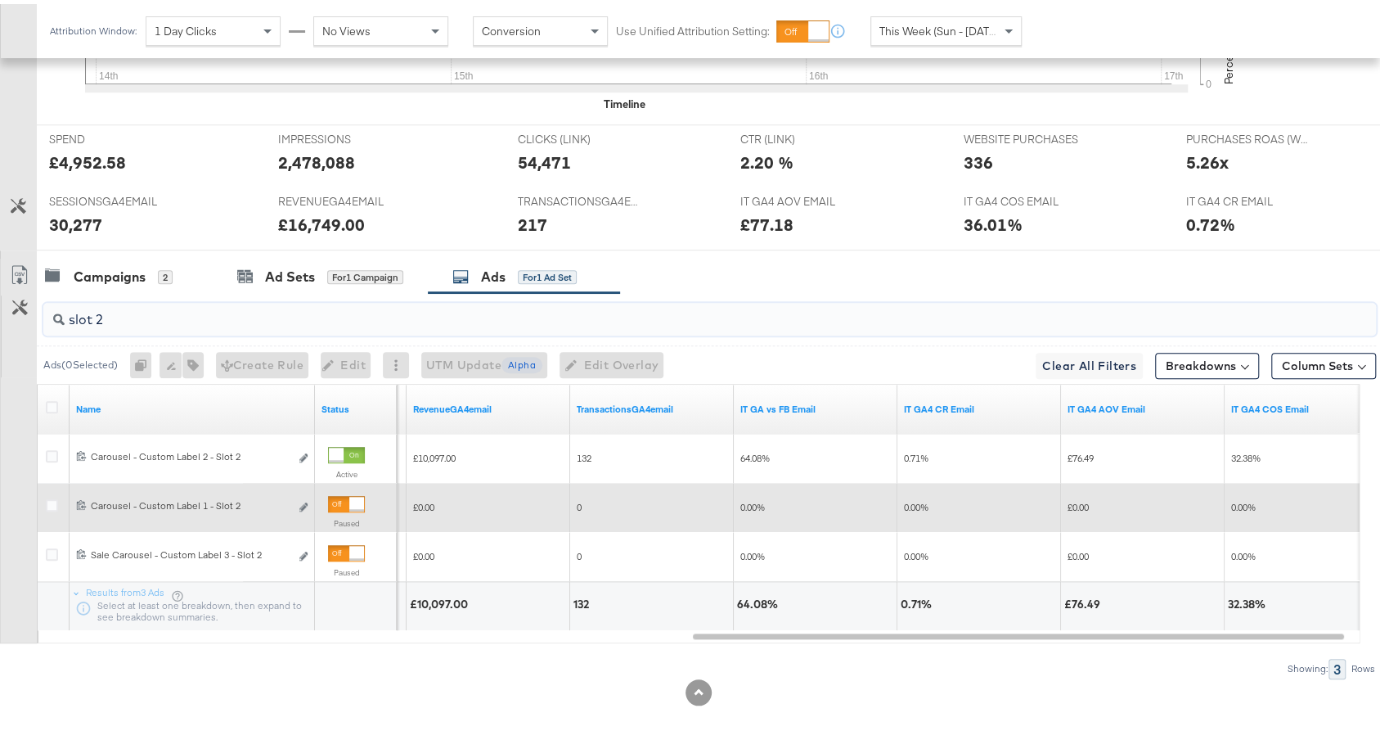
click at [350, 497] on div at bounding box center [356, 500] width 15 height 15
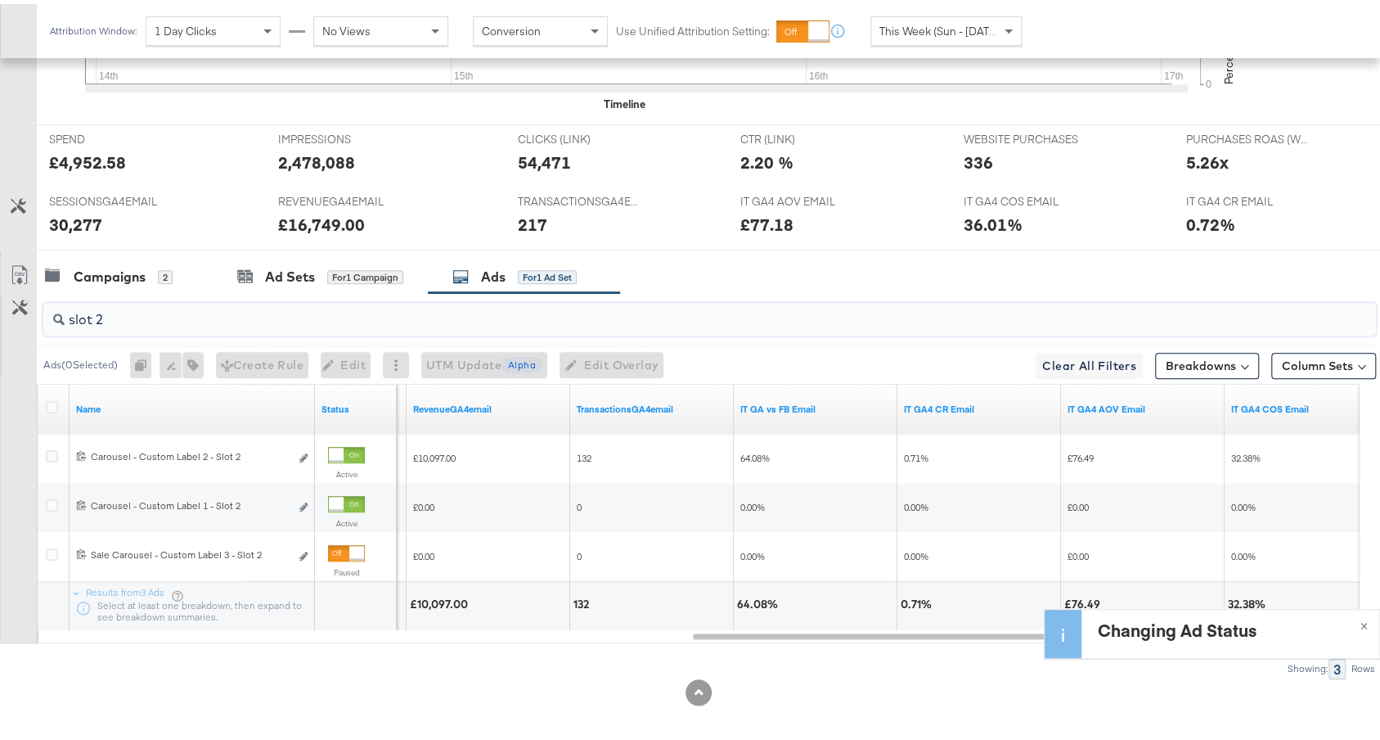
click at [330, 303] on input "slot 2" at bounding box center [660, 309] width 1190 height 32
type input "slot 3"
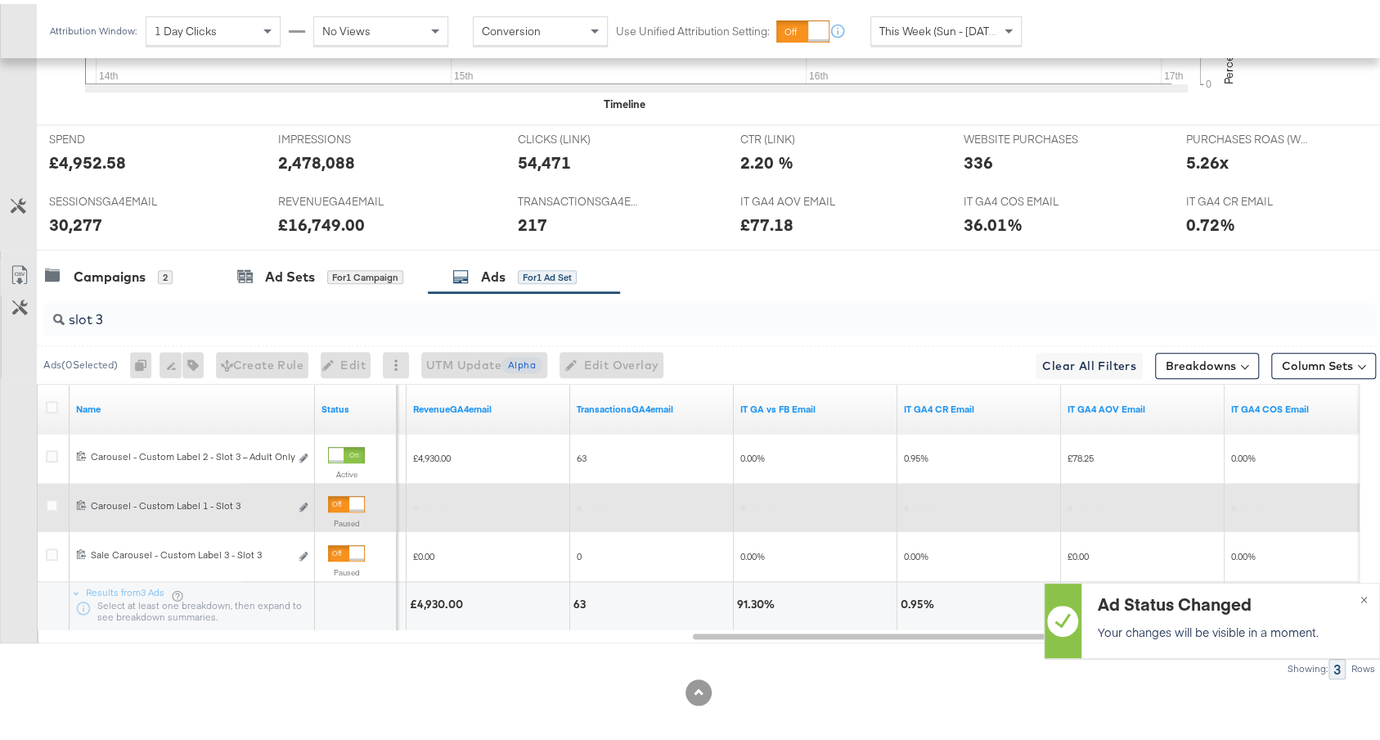
click at [352, 493] on div at bounding box center [356, 500] width 15 height 15
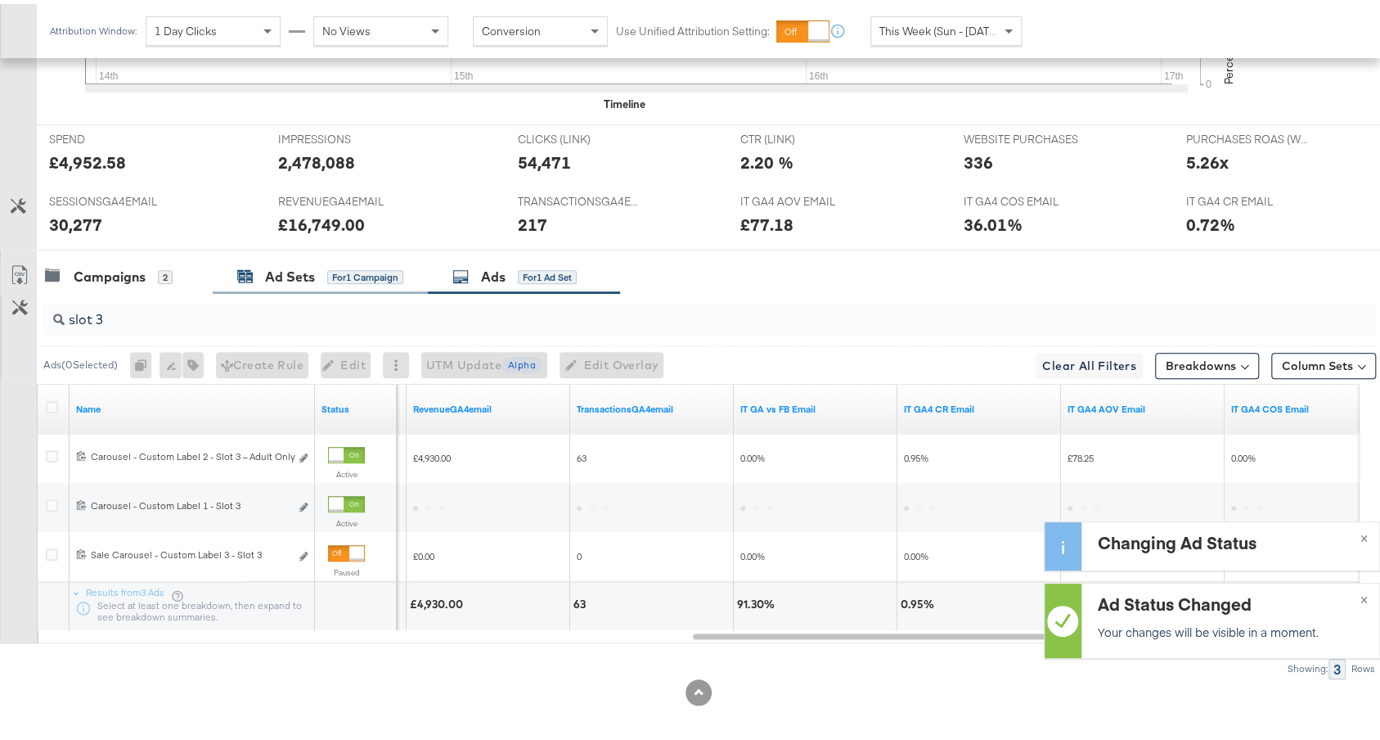
click at [356, 274] on div "Ad Sets for 1 Campaign" at bounding box center [320, 272] width 166 height 19
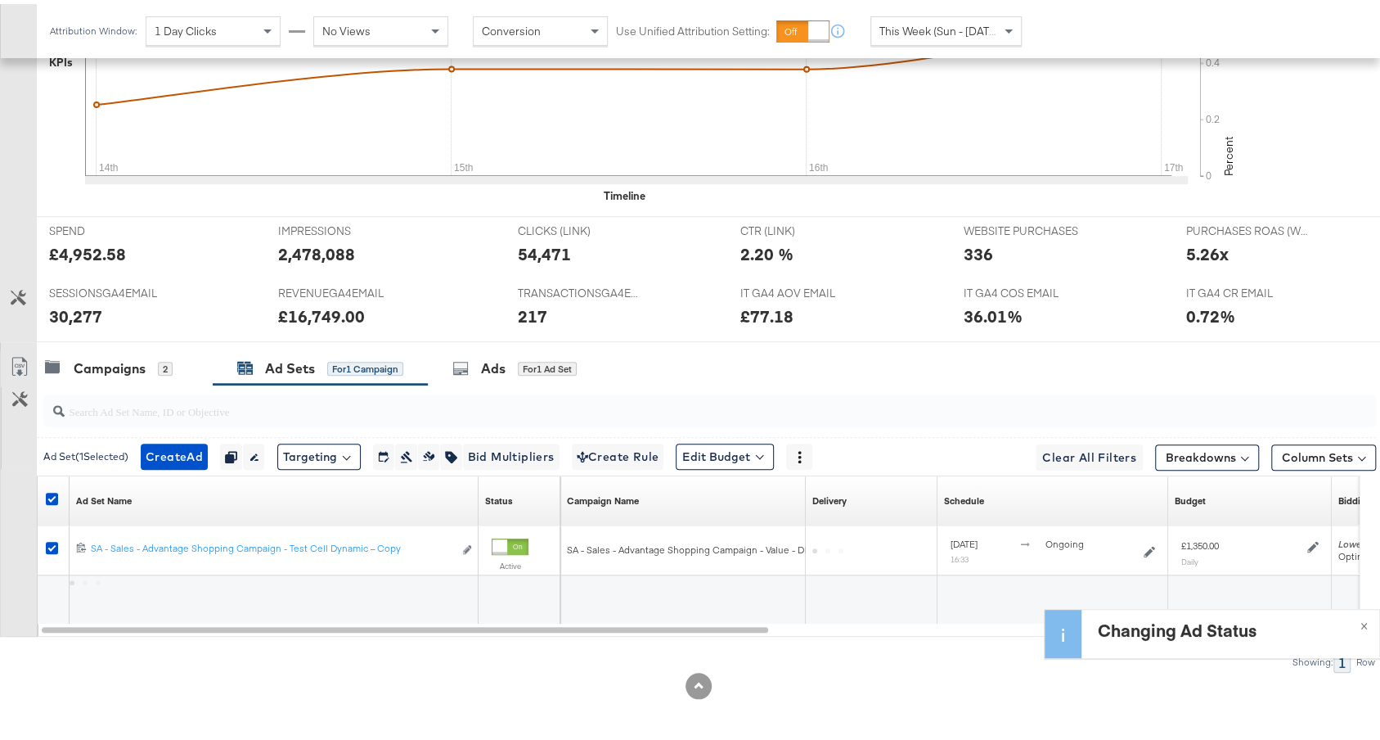
scroll to position [615, 0]
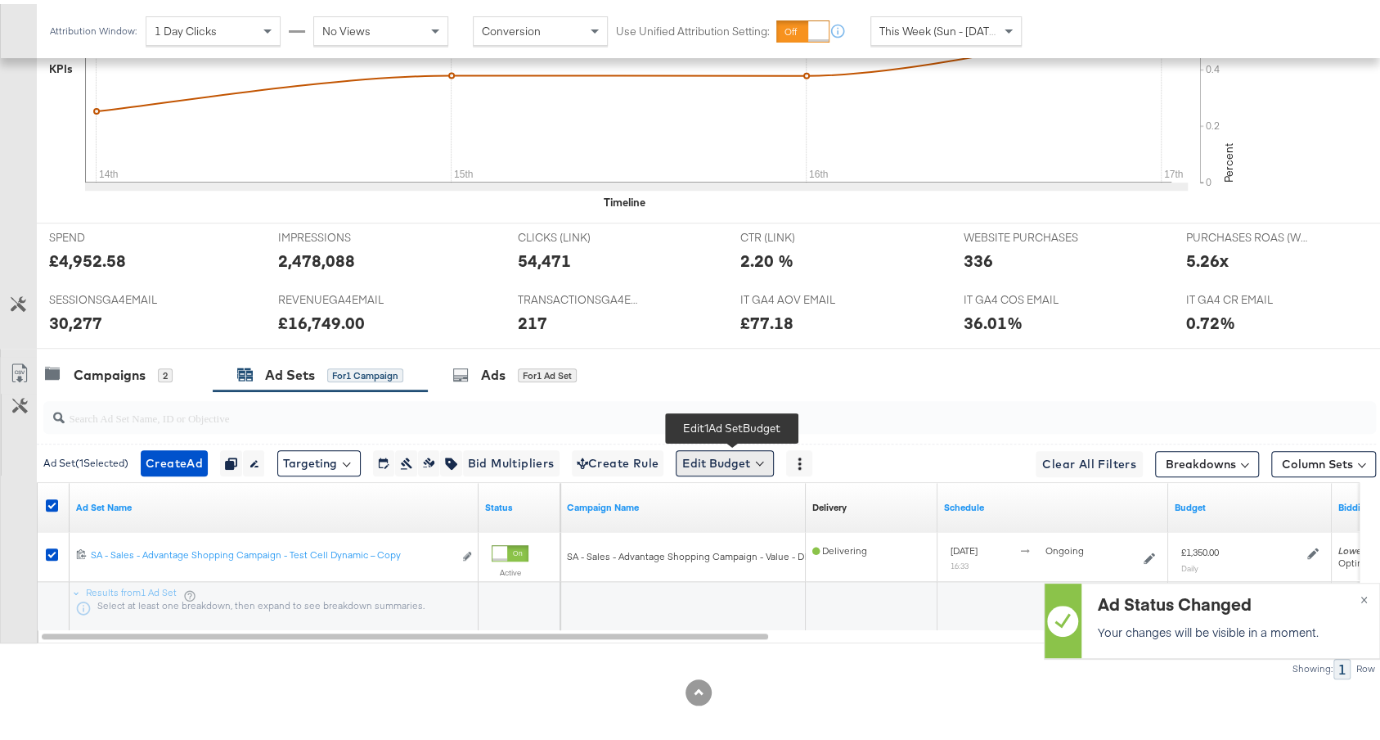
click at [758, 450] on button "Edit Budget" at bounding box center [725, 459] width 98 height 26
click at [728, 494] on span "Edit Ad Set Budget" at bounding box center [729, 501] width 93 height 21
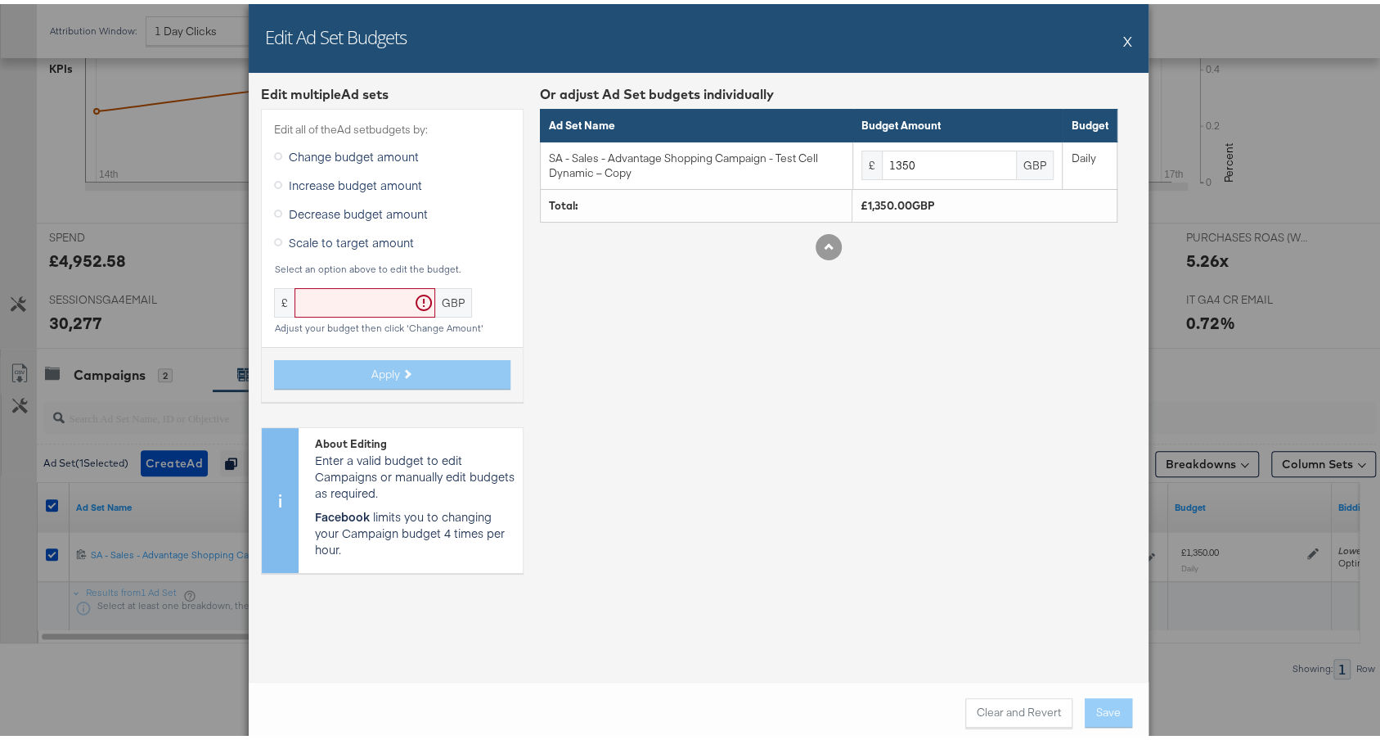
click at [358, 186] on span "Increase budget amount" at bounding box center [355, 181] width 133 height 16
click at [0, 0] on input "Increase budget amount" at bounding box center [0, 0] width 0 height 0
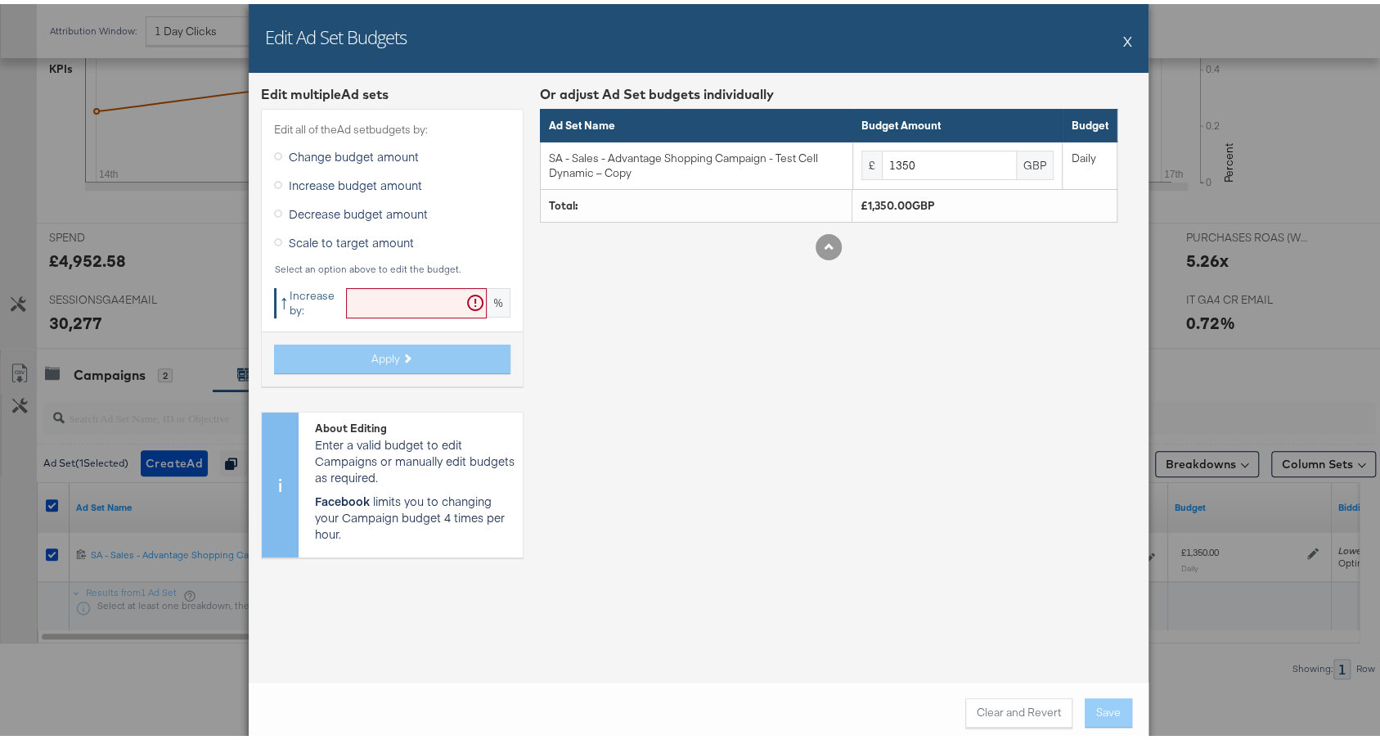
click at [364, 308] on input "text" at bounding box center [416, 299] width 141 height 30
type input "20"
click at [371, 348] on span "Apply" at bounding box center [385, 355] width 29 height 16
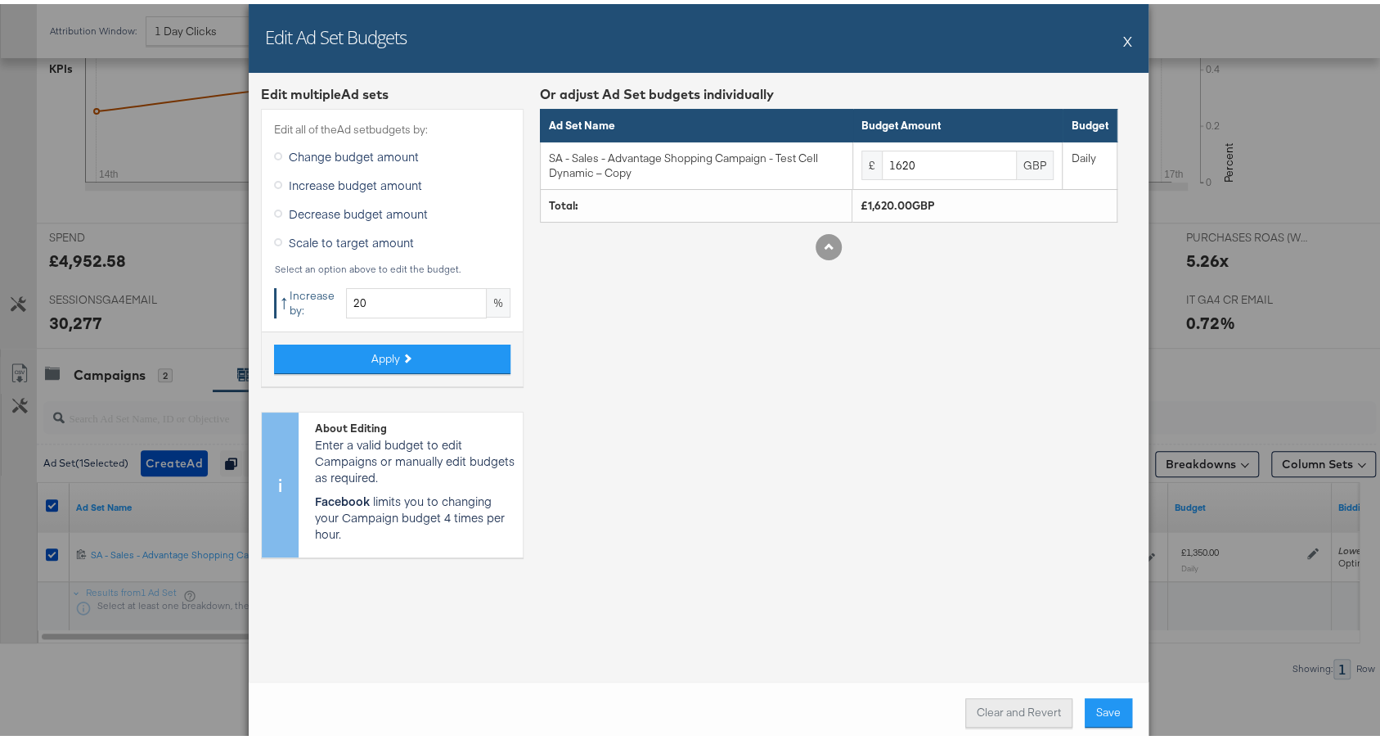
click at [1009, 704] on button "Clear and Revert" at bounding box center [1018, 708] width 107 height 29
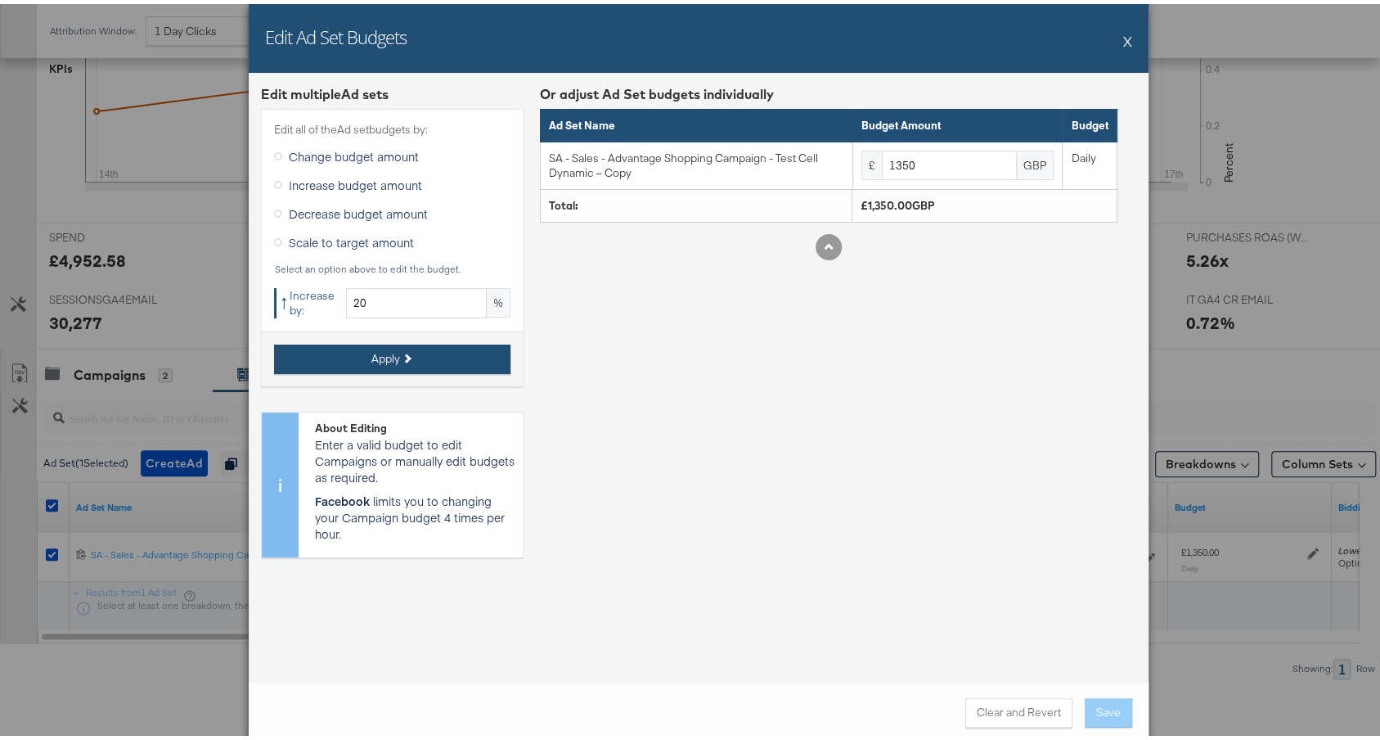
click at [412, 340] on button "Apply" at bounding box center [392, 354] width 236 height 29
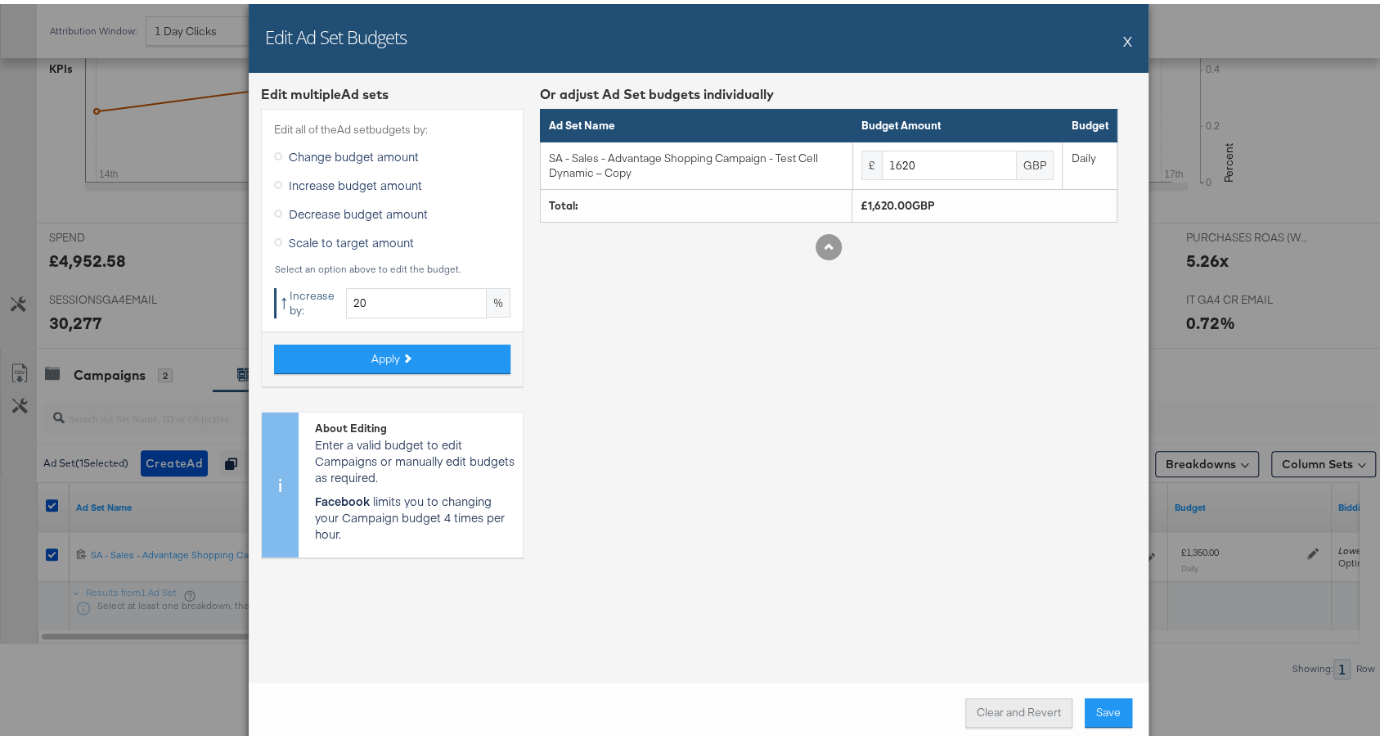
click at [985, 696] on button "Clear and Revert" at bounding box center [1018, 708] width 107 height 29
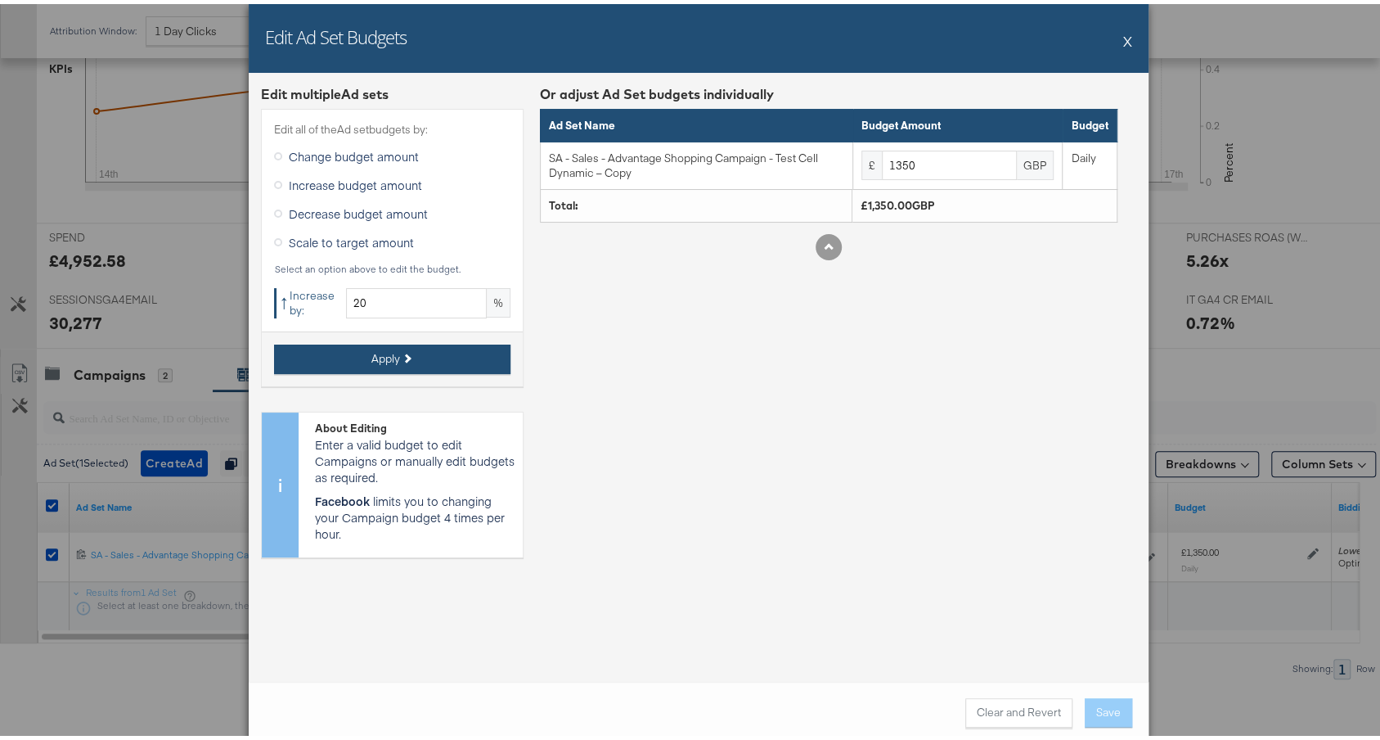
click at [454, 345] on button "Apply" at bounding box center [392, 354] width 236 height 29
type input "1620"
click at [1108, 706] on button "Save" at bounding box center [1108, 708] width 47 height 29
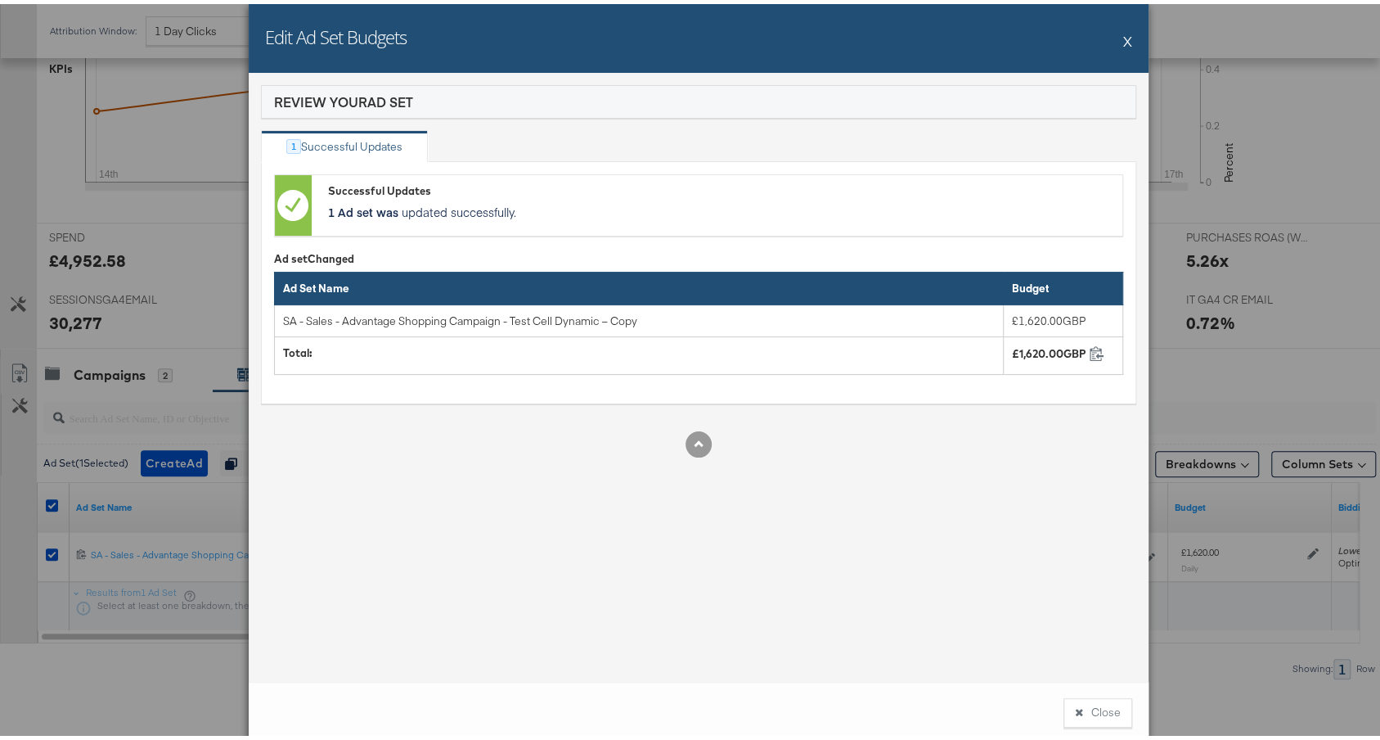
click at [1123, 38] on button "X" at bounding box center [1127, 36] width 9 height 33
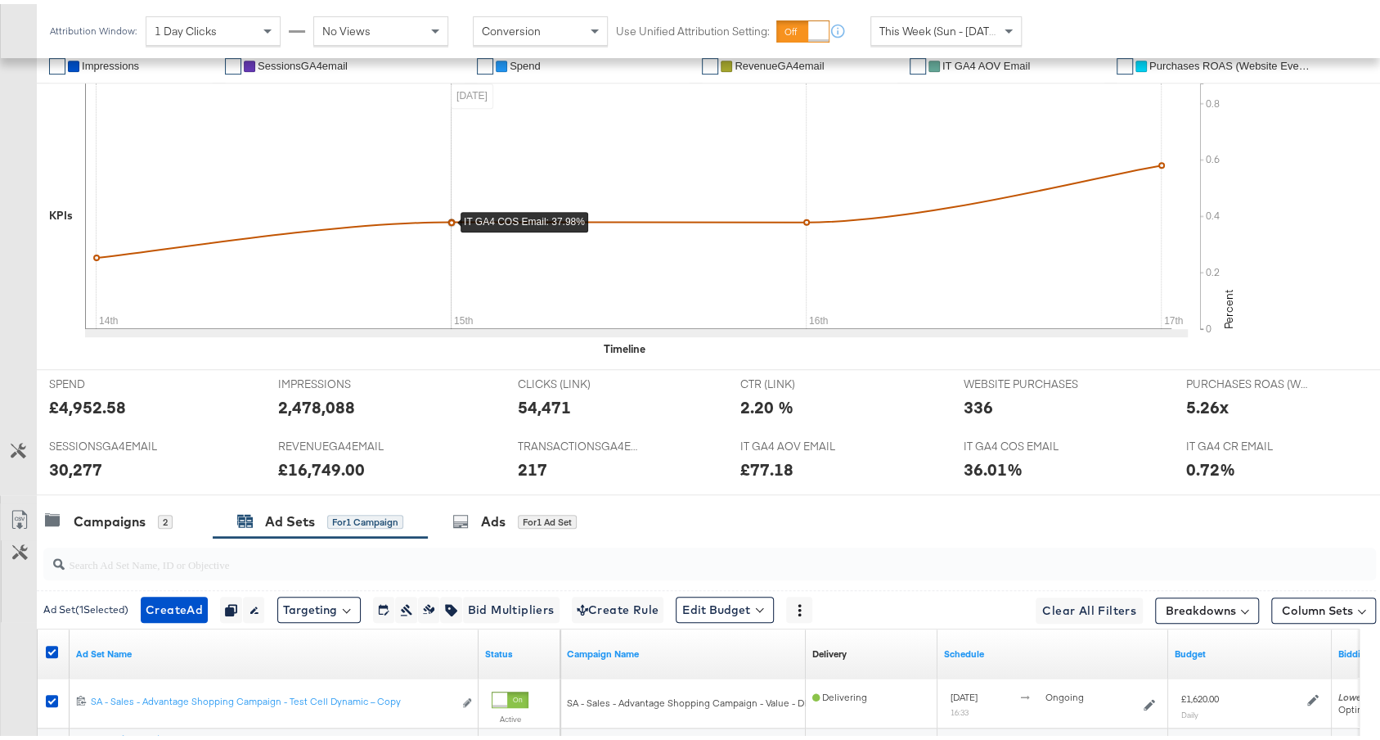
scroll to position [0, 0]
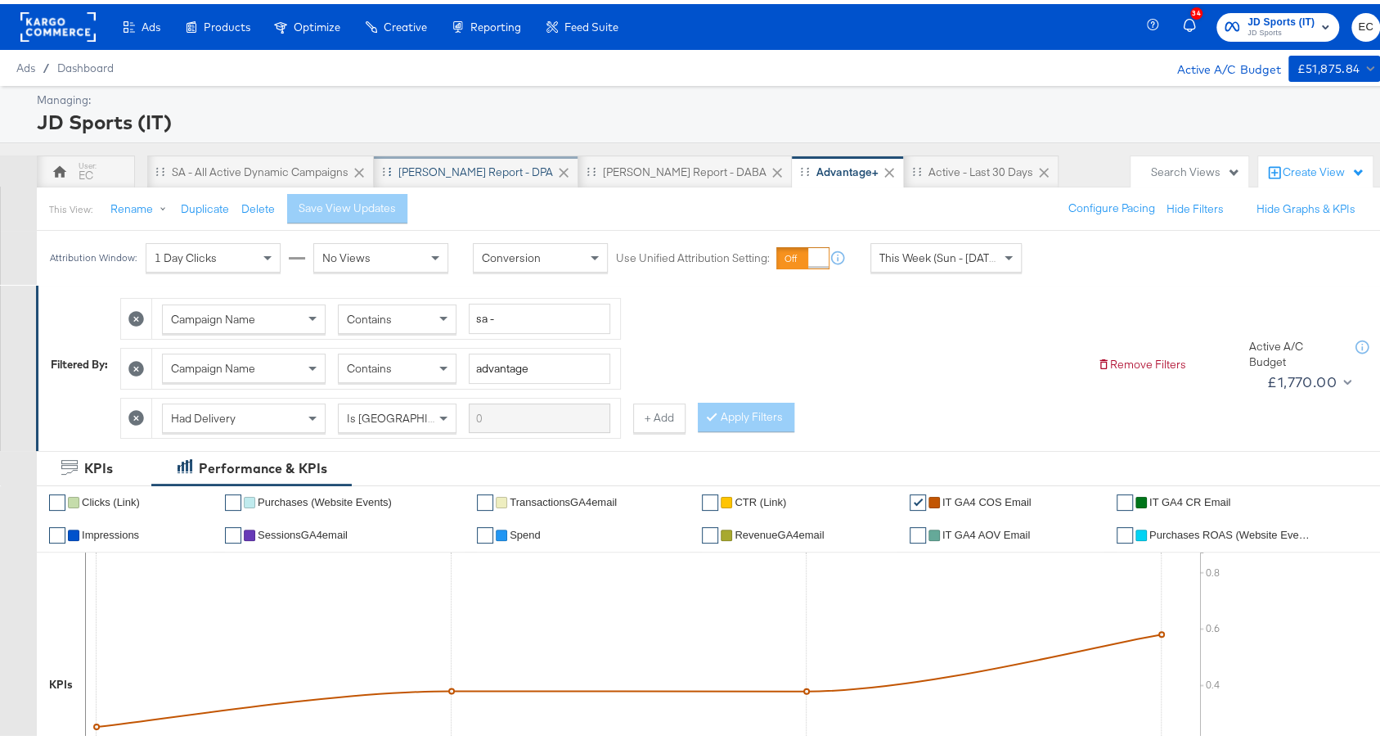
click at [452, 158] on div "SA - JD Report - DPA" at bounding box center [476, 167] width 205 height 33
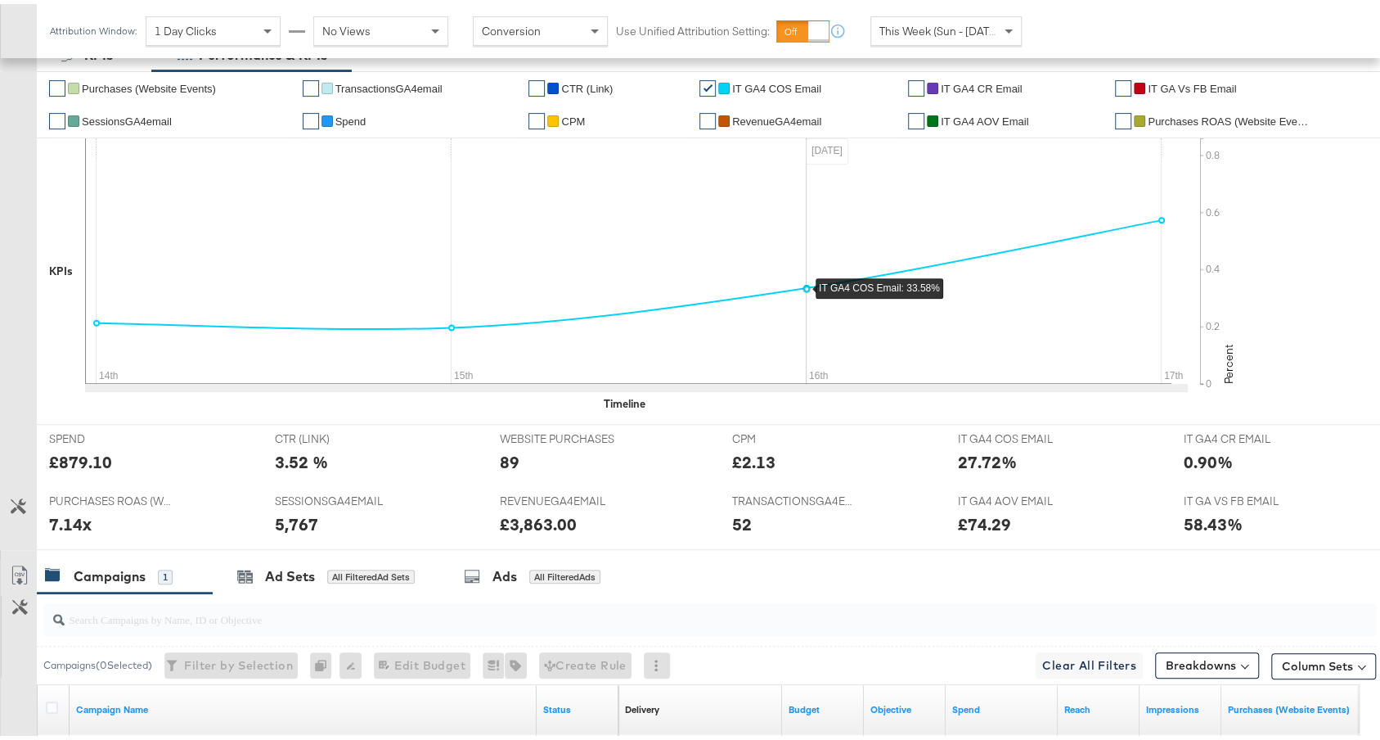
scroll to position [337, 0]
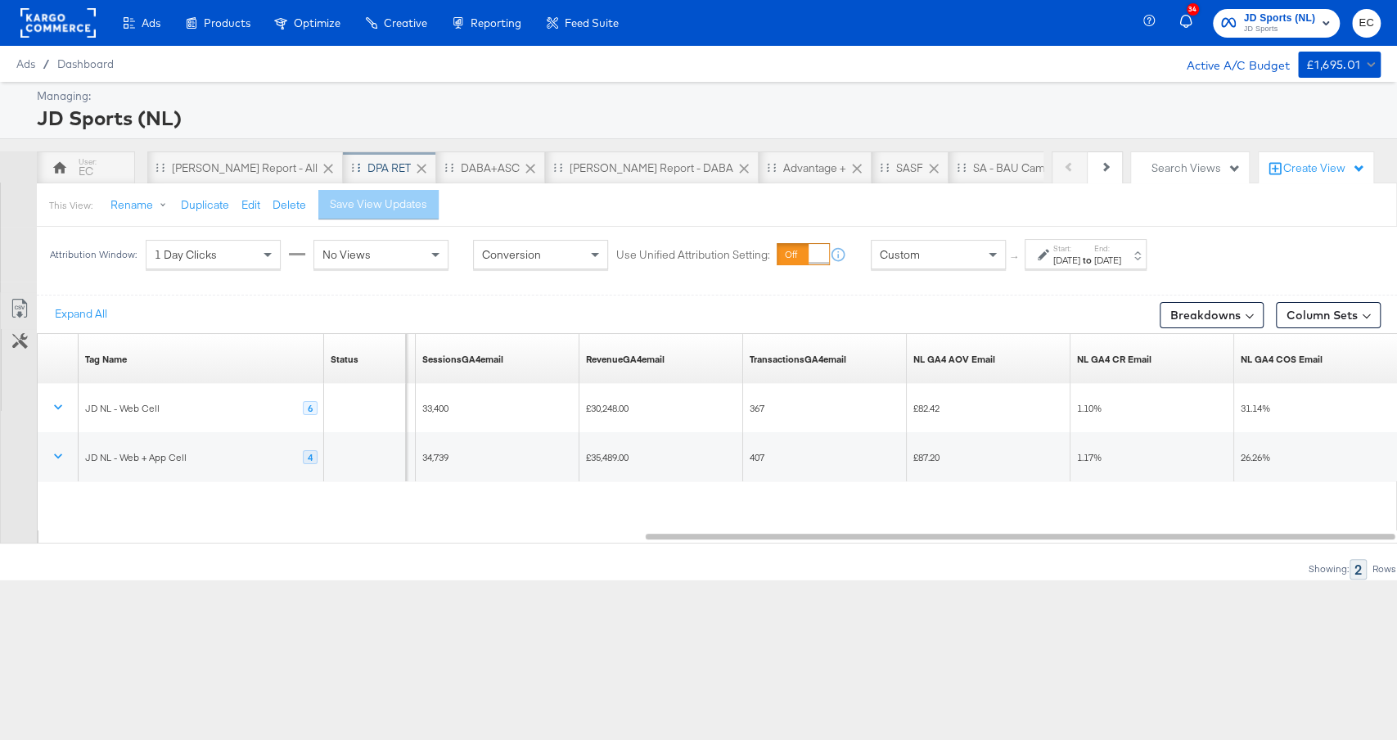
click at [367, 167] on div "DPA RET" at bounding box center [388, 168] width 43 height 16
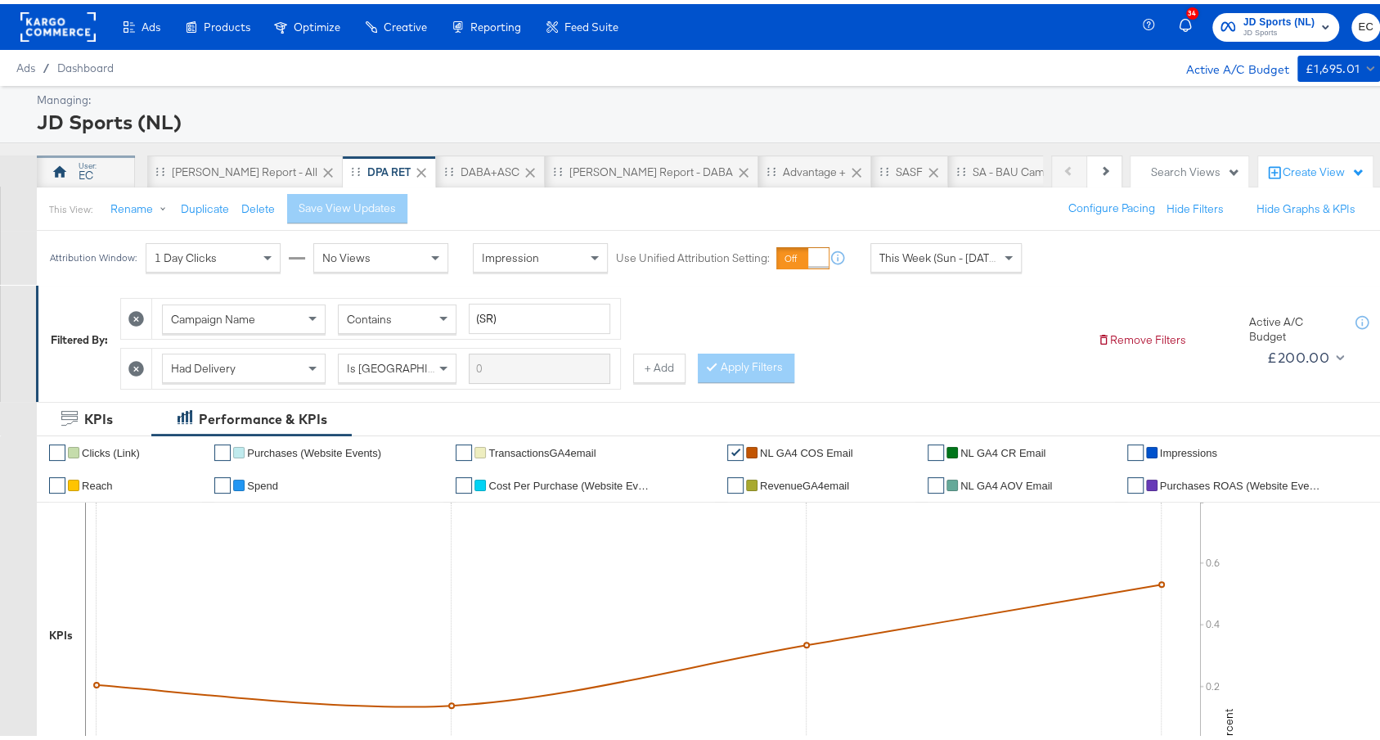
click at [51, 152] on div "EC" at bounding box center [86, 167] width 98 height 33
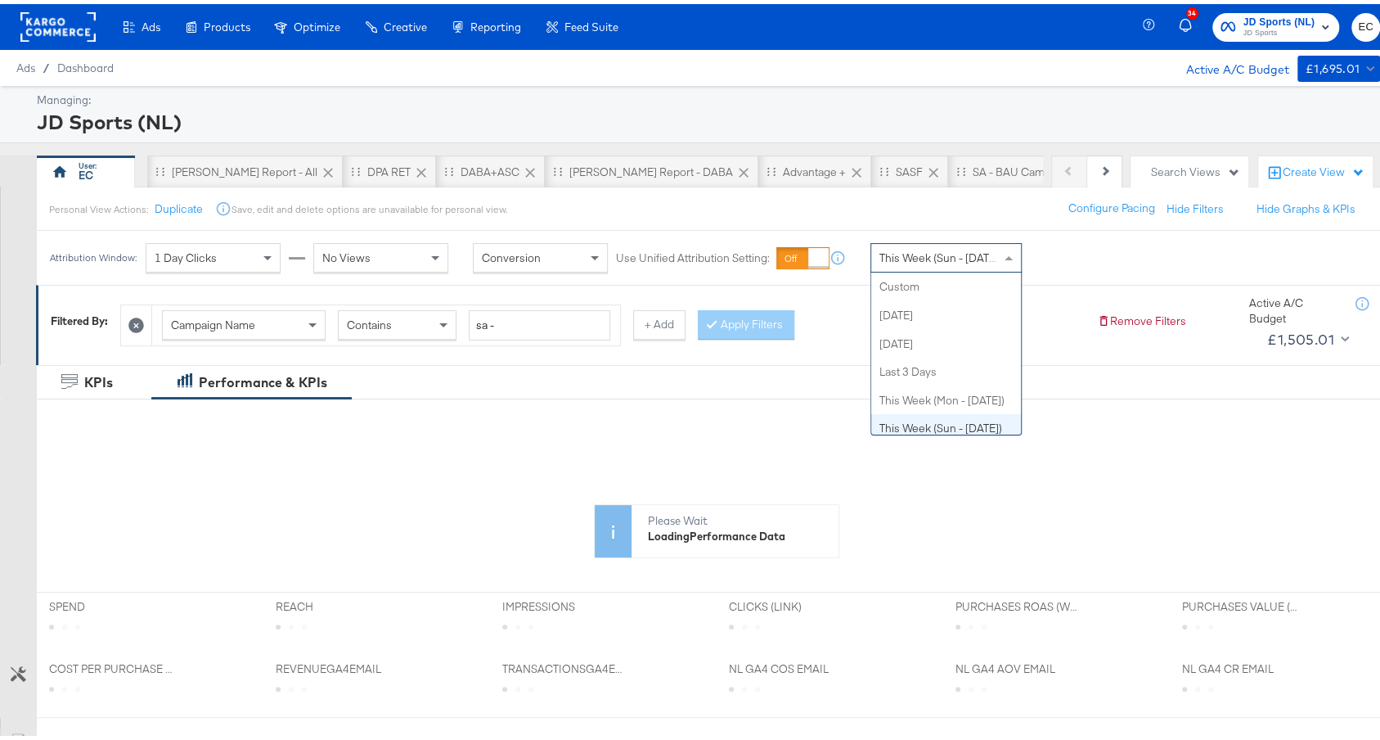
click at [947, 250] on span "This Week (Sun - Today)" at bounding box center [941, 253] width 123 height 15
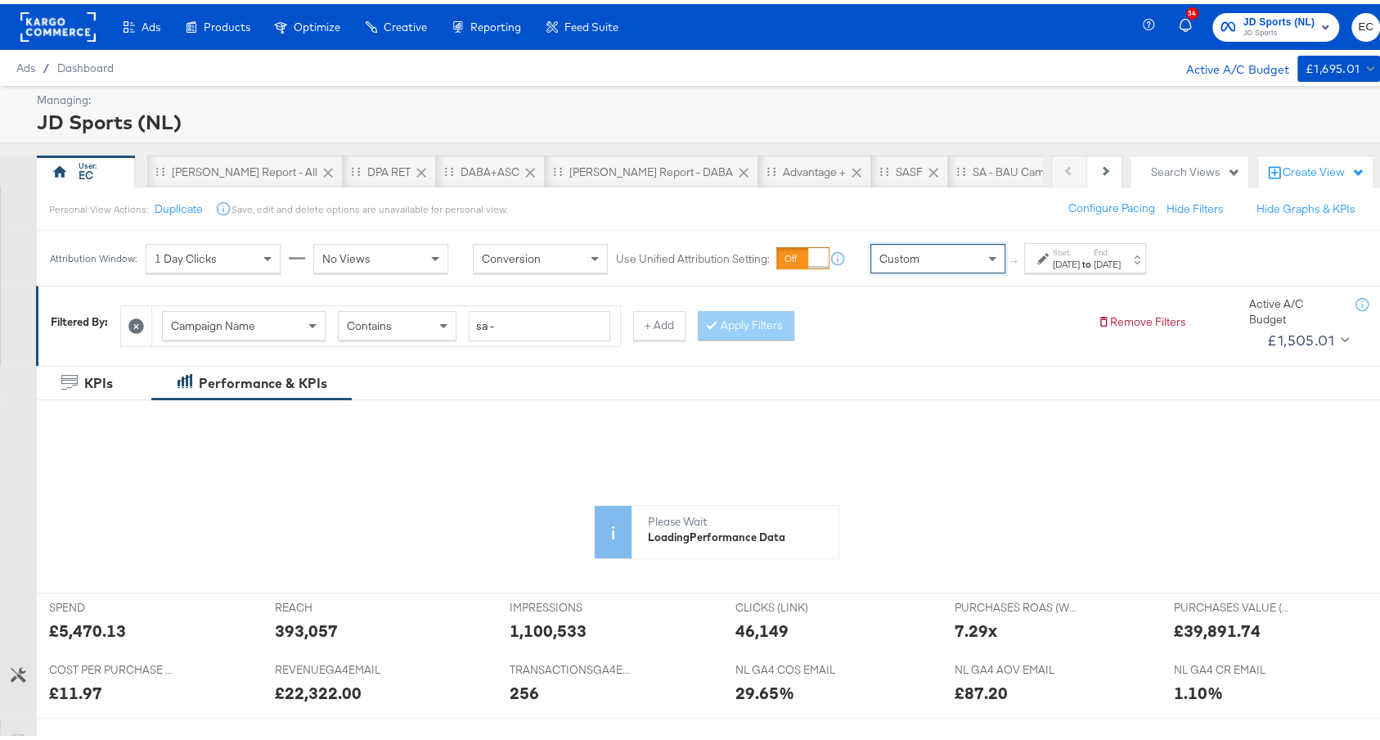
click at [1080, 250] on label "Start:" at bounding box center [1066, 248] width 27 height 11
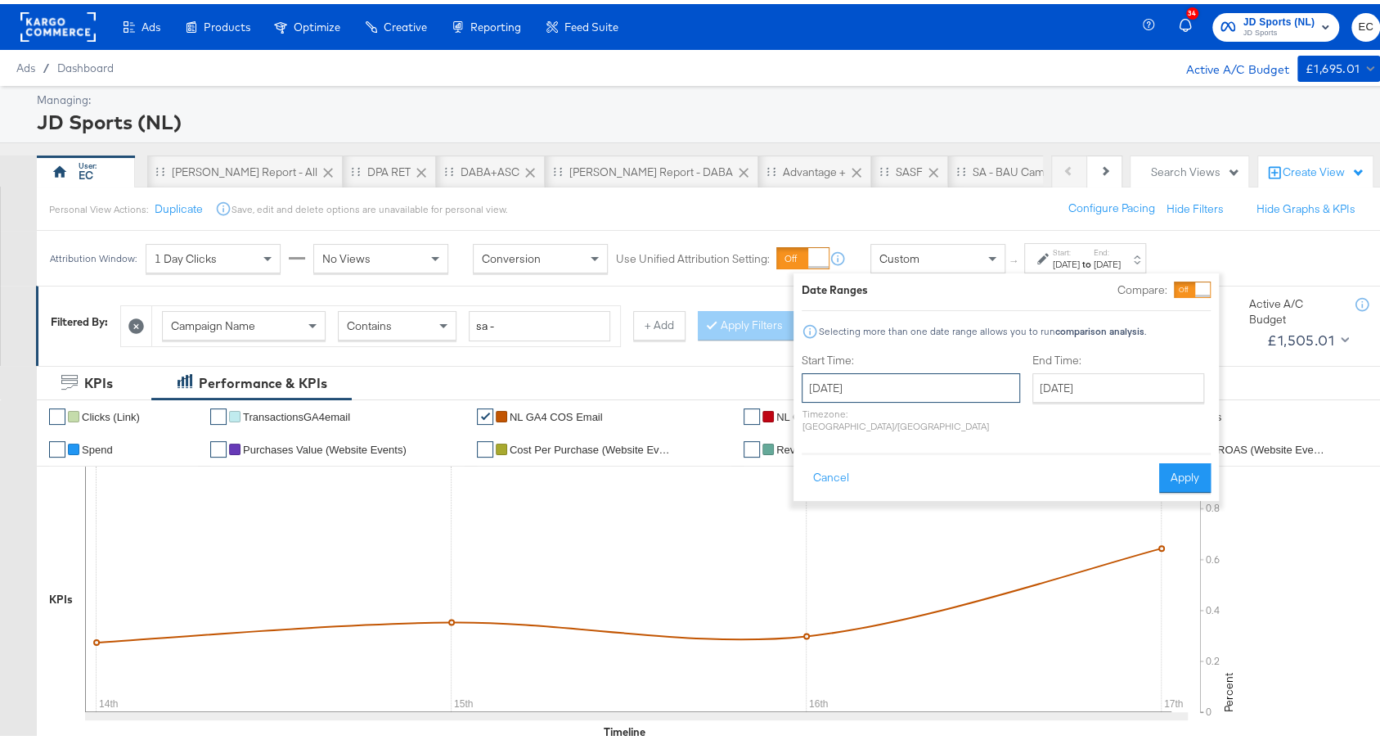
click at [911, 380] on input "September 17th 2025" at bounding box center [911, 383] width 218 height 29
click at [812, 525] on td "21" at bounding box center [821, 535] width 28 height 23
click at [812, 515] on td "14" at bounding box center [821, 512] width 28 height 23
type input "September 14th 2025"
click at [1062, 381] on input "September 17th 2025" at bounding box center [1119, 383] width 172 height 29
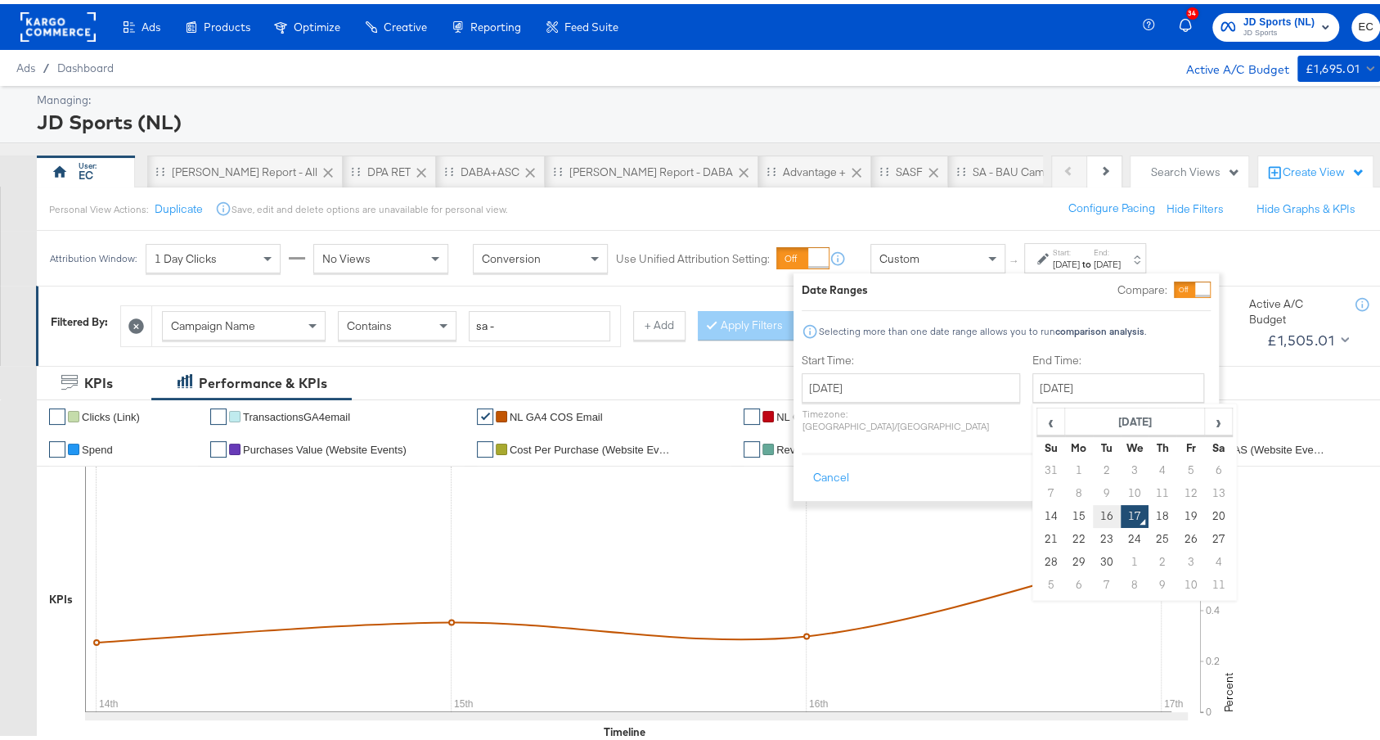
click at [1093, 507] on td "16" at bounding box center [1107, 512] width 28 height 23
type input "September 16th 2025"
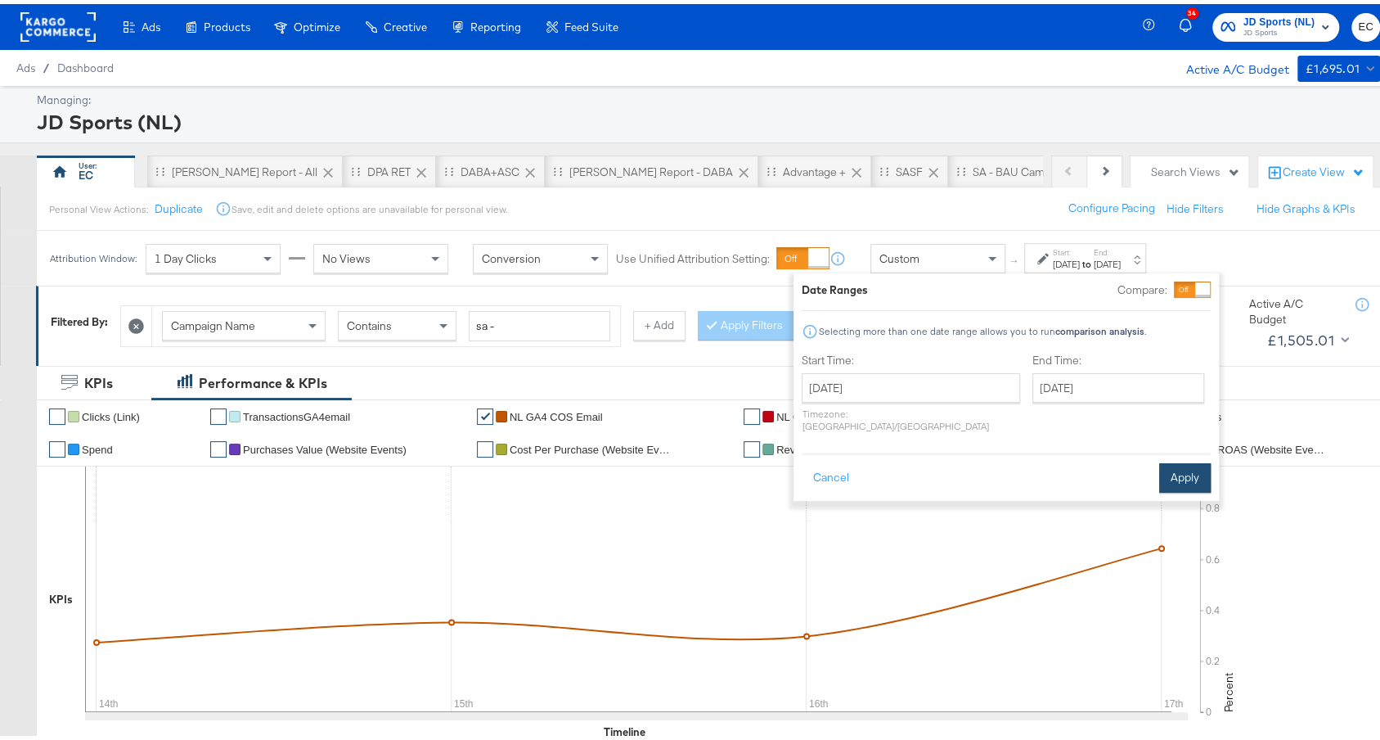
click at [1203, 459] on button "Apply" at bounding box center [1185, 473] width 52 height 29
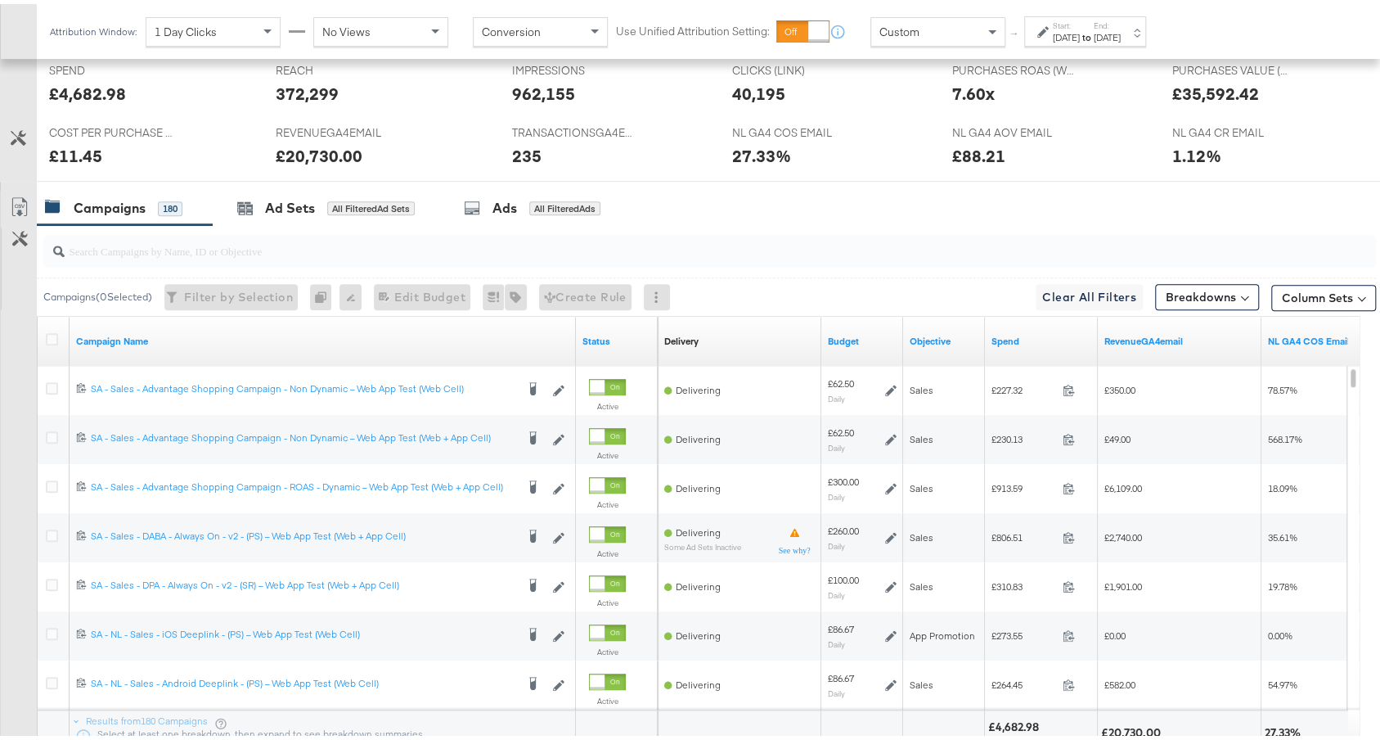
scroll to position [800, 0]
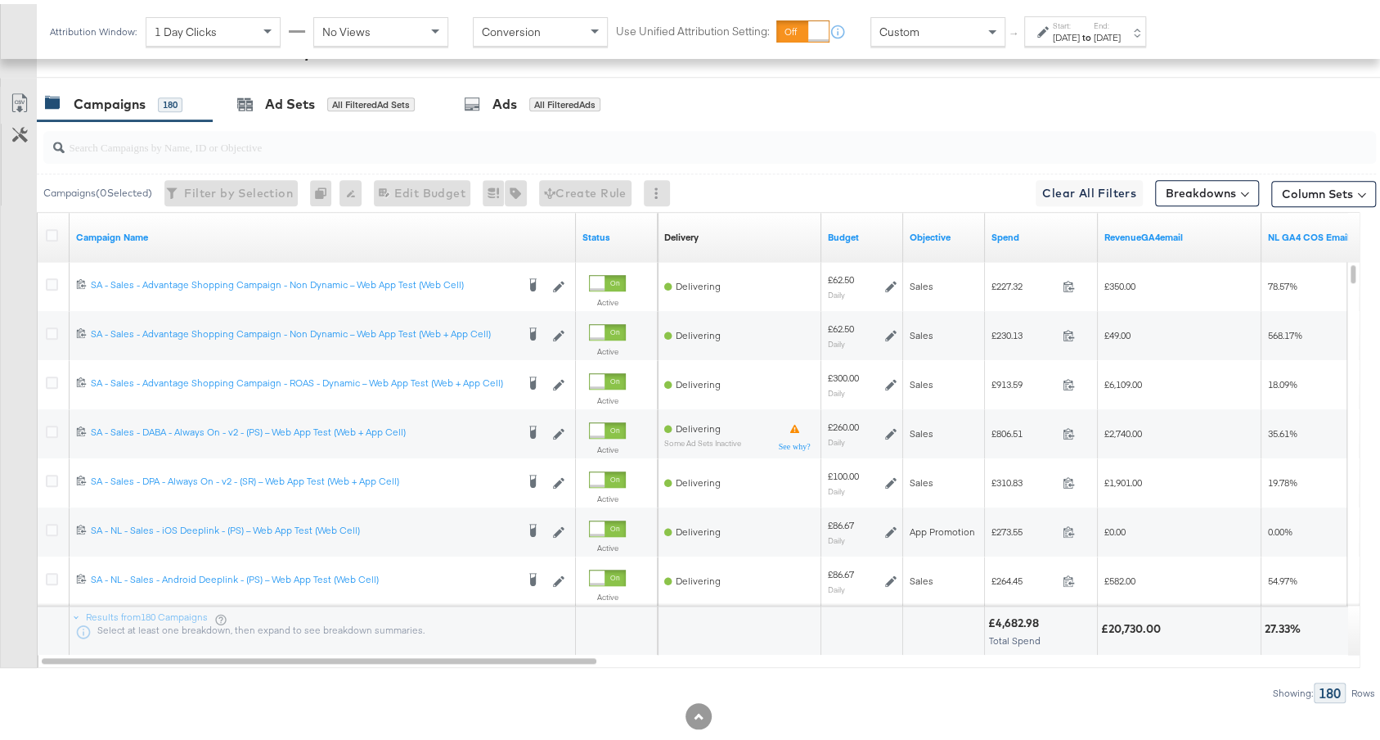
click at [1035, 238] on div "Spend" at bounding box center [1041, 233] width 113 height 26
click at [1034, 234] on link "Spend" at bounding box center [1042, 233] width 100 height 13
click at [657, 161] on div at bounding box center [706, 143] width 1339 height 52
click at [657, 150] on div at bounding box center [709, 143] width 1333 height 33
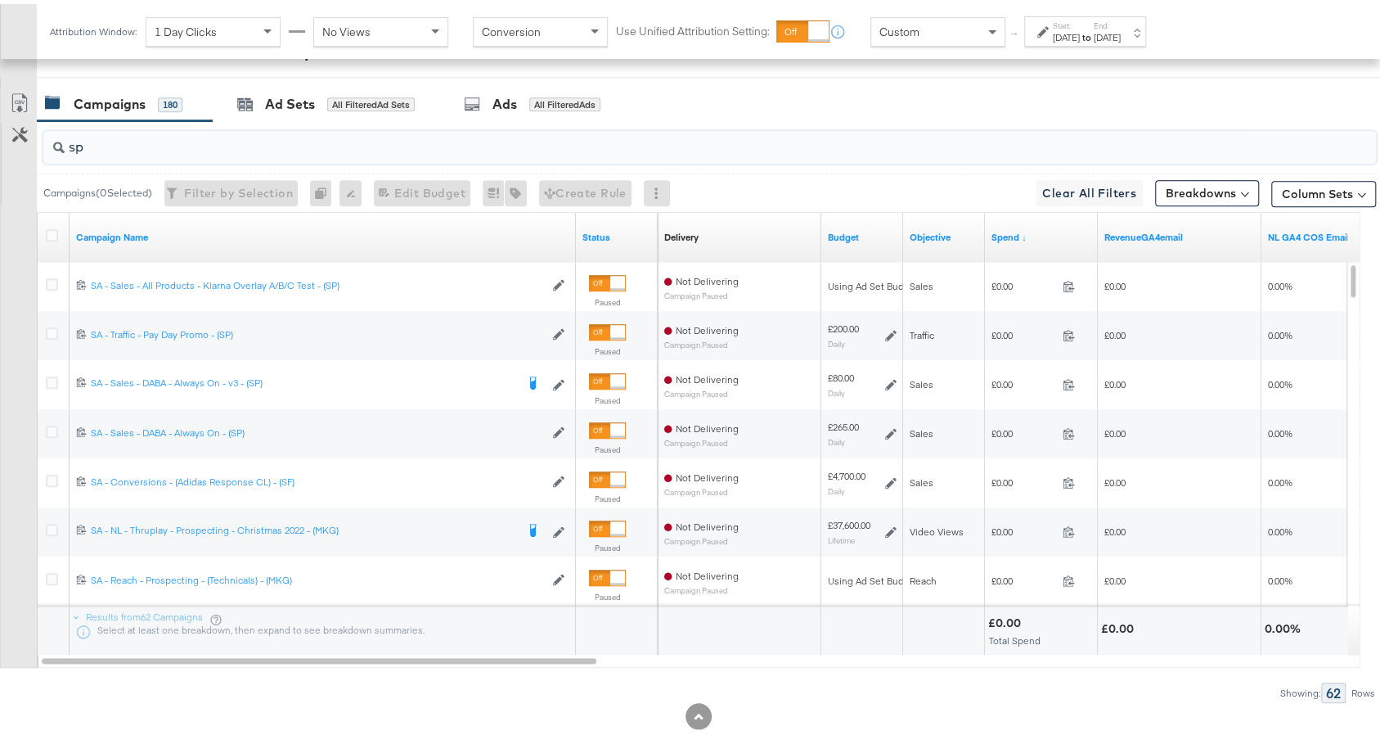
type input "s"
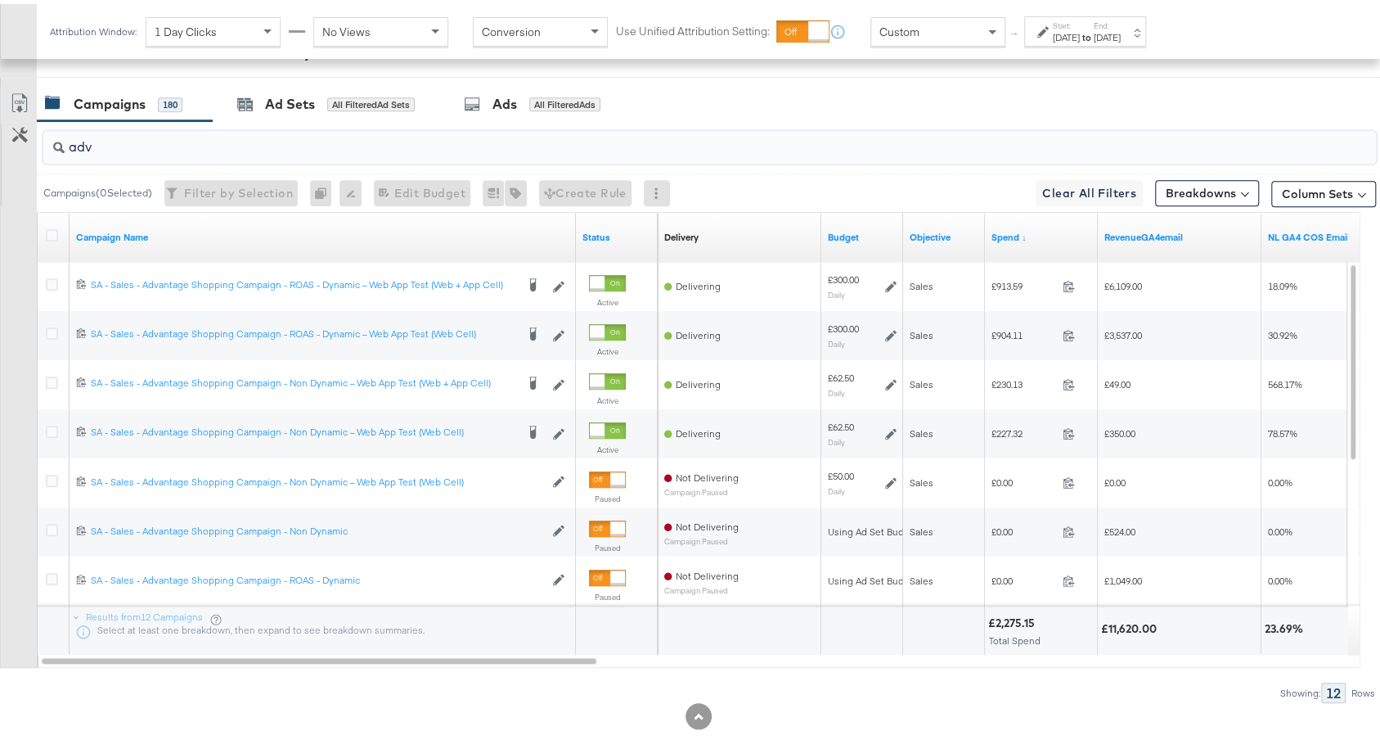
click at [551, 138] on input "adv" at bounding box center [660, 136] width 1190 height 32
click at [553, 139] on input "adv" at bounding box center [660, 136] width 1190 height 32
drag, startPoint x: 553, startPoint y: 140, endPoint x: 326, endPoint y: 142, distance: 227.5
click at [326, 142] on input "adv" at bounding box center [660, 136] width 1190 height 32
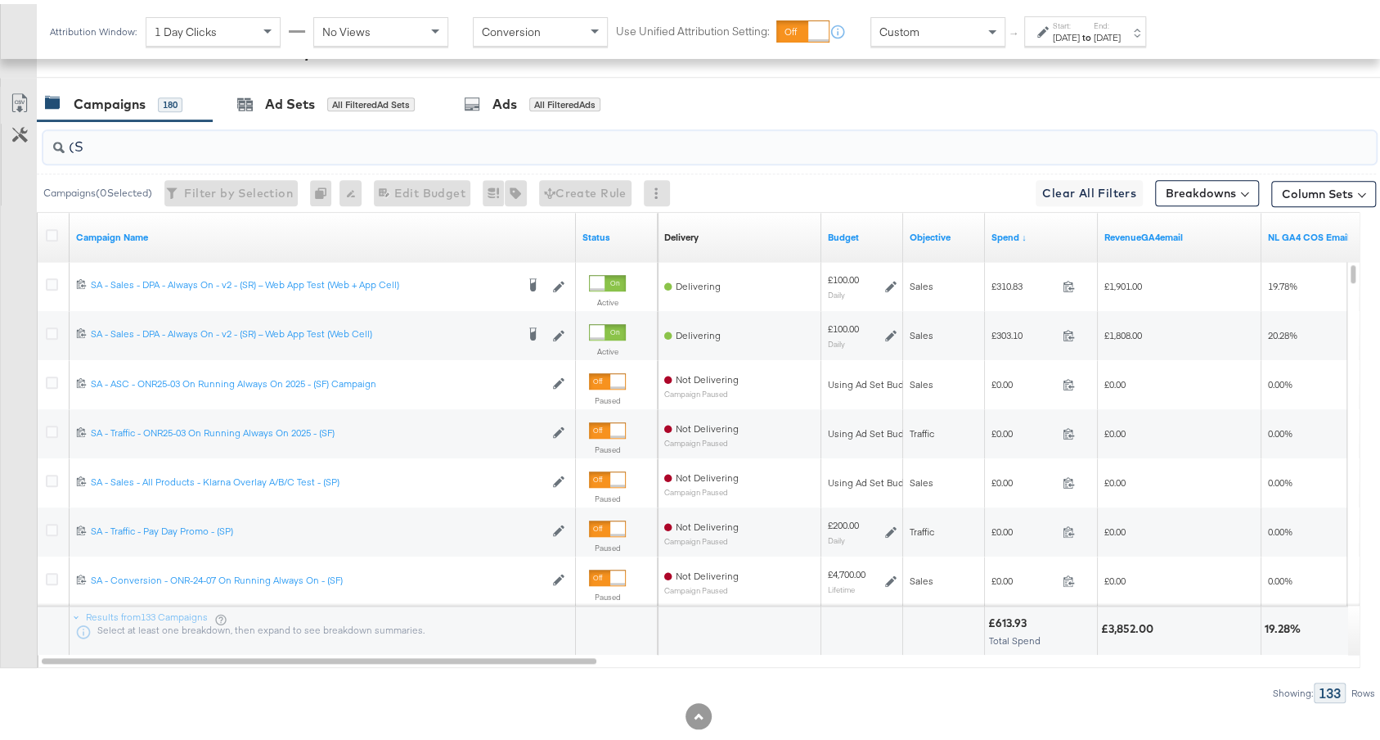
type input "("
type input "d"
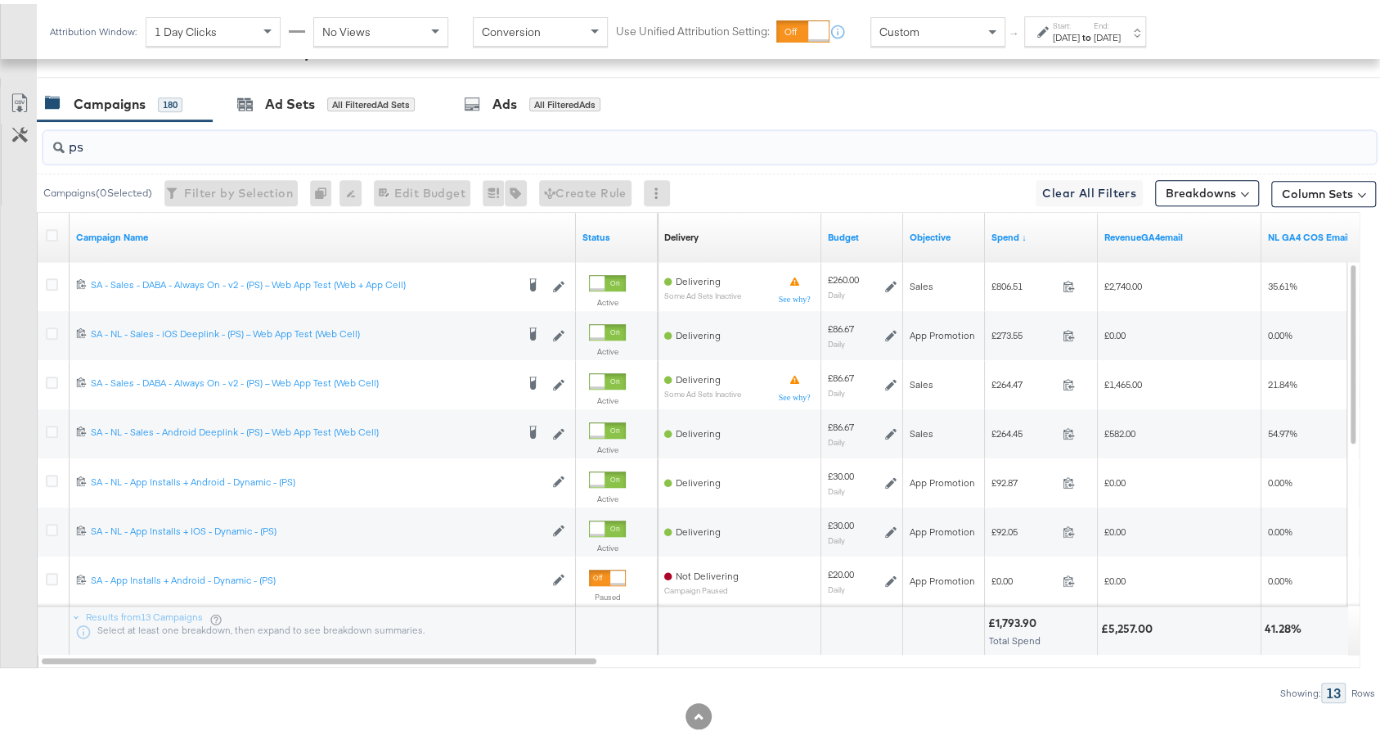
type input "ps"
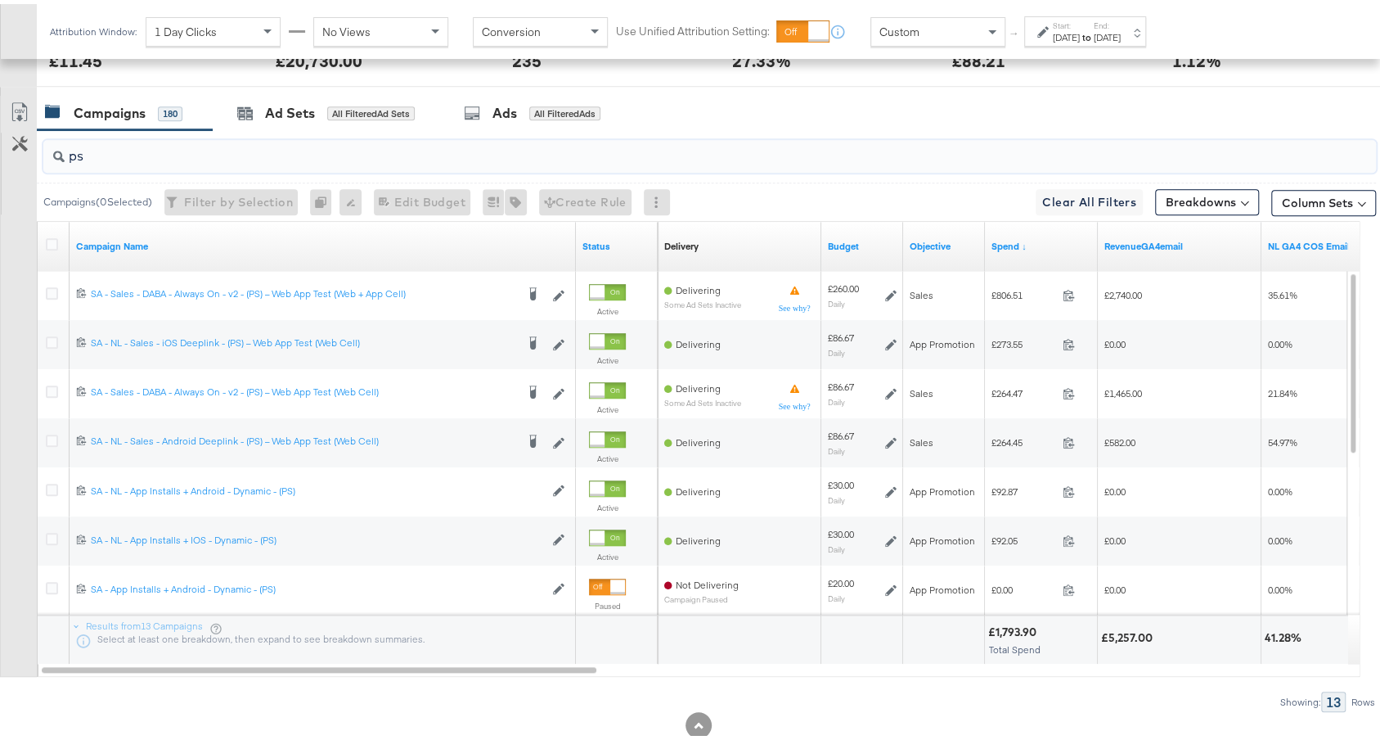
scroll to position [792, 0]
